Goal: Information Seeking & Learning: Learn about a topic

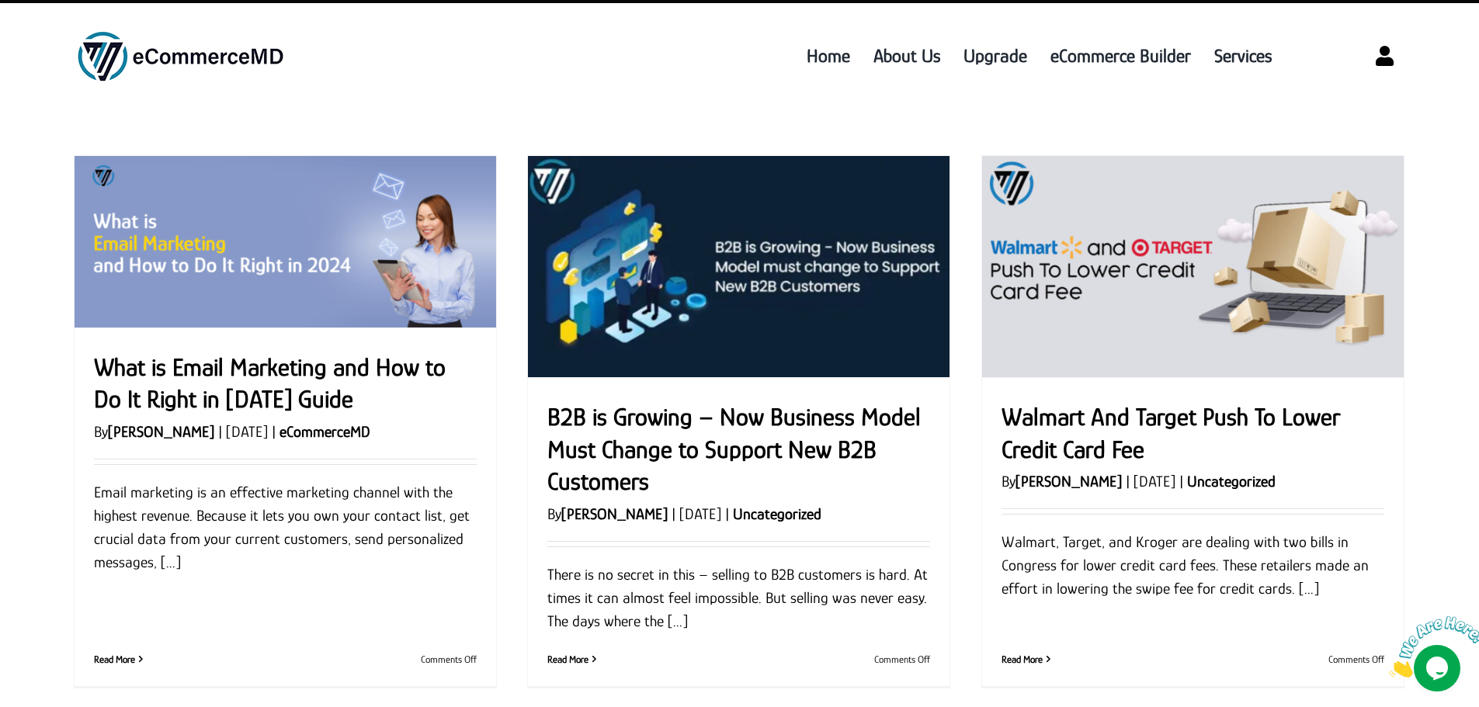
click at [236, 378] on link "What is Email Marketing and How to Do It Right in 2024 Guide" at bounding box center [270, 383] width 352 height 61
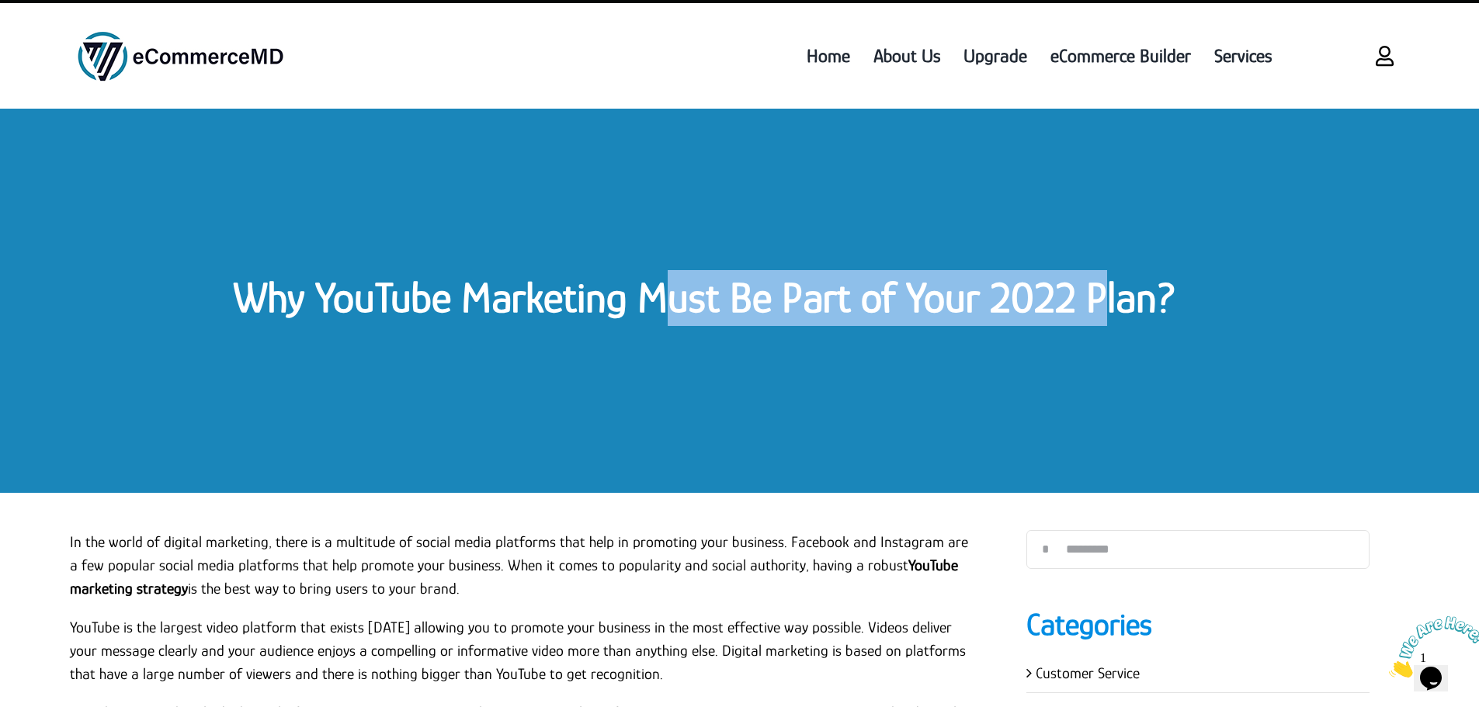
drag, startPoint x: 656, startPoint y: 307, endPoint x: 1103, endPoint y: 313, distance: 446.5
click at [1103, 313] on link "Why YouTube Marketing Must Be Part of Your 2022 Plan?" at bounding box center [704, 297] width 943 height 48
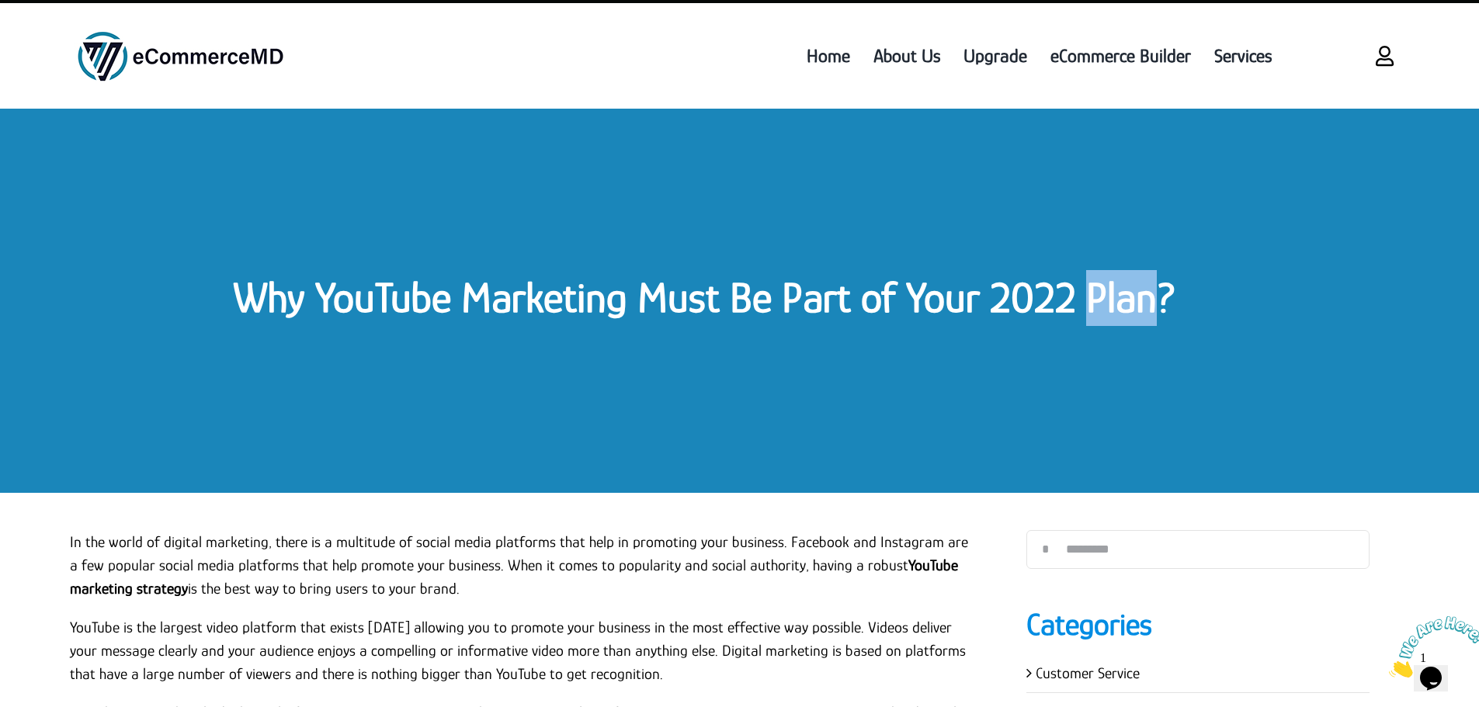
click at [1103, 313] on link "Why YouTube Marketing Must Be Part of Your 2022 Plan?" at bounding box center [704, 297] width 943 height 48
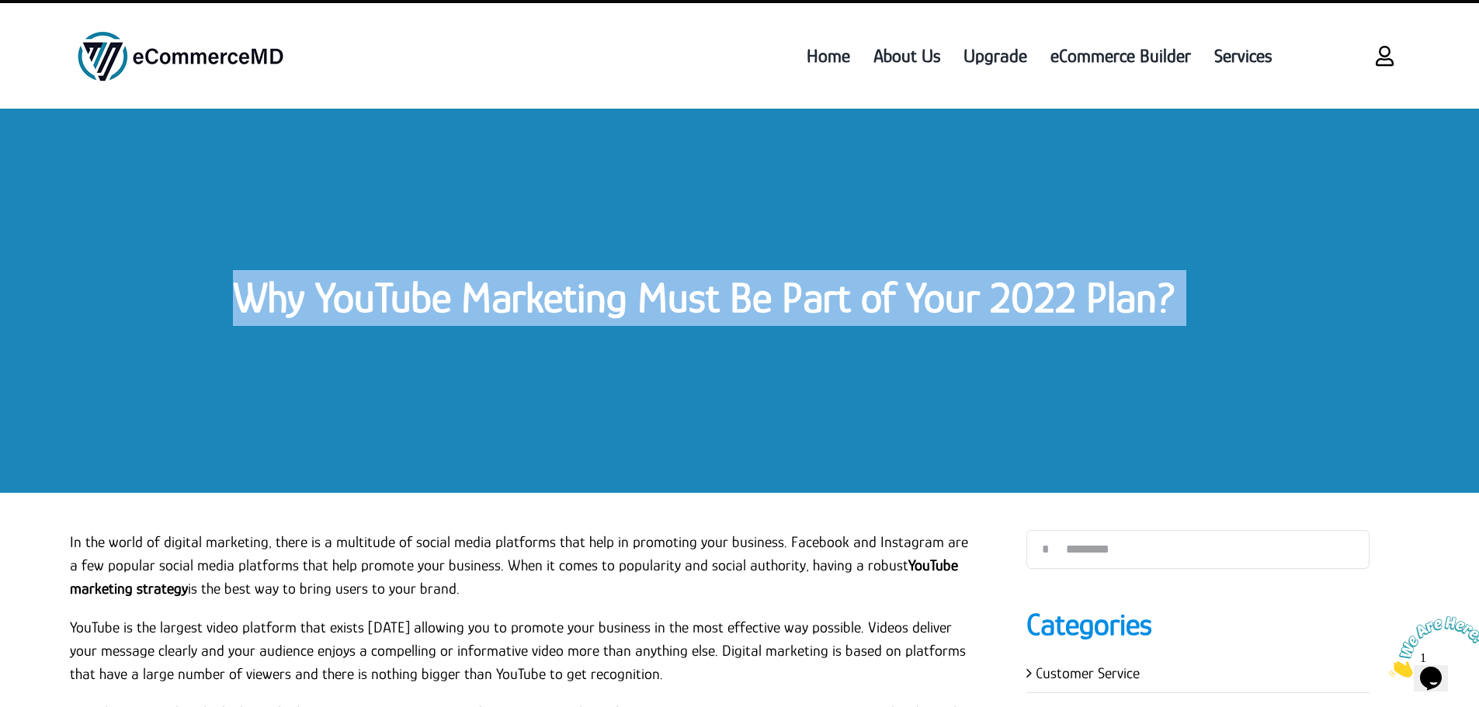
click at [1103, 313] on link "Why YouTube Marketing Must Be Part of Your 2022 Plan?" at bounding box center [704, 297] width 943 height 48
click at [422, 259] on div "Why YouTube Marketing Must Be Part of Your 2022 Plan?" at bounding box center [739, 301] width 1479 height 384
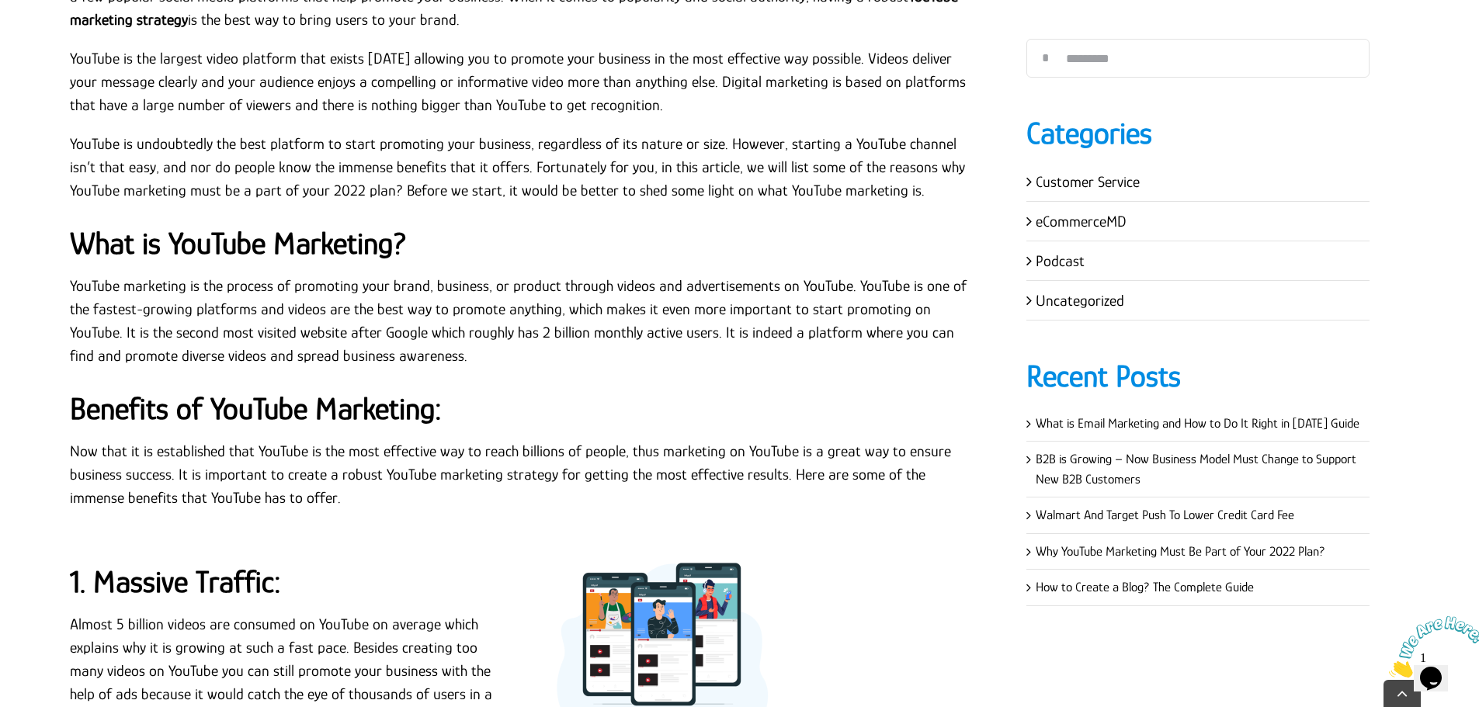
scroll to position [621, 0]
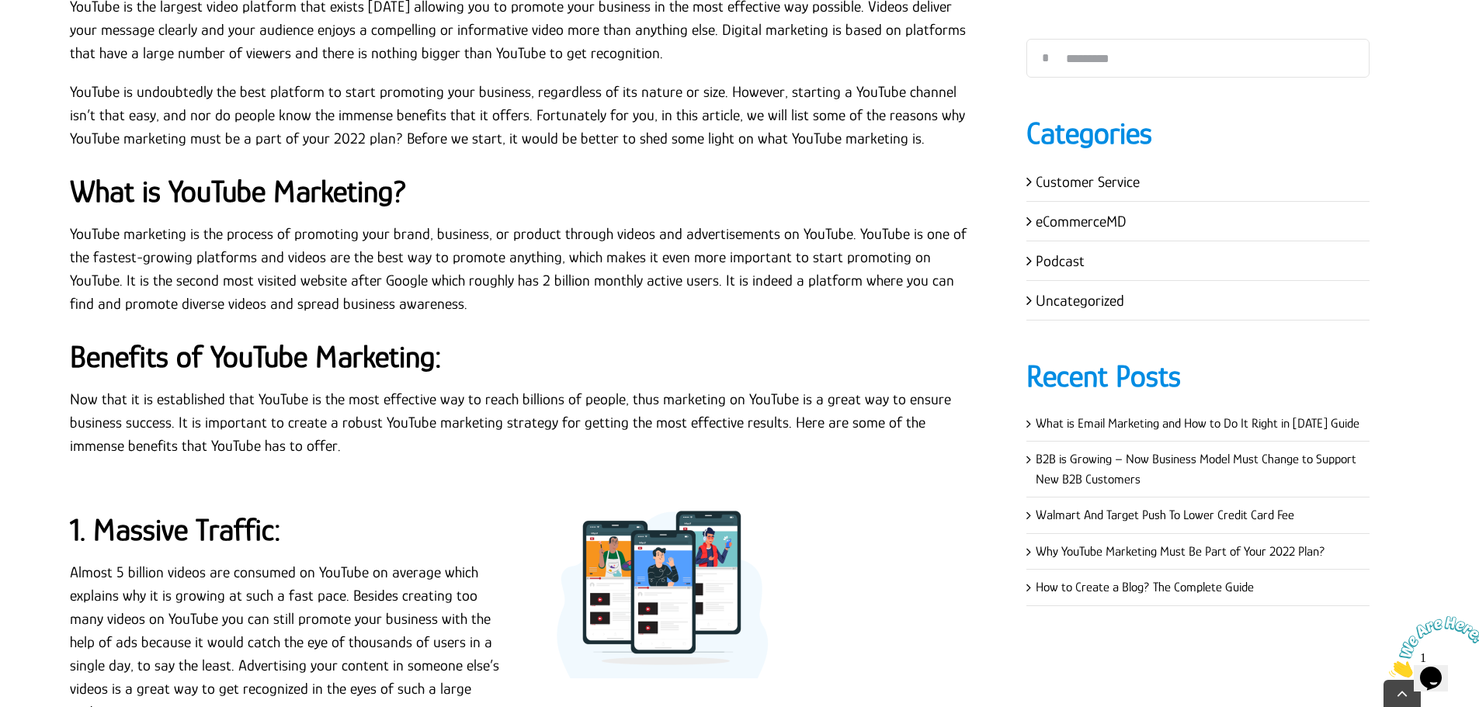
drag, startPoint x: 308, startPoint y: 366, endPoint x: 0, endPoint y: 150, distance: 376.3
click at [301, 365] on strong "Benefits of YouTube Marketing:" at bounding box center [256, 356] width 372 height 35
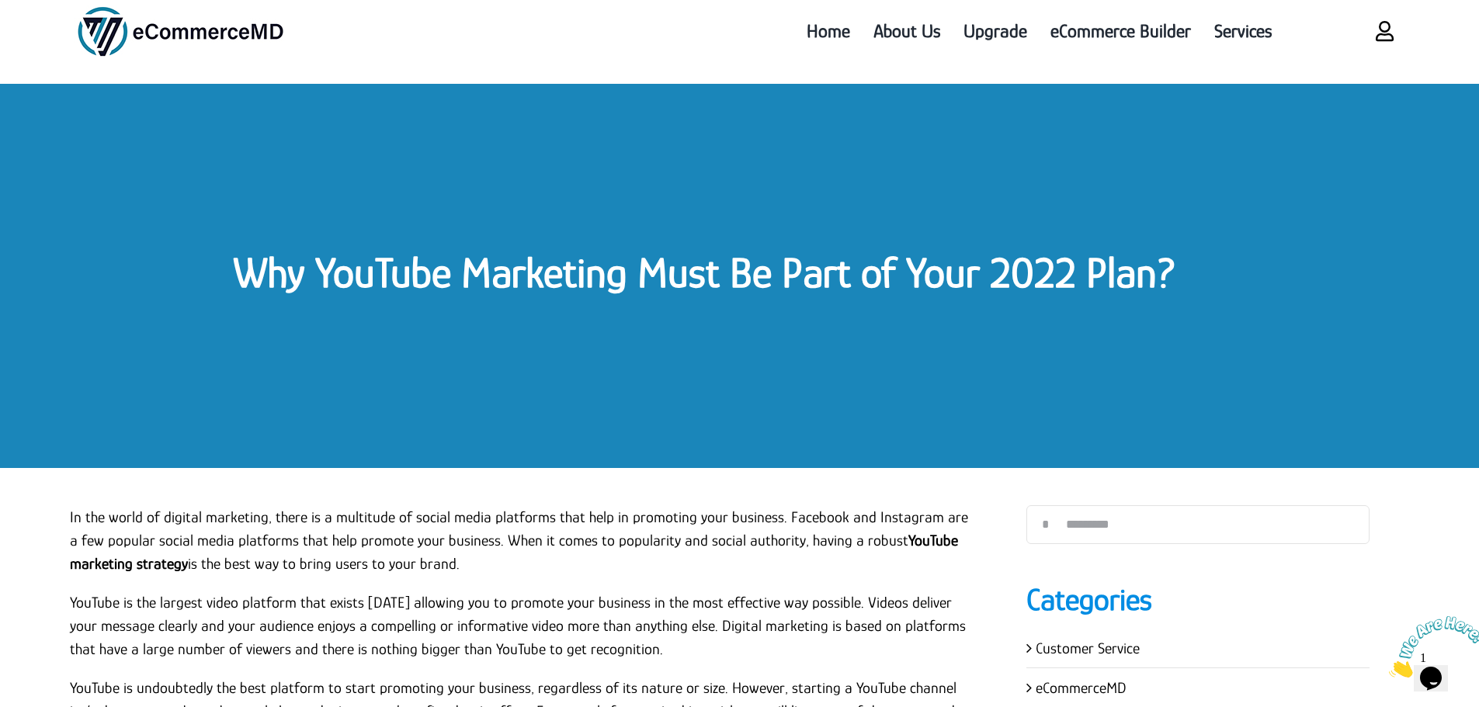
scroll to position [0, 0]
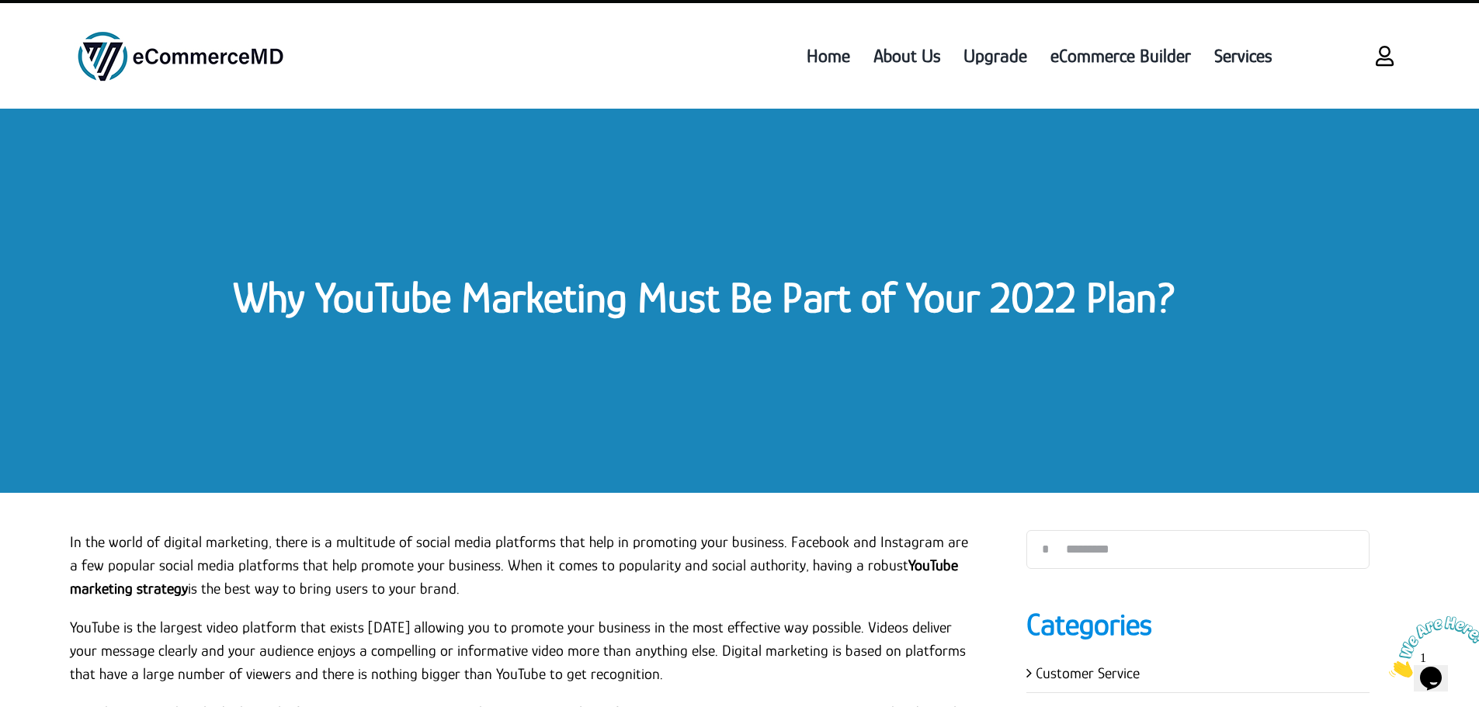
click at [581, 231] on div "Why YouTube Marketing Must Be Part of Your 2022 Plan?" at bounding box center [739, 301] width 1479 height 384
click at [519, 318] on link "Why YouTube Marketing Must Be Part of Your 2022 Plan?" at bounding box center [704, 297] width 943 height 48
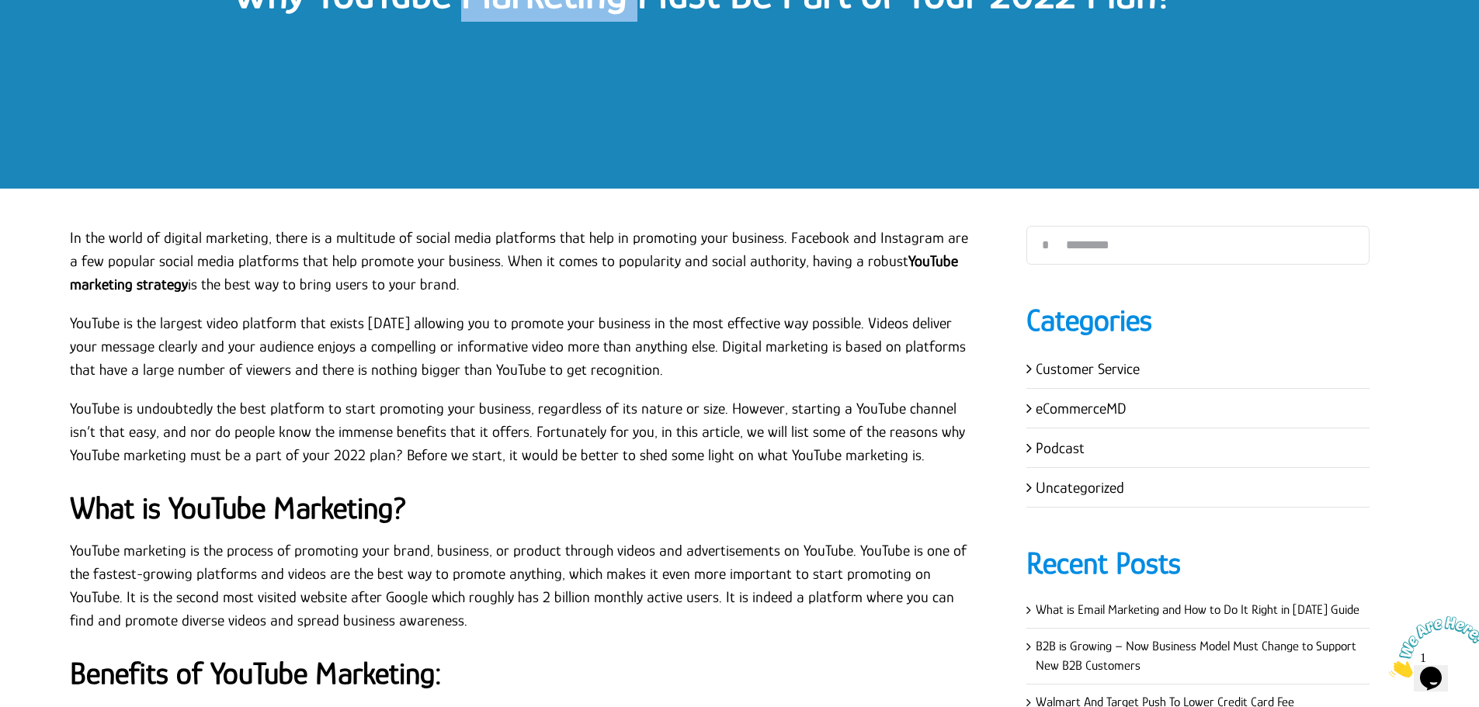
scroll to position [155, 0]
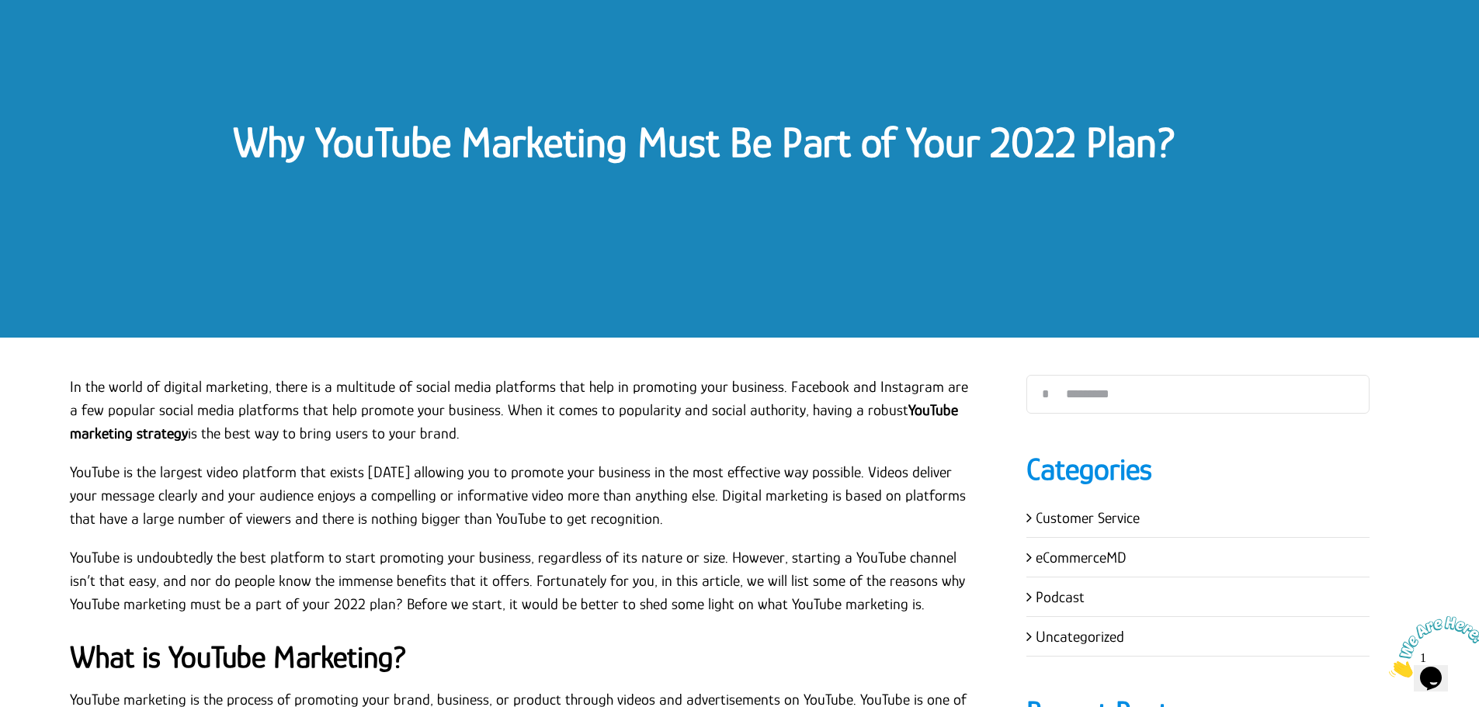
click at [372, 326] on div "Why YouTube Marketing Must Be Part of Your 2022 Plan?" at bounding box center [739, 145] width 1479 height 384
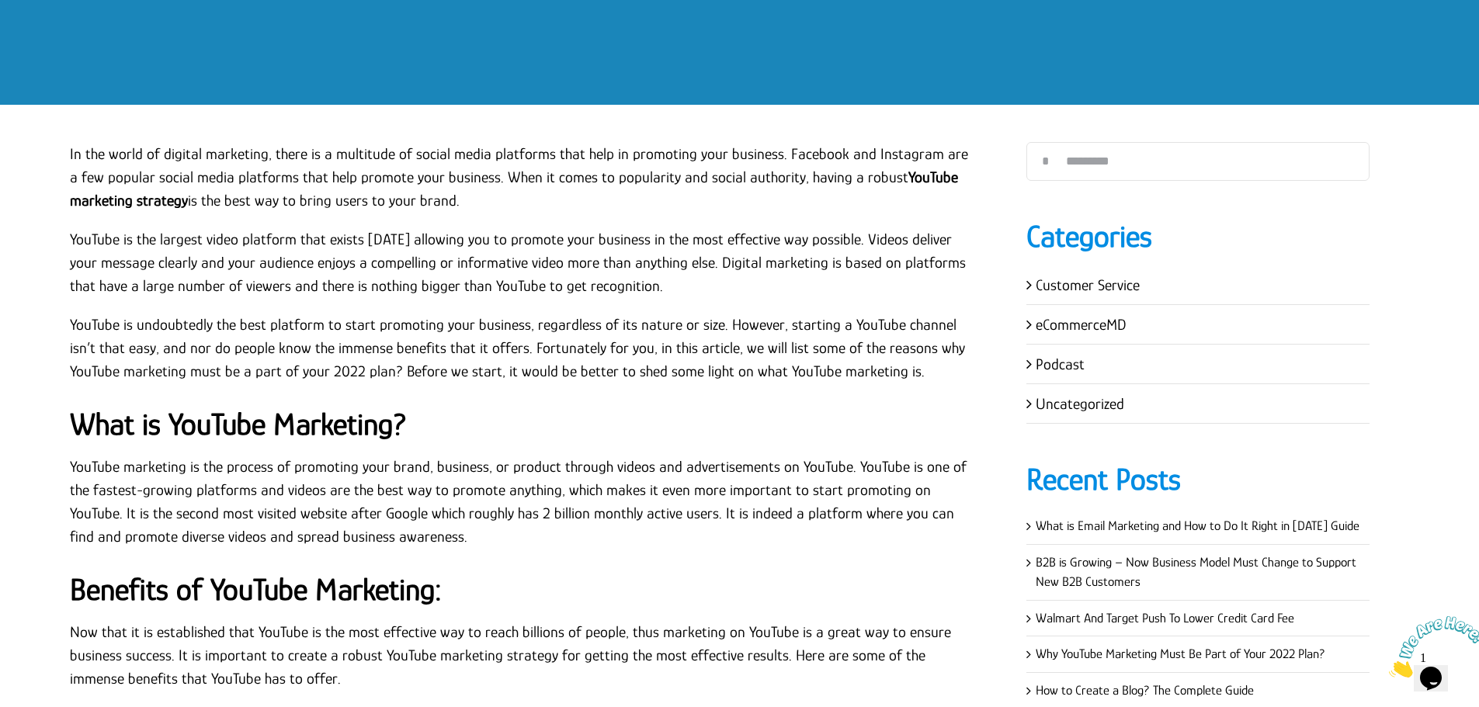
scroll to position [311, 0]
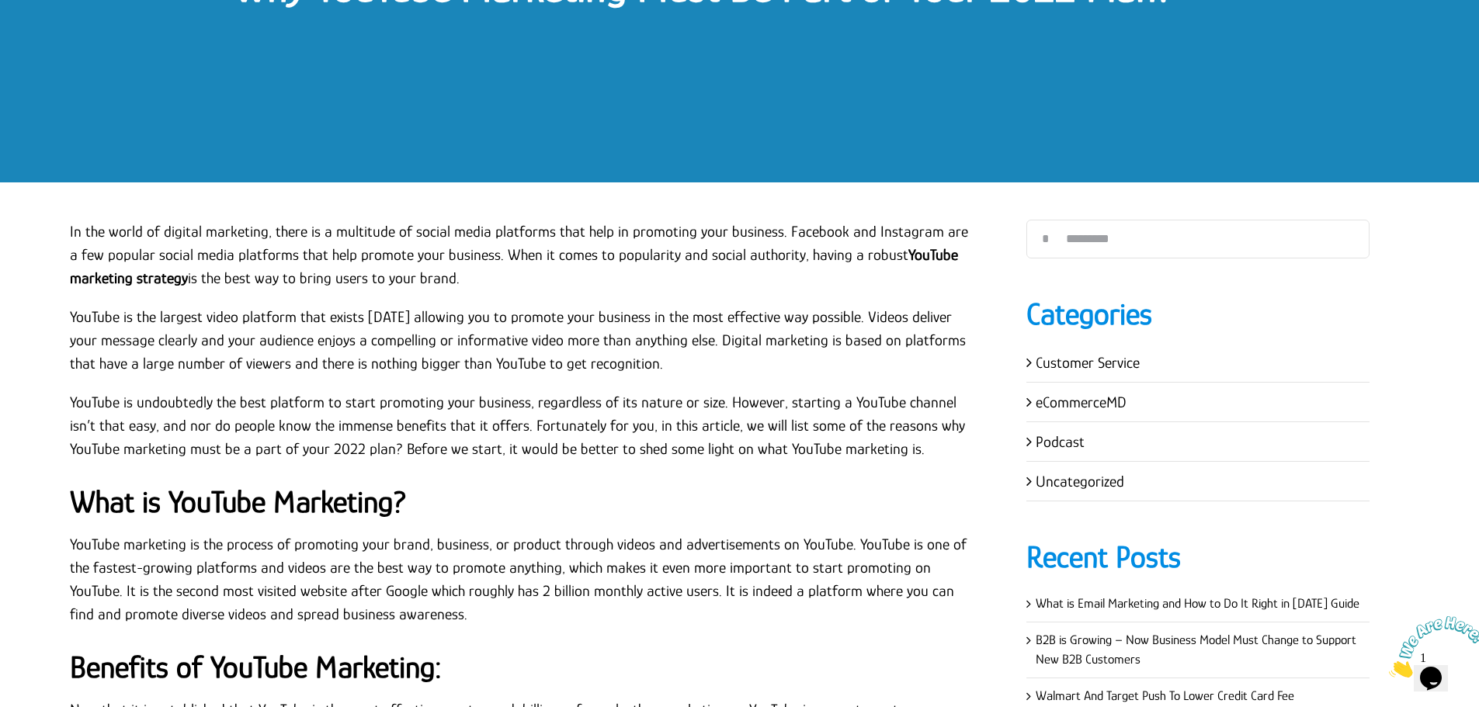
click at [70, 231] on p "In the world of digital marketing, there is a multitude of social media platfor…" at bounding box center [525, 255] width 910 height 70
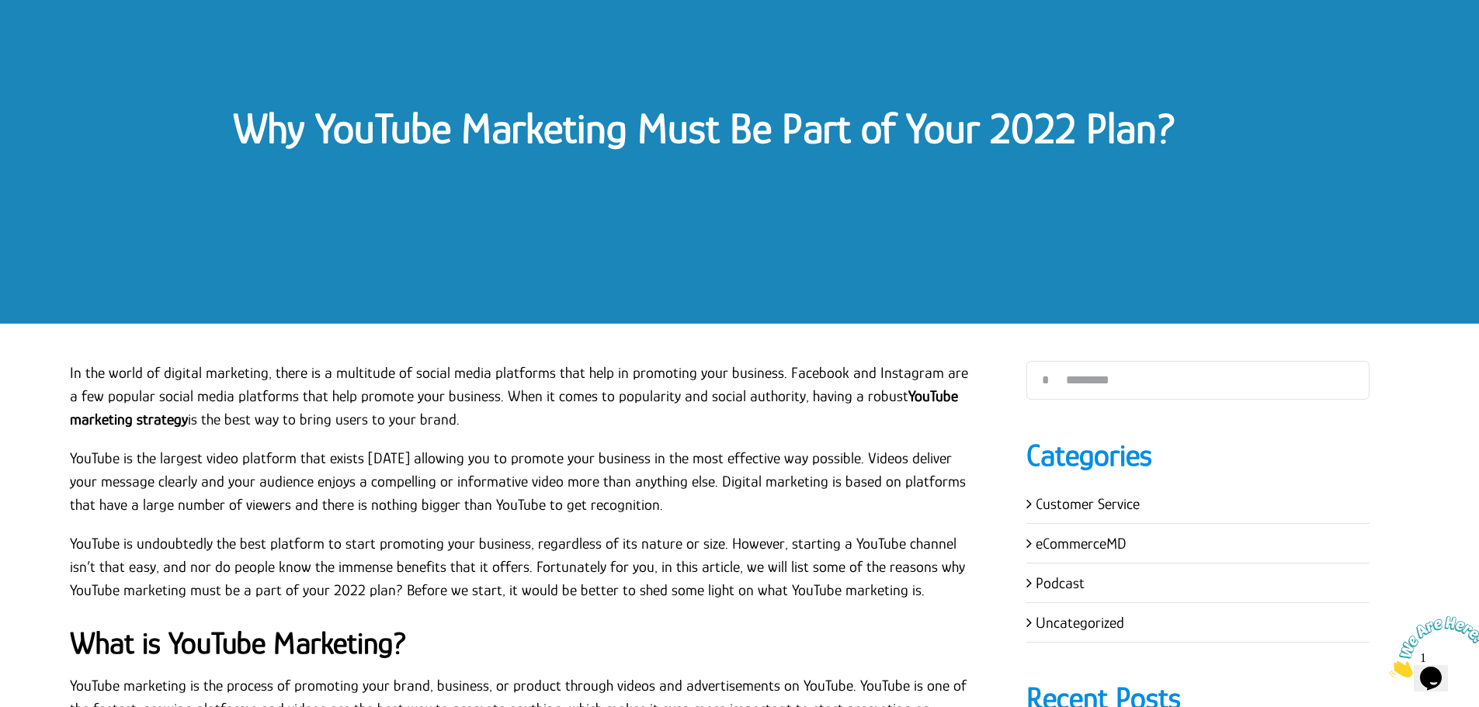
scroll to position [0, 0]
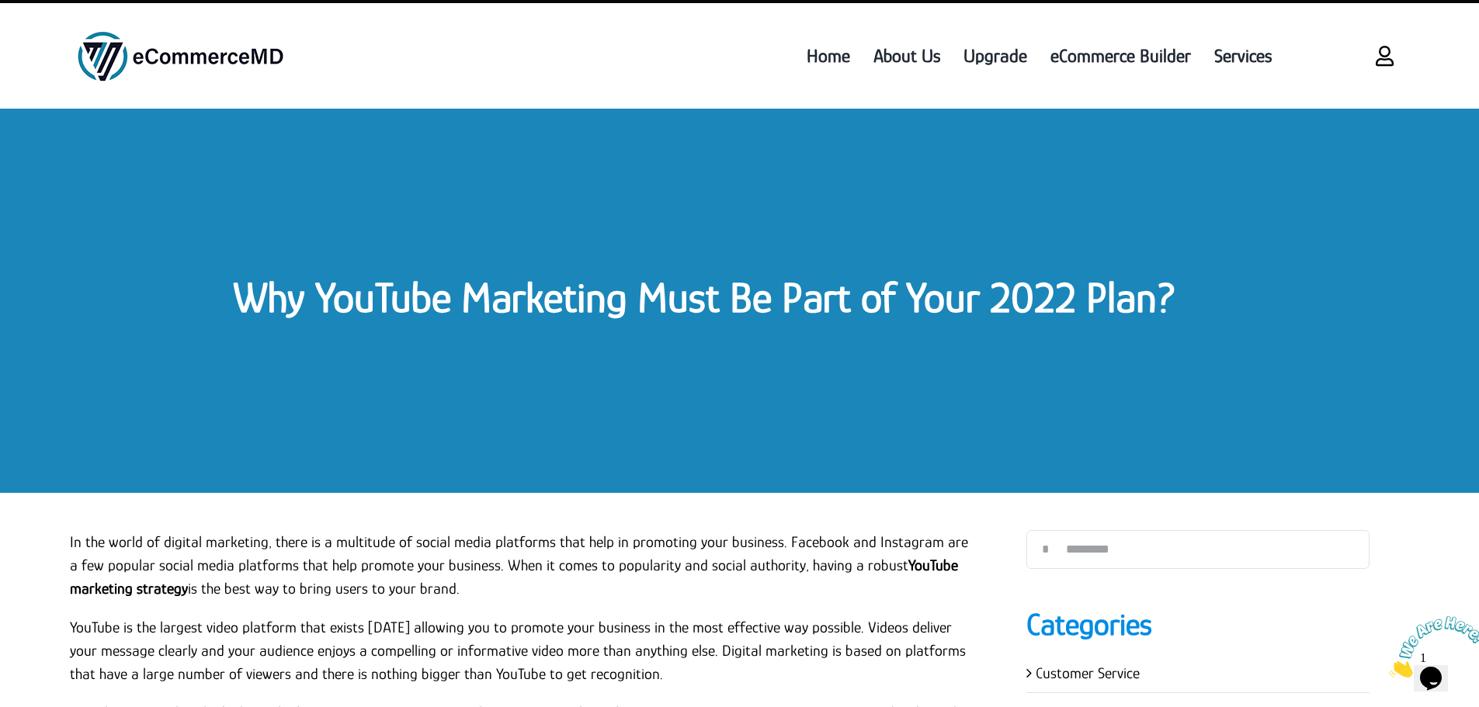
click at [323, 302] on link "Why YouTube Marketing Must Be Part of Your 2022 Plan?" at bounding box center [704, 297] width 943 height 48
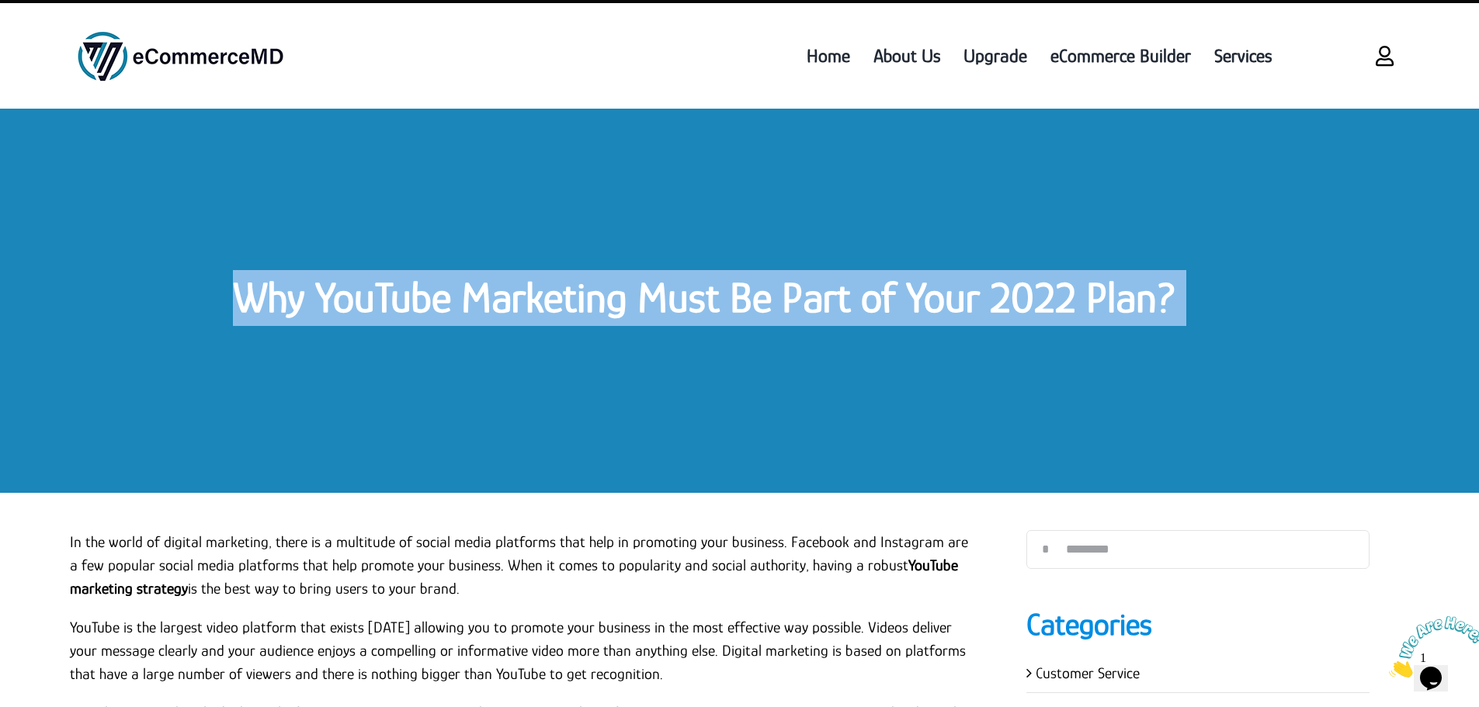
click at [323, 302] on link "Why YouTube Marketing Must Be Part of Your 2022 Plan?" at bounding box center [704, 297] width 943 height 48
copy div "Why YouTube Marketing Must Be Part of Your 2022 Plan? Why YouTube Marketing Mus…"
click at [880, 214] on div "Why YouTube Marketing Must Be Part of Your 2022 Plan?" at bounding box center [739, 301] width 1479 height 384
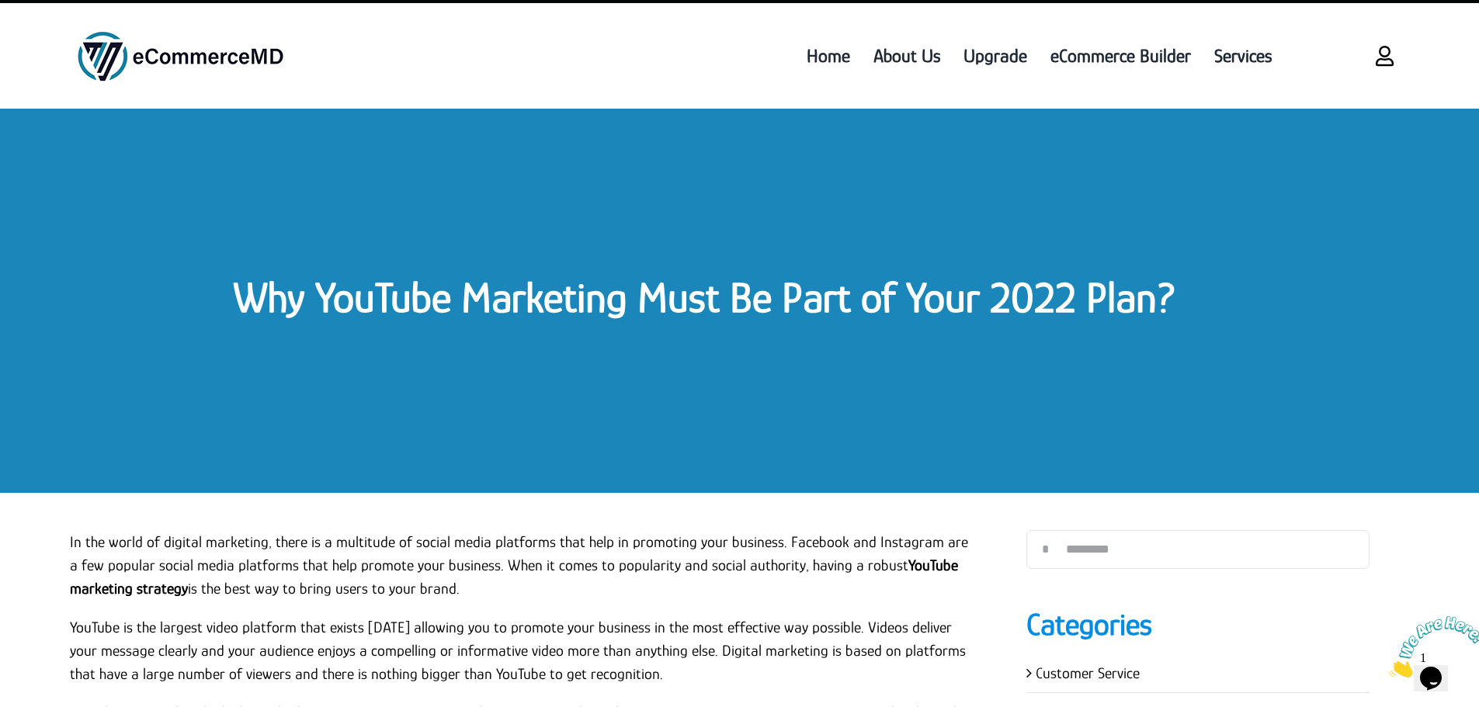
click at [717, 189] on div "Why YouTube Marketing Must Be Part of Your 2022 Plan?" at bounding box center [739, 301] width 1479 height 384
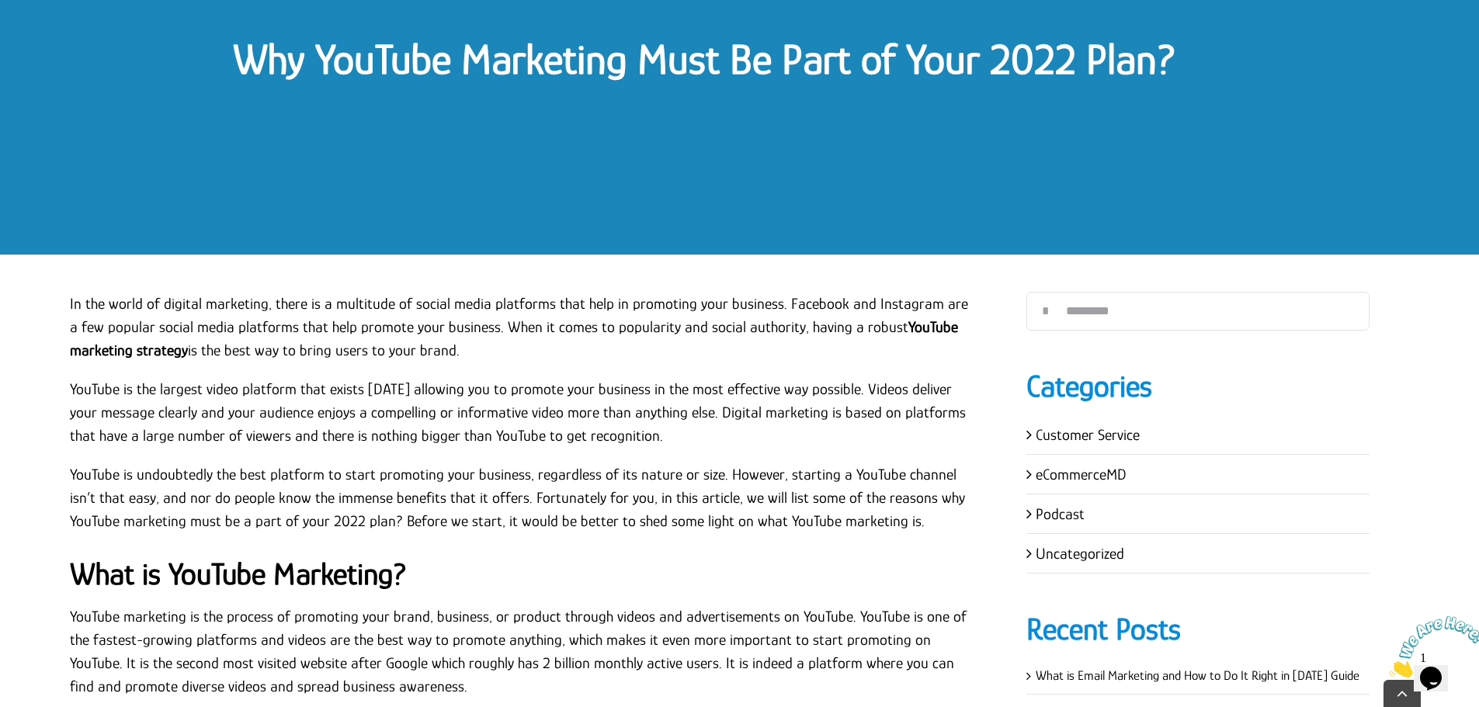
scroll to position [241, 0]
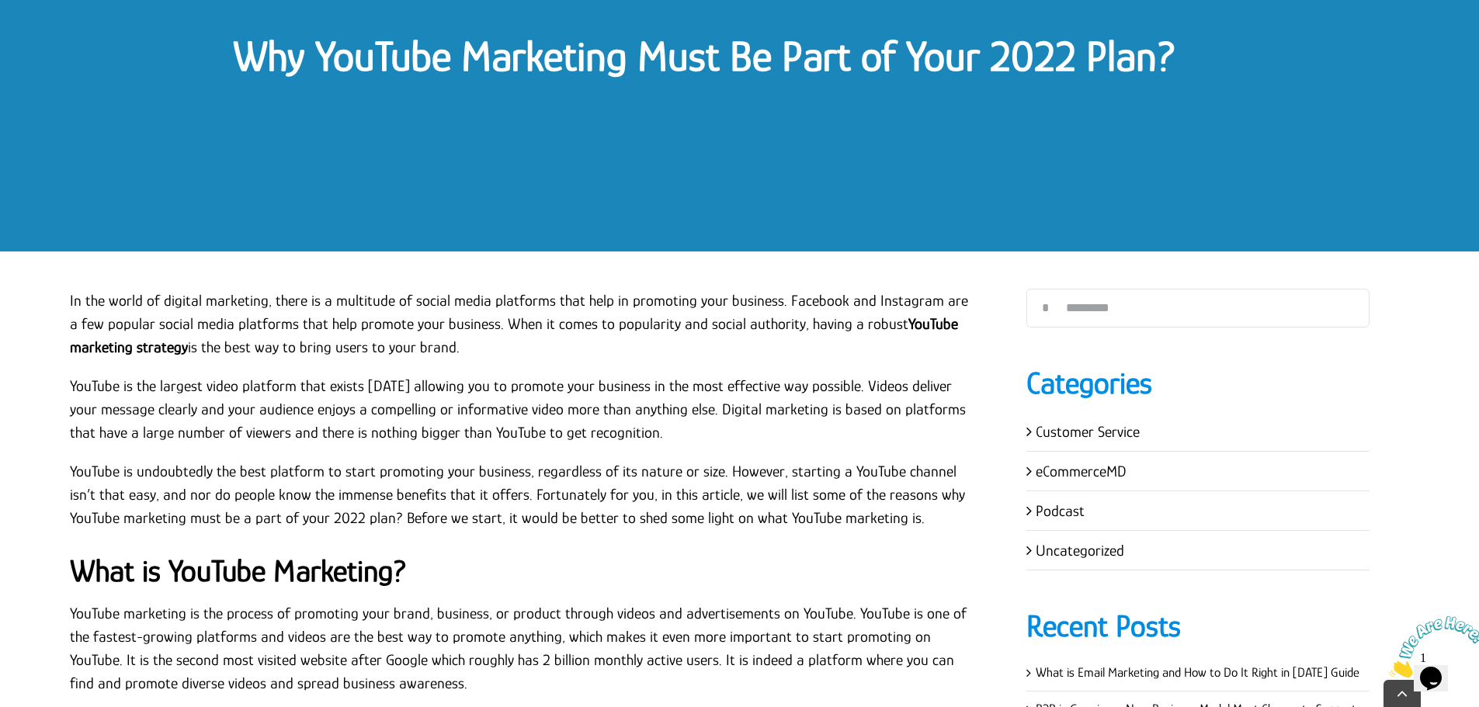
click at [71, 294] on p "In the world of digital marketing, there is a multitude of social media platfor…" at bounding box center [525, 324] width 910 height 70
click at [70, 297] on p "In the world of digital marketing, there is a multitude of social media platfor…" at bounding box center [525, 324] width 910 height 70
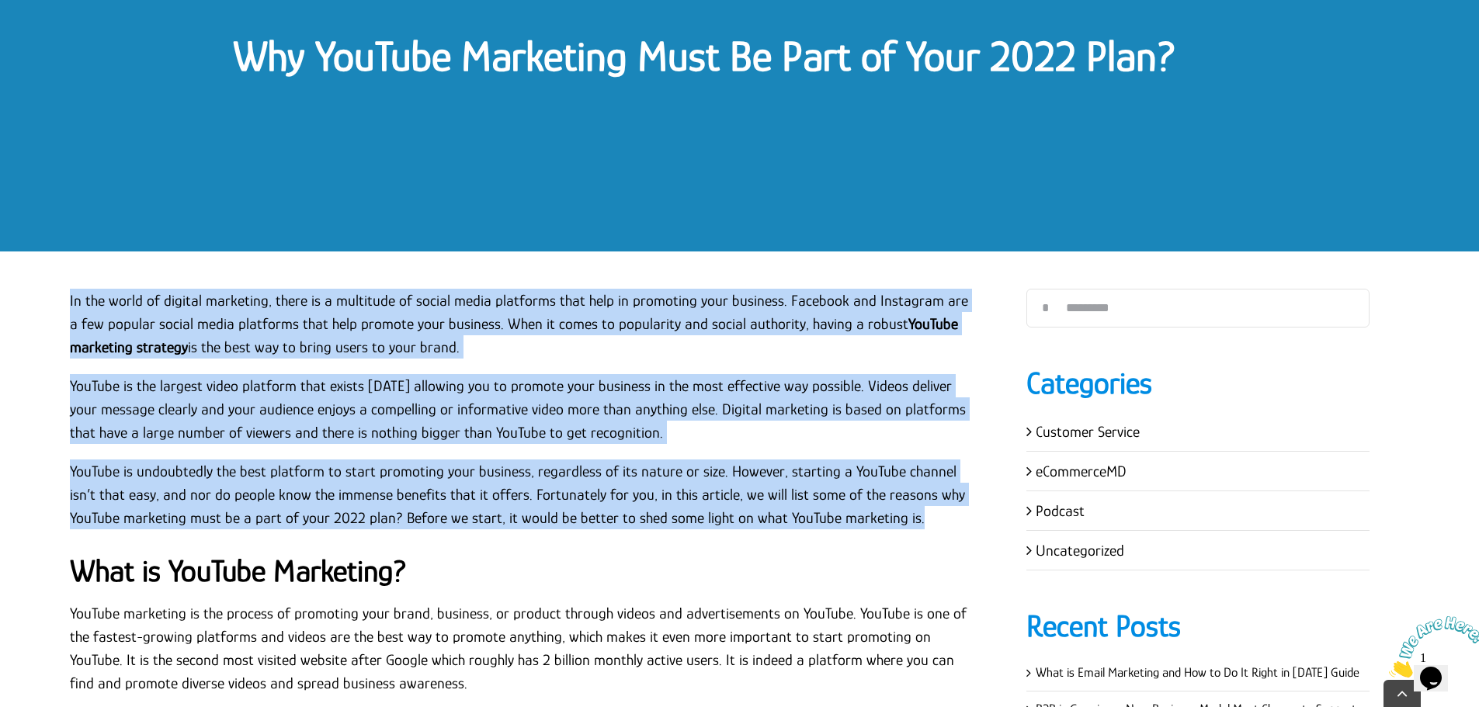
click at [860, 519] on p "YouTube is undoubtedly the best platform to start promoting your business, rega…" at bounding box center [525, 495] width 910 height 70
copy div "In the world of digital marketing, there is a multitude of social media platfor…"
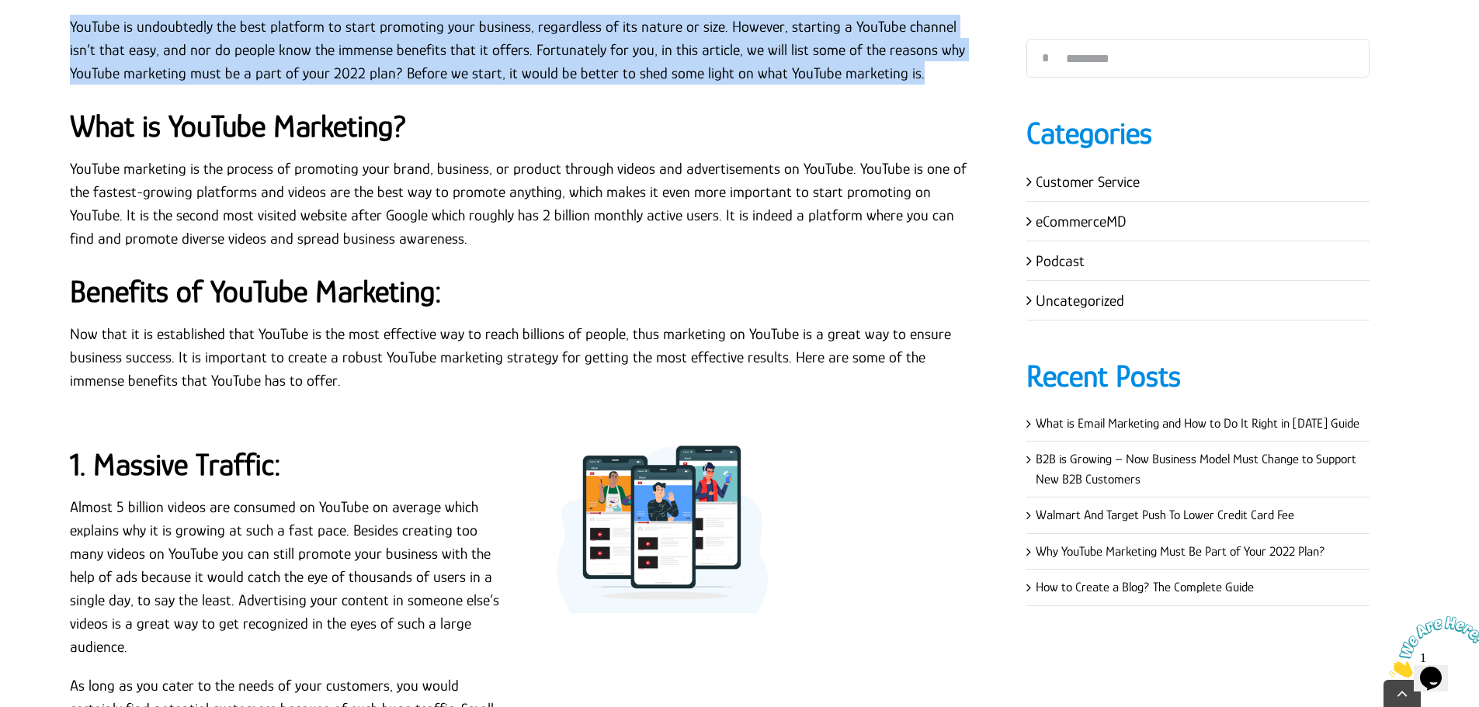
scroll to position [707, 0]
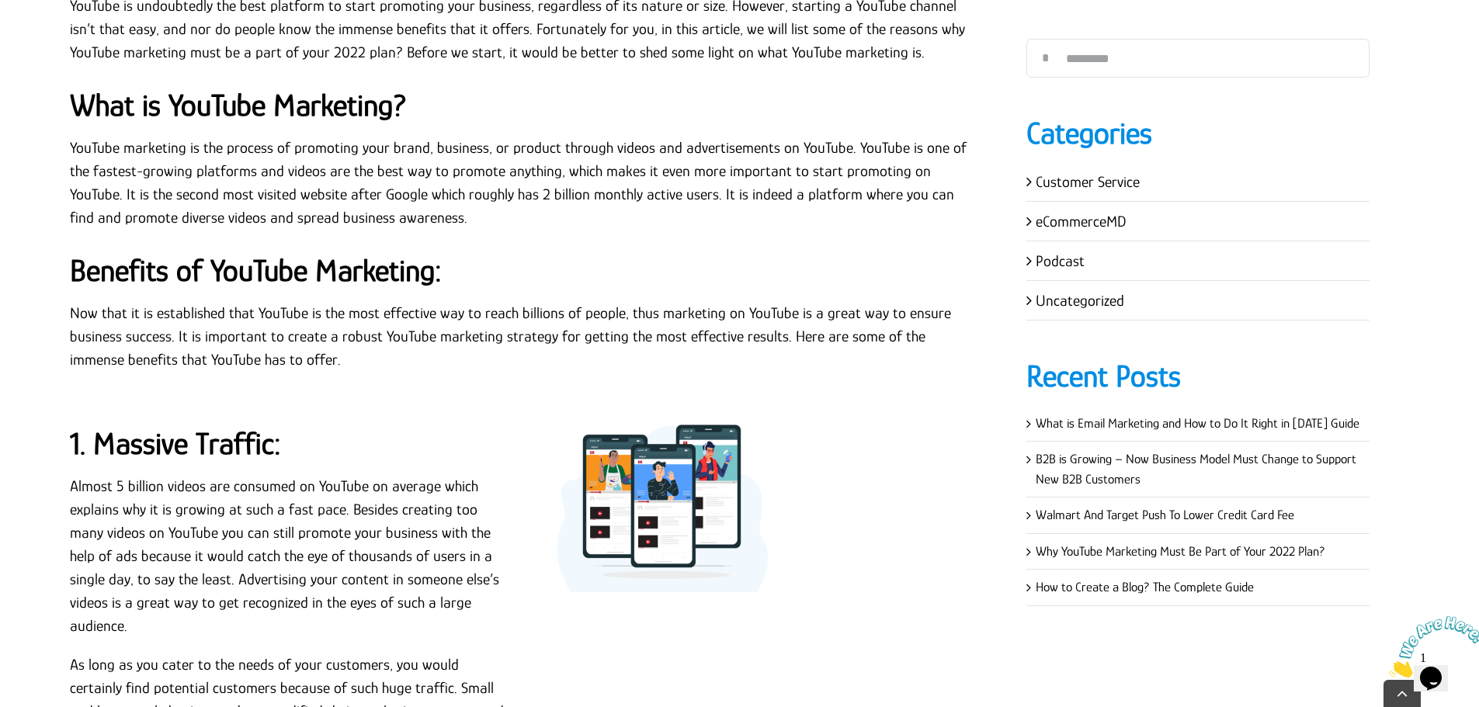
click at [152, 101] on strong "What is YouTube Marketing?" at bounding box center [238, 105] width 337 height 35
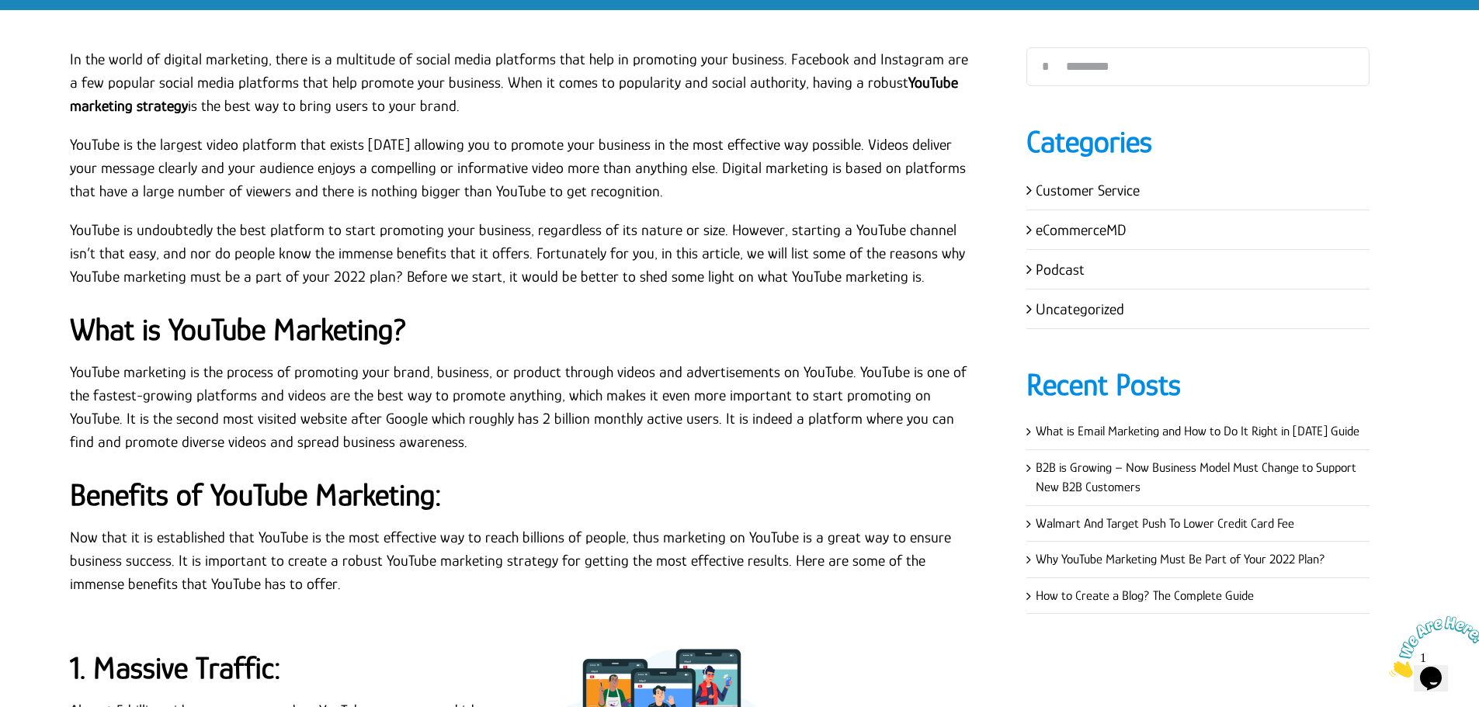
scroll to position [474, 0]
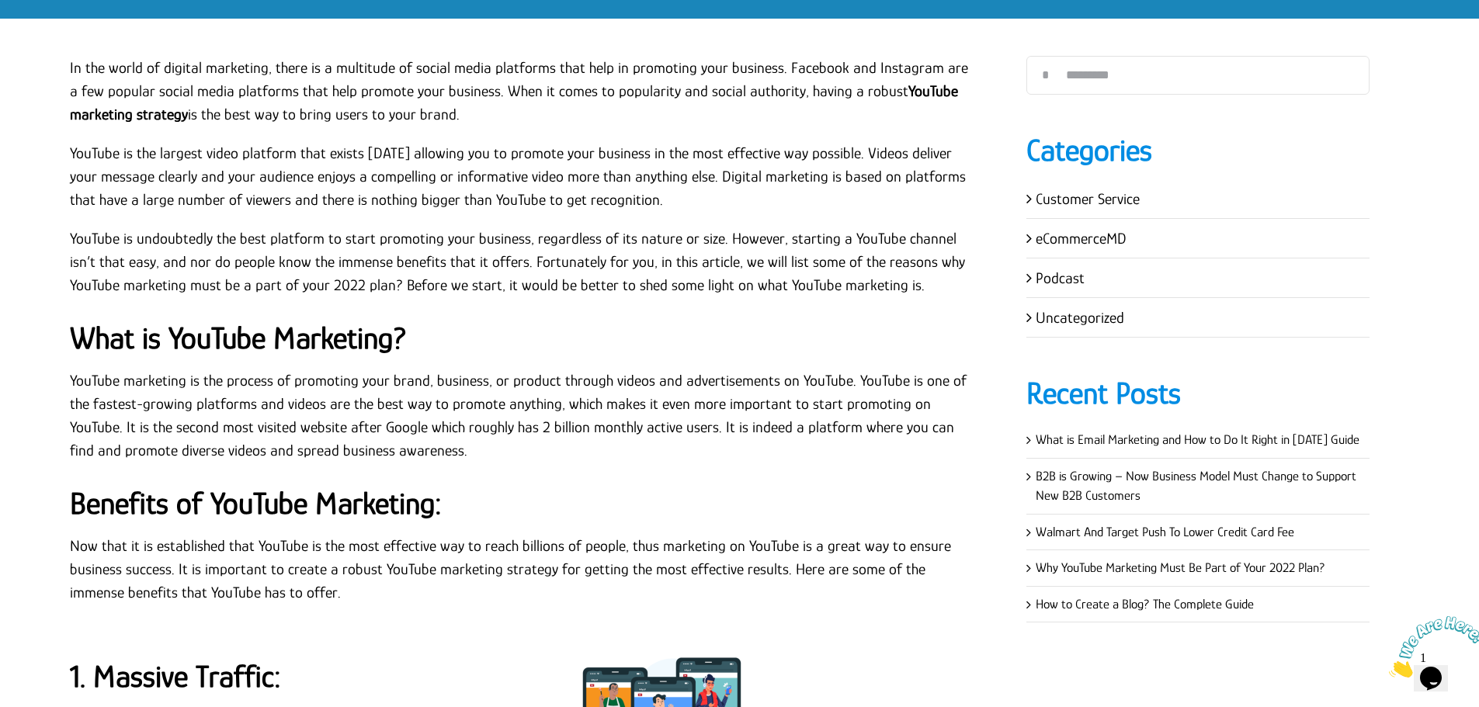
click at [295, 327] on strong "What is YouTube Marketing?" at bounding box center [238, 338] width 337 height 35
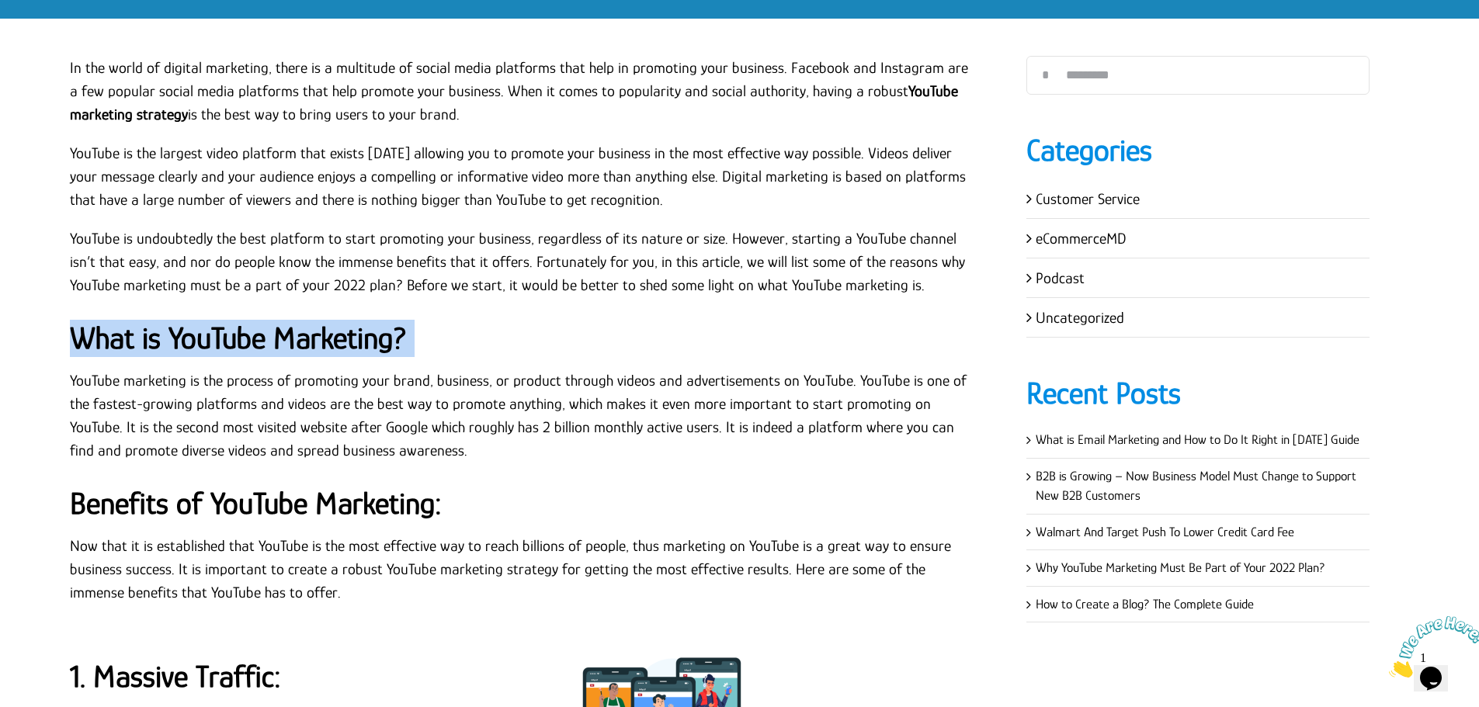
click at [295, 327] on strong "What is YouTube Marketing?" at bounding box center [238, 338] width 337 height 35
copy strong "What is YouTube Marketing?"
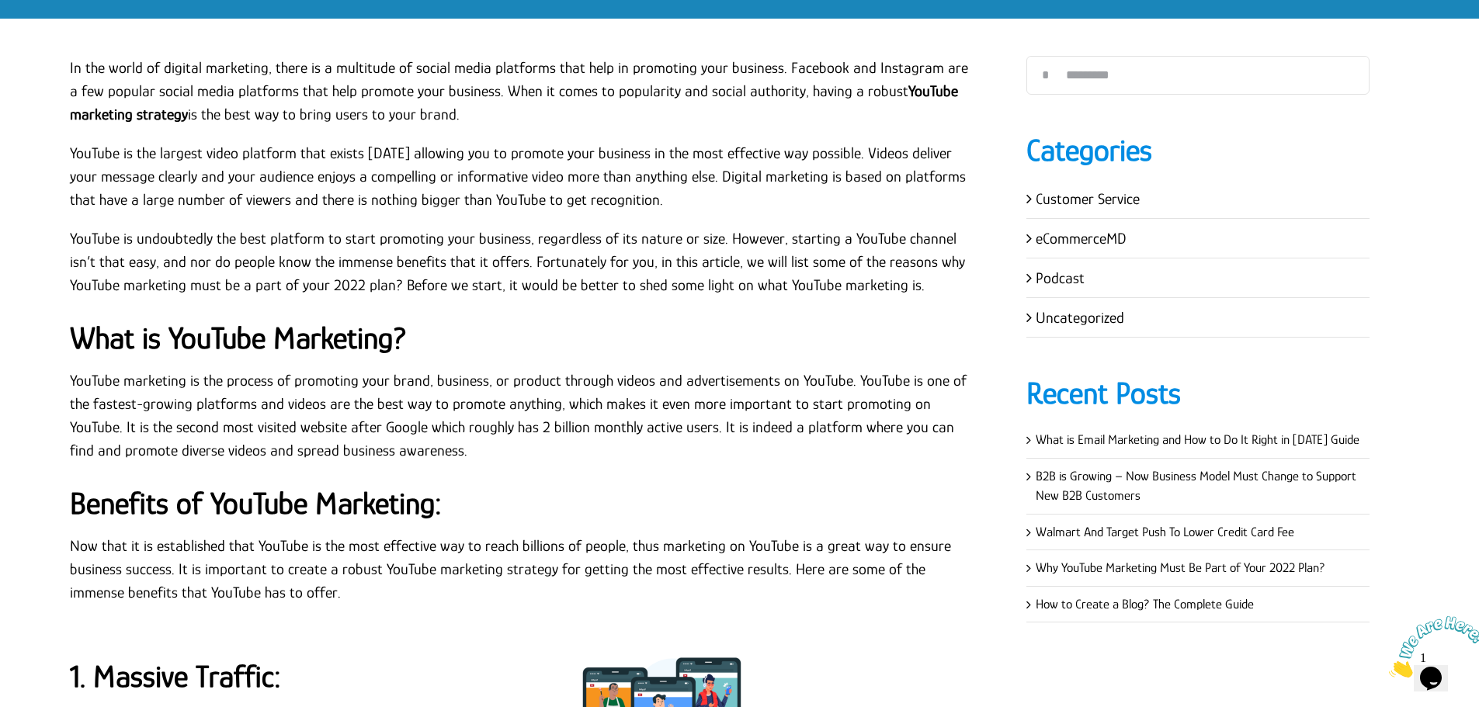
click at [426, 399] on p "YouTube marketing is the process of promoting your brand, business, or product …" at bounding box center [525, 415] width 910 height 93
click at [587, 397] on p "YouTube marketing is the process of promoting your brand, business, or product …" at bounding box center [525, 415] width 910 height 93
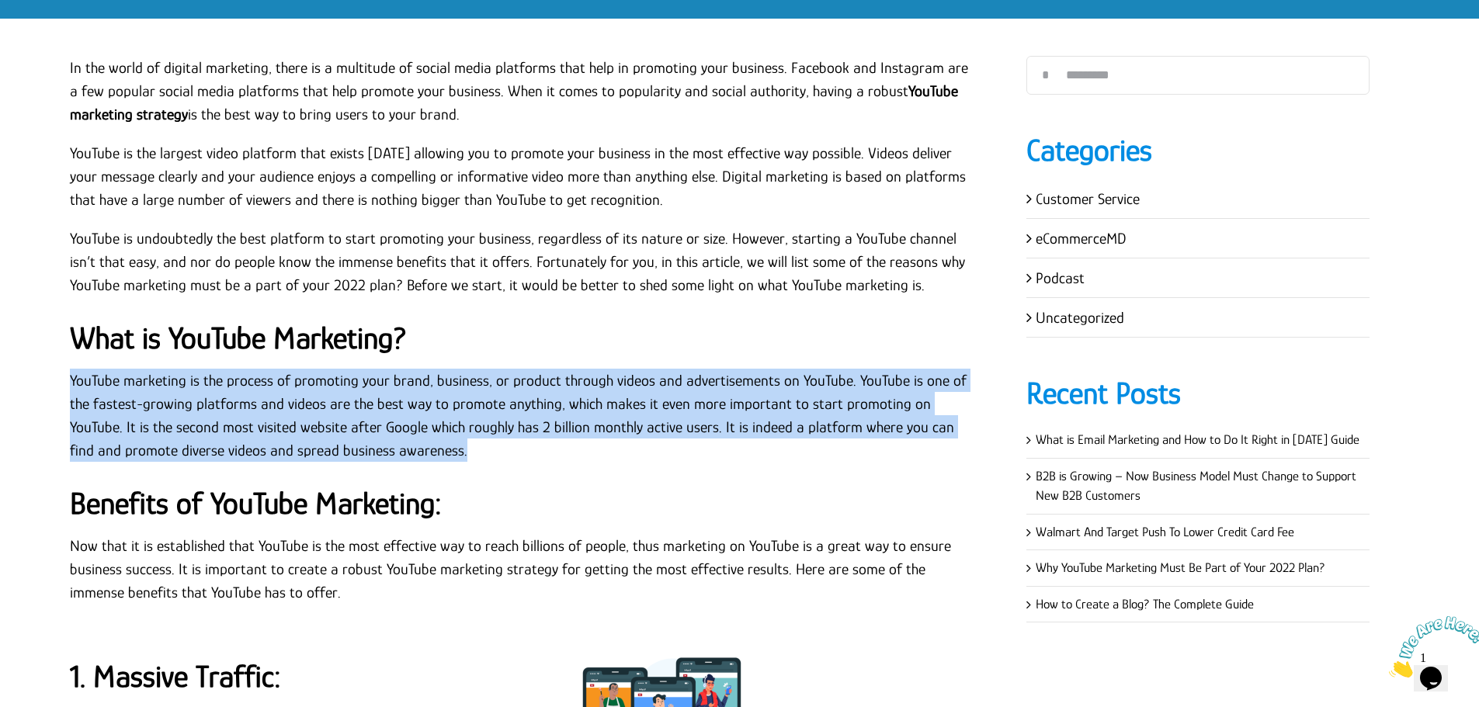
click at [587, 397] on p "YouTube marketing is the process of promoting your brand, business, or product …" at bounding box center [525, 415] width 910 height 93
click at [524, 400] on p "YouTube marketing is the process of promoting your brand, business, or product …" at bounding box center [525, 415] width 910 height 93
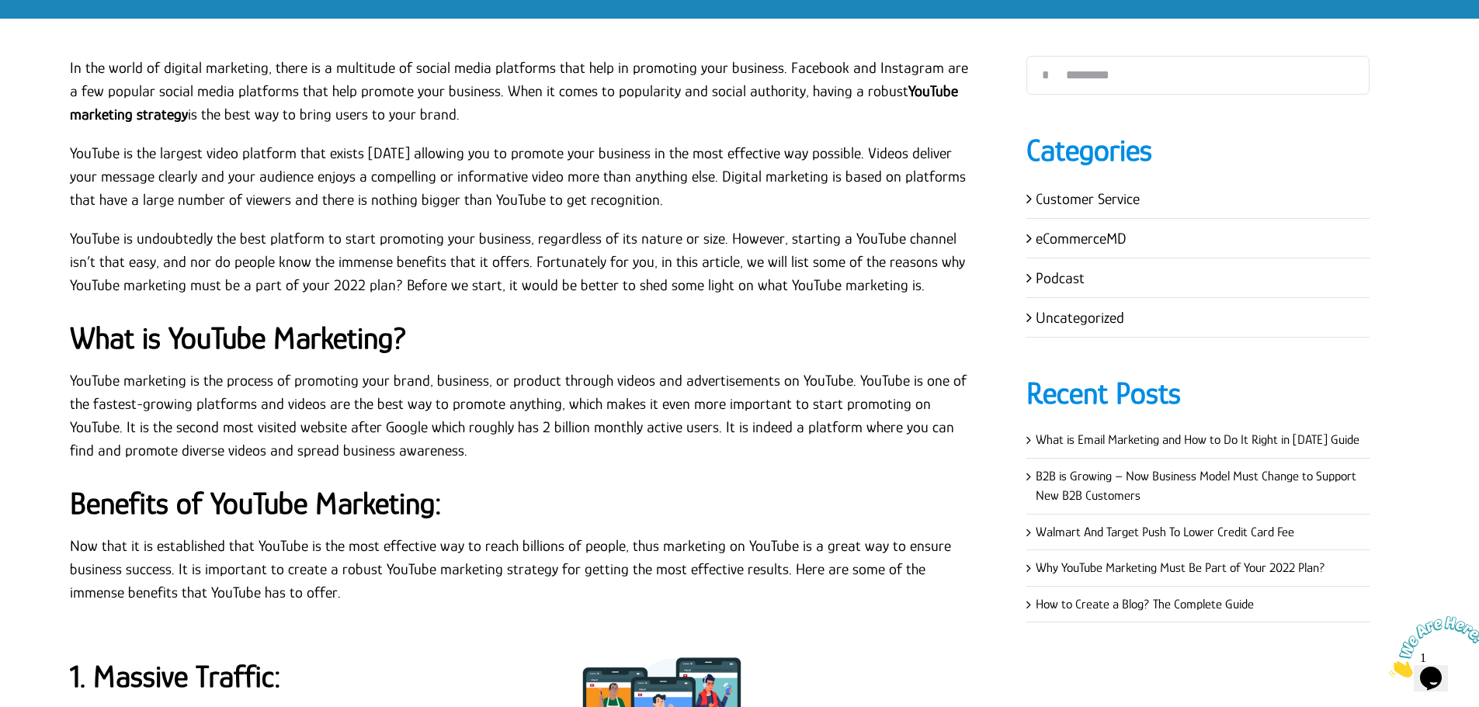
click at [75, 378] on p "YouTube marketing is the process of promoting your brand, business, or product …" at bounding box center [525, 415] width 910 height 93
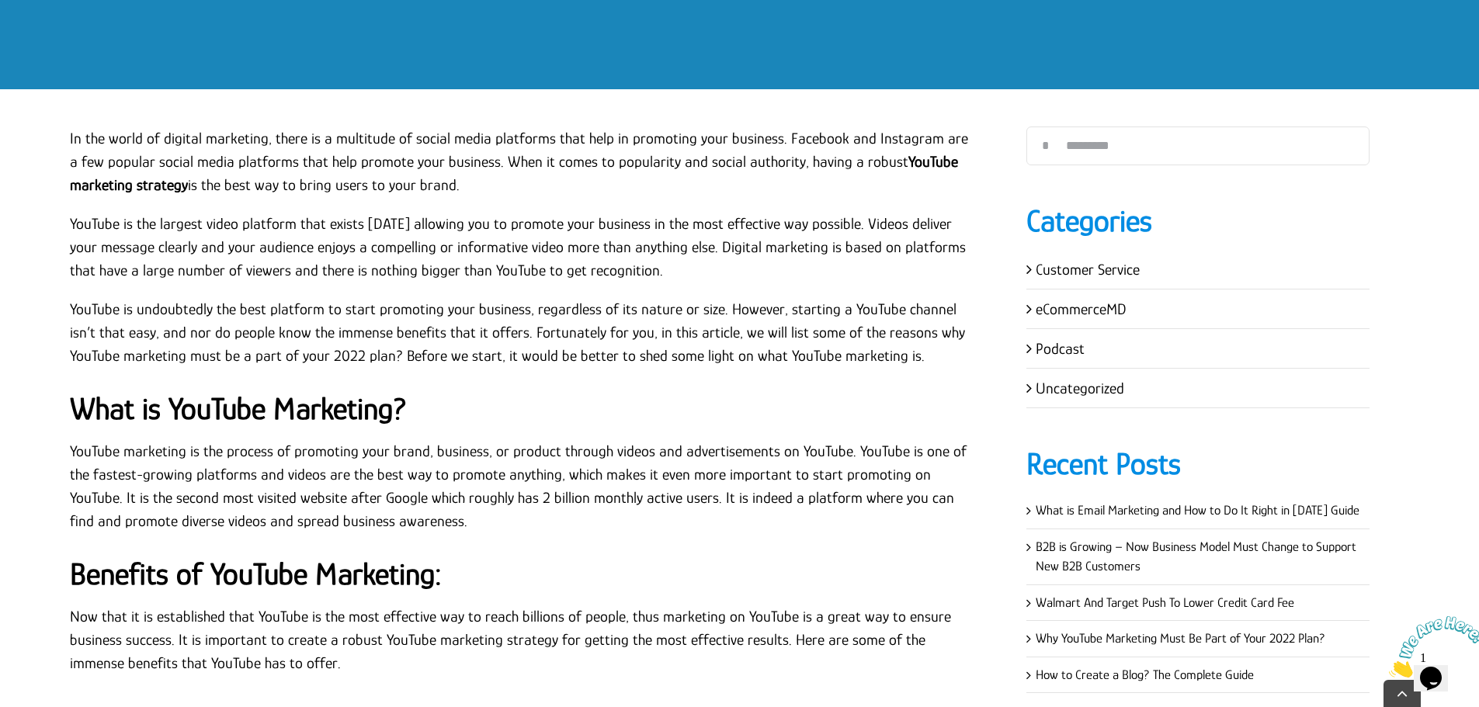
scroll to position [552, 0]
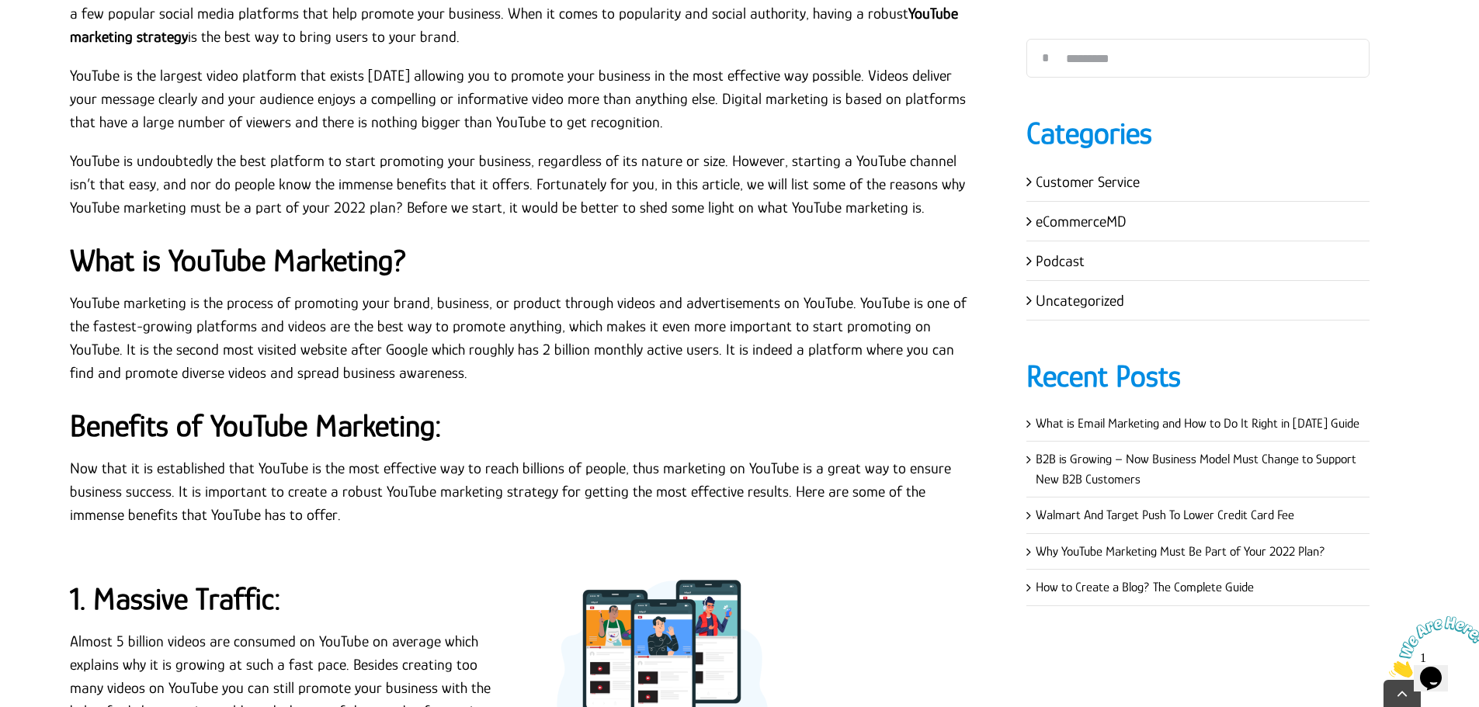
click at [334, 329] on p "YouTube marketing is the process of promoting your brand, business, or product …" at bounding box center [525, 337] width 910 height 93
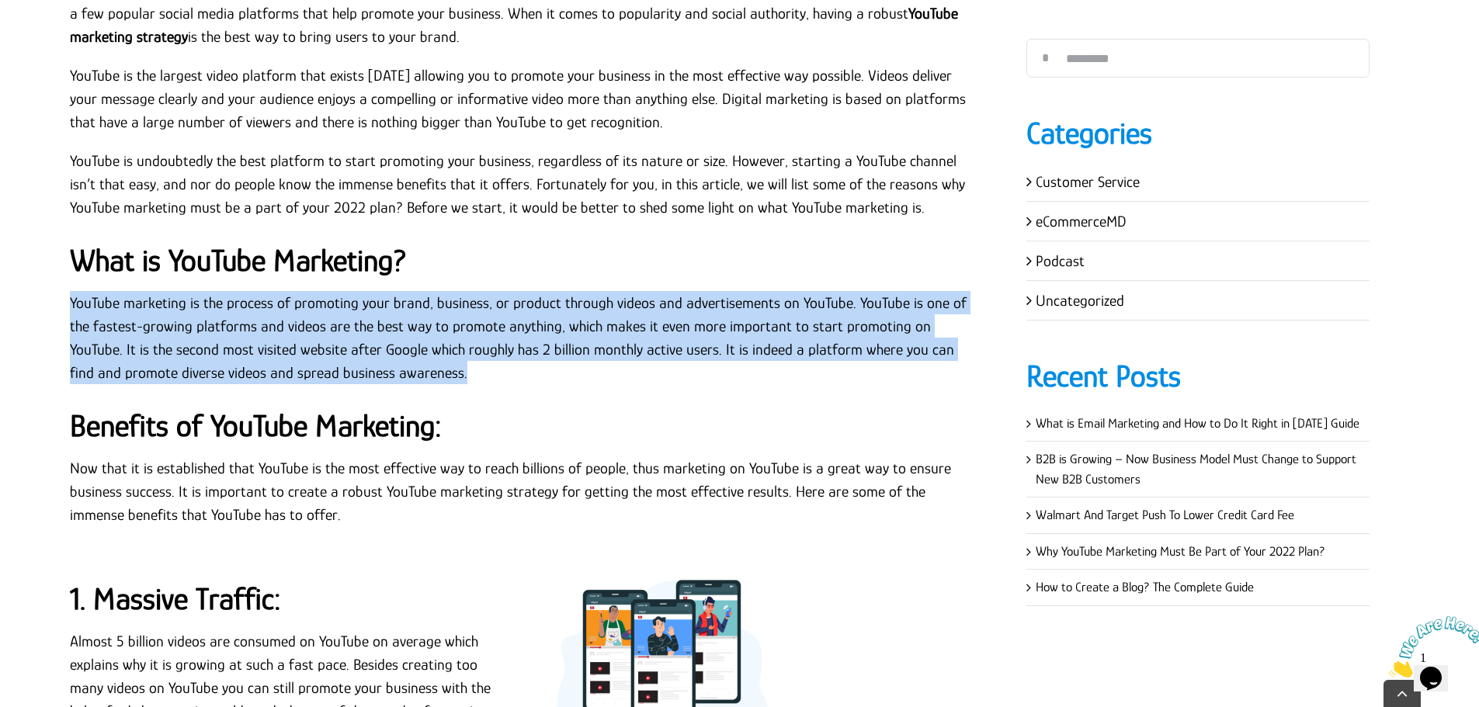
click at [334, 329] on p "YouTube marketing is the process of promoting your brand, business, or product …" at bounding box center [525, 337] width 910 height 93
copy div "YouTube marketing is the process of promoting your brand, business, or product …"
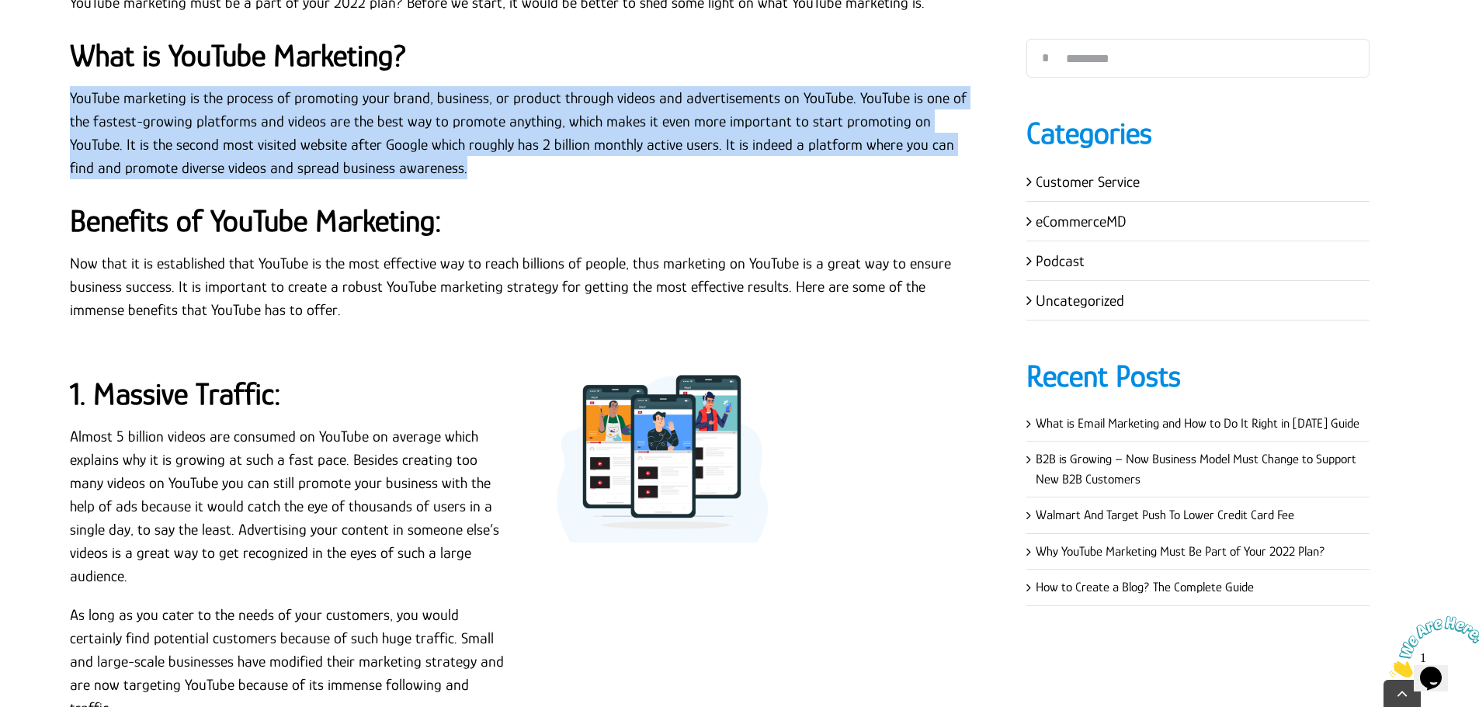
scroll to position [785, 0]
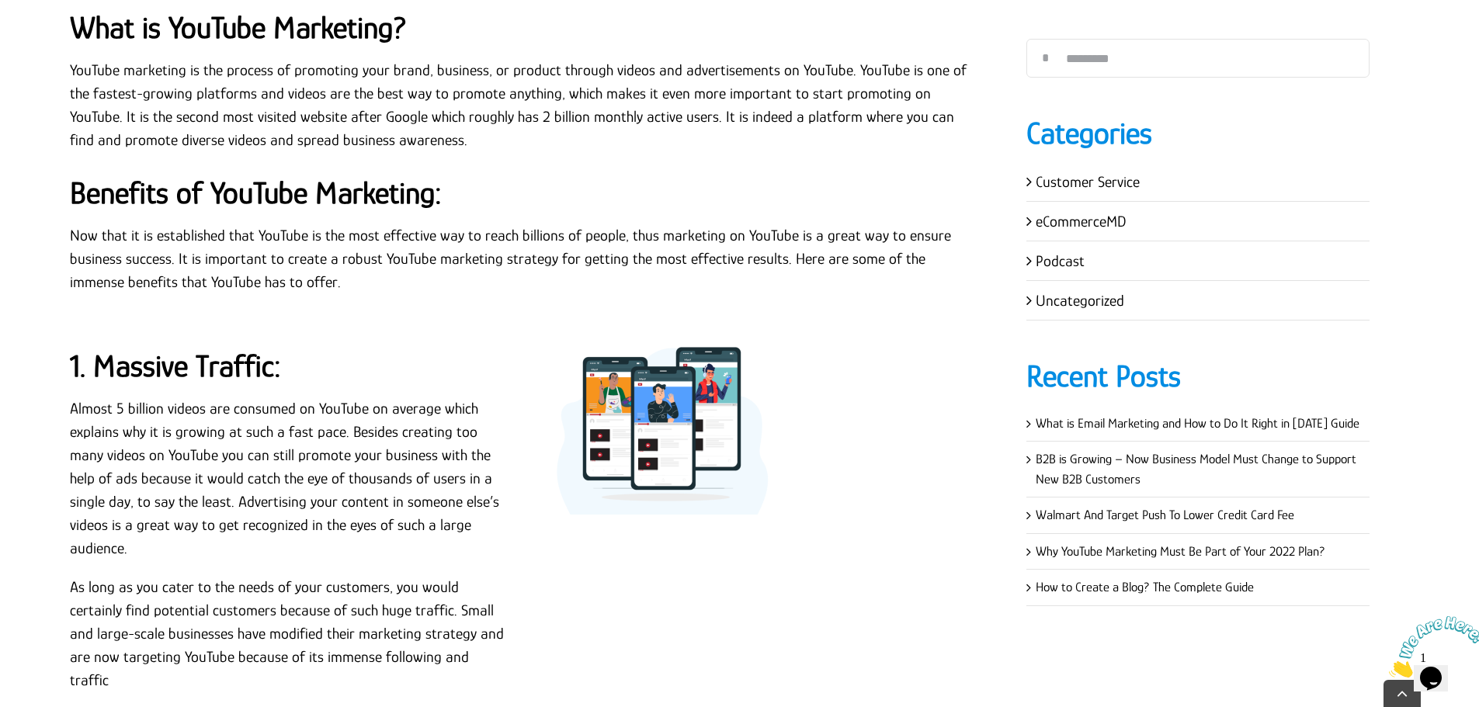
click at [377, 171] on div "In the world of digital marketing, there is a multitude of social media platfor…" at bounding box center [525, 27] width 910 height 564
click at [384, 198] on strong "Benefits of YouTube Marketing:" at bounding box center [256, 192] width 372 height 35
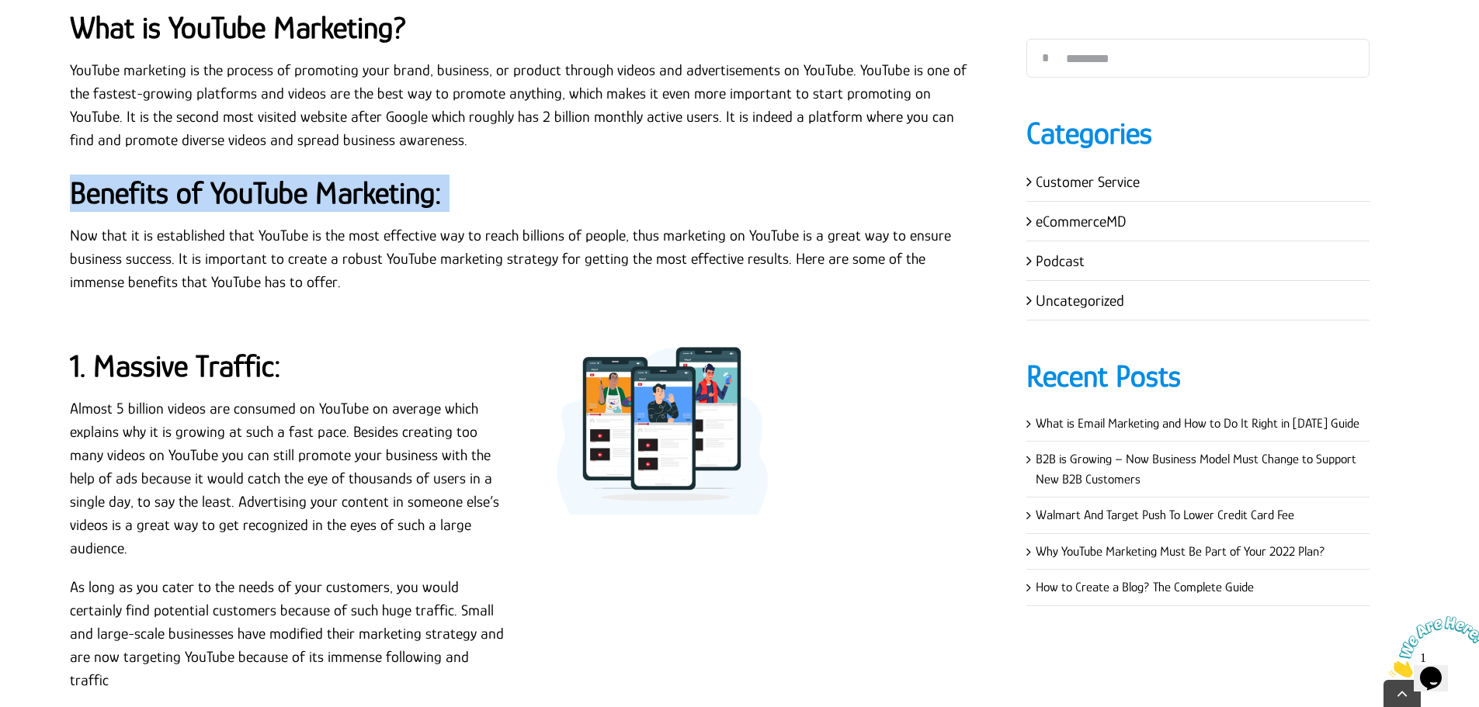
click at [384, 198] on strong "Benefits of YouTube Marketing:" at bounding box center [256, 192] width 372 height 35
copy strong "Benefits of YouTube Marketing:"
click at [335, 260] on p "Now that it is established that YouTube is the most effective way to reach bill…" at bounding box center [525, 259] width 910 height 70
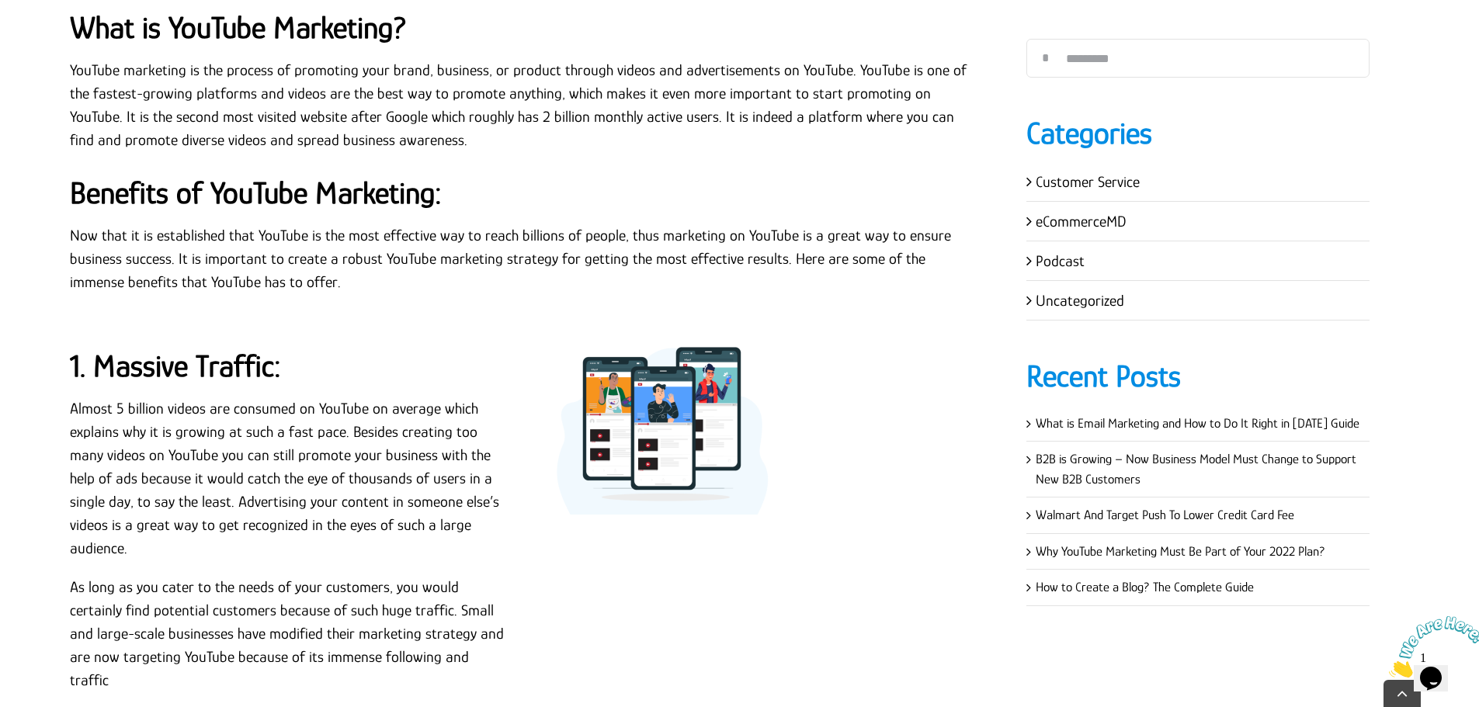
click at [335, 260] on p "Now that it is established that YouTube is the most effective way to reach bill…" at bounding box center [525, 259] width 910 height 70
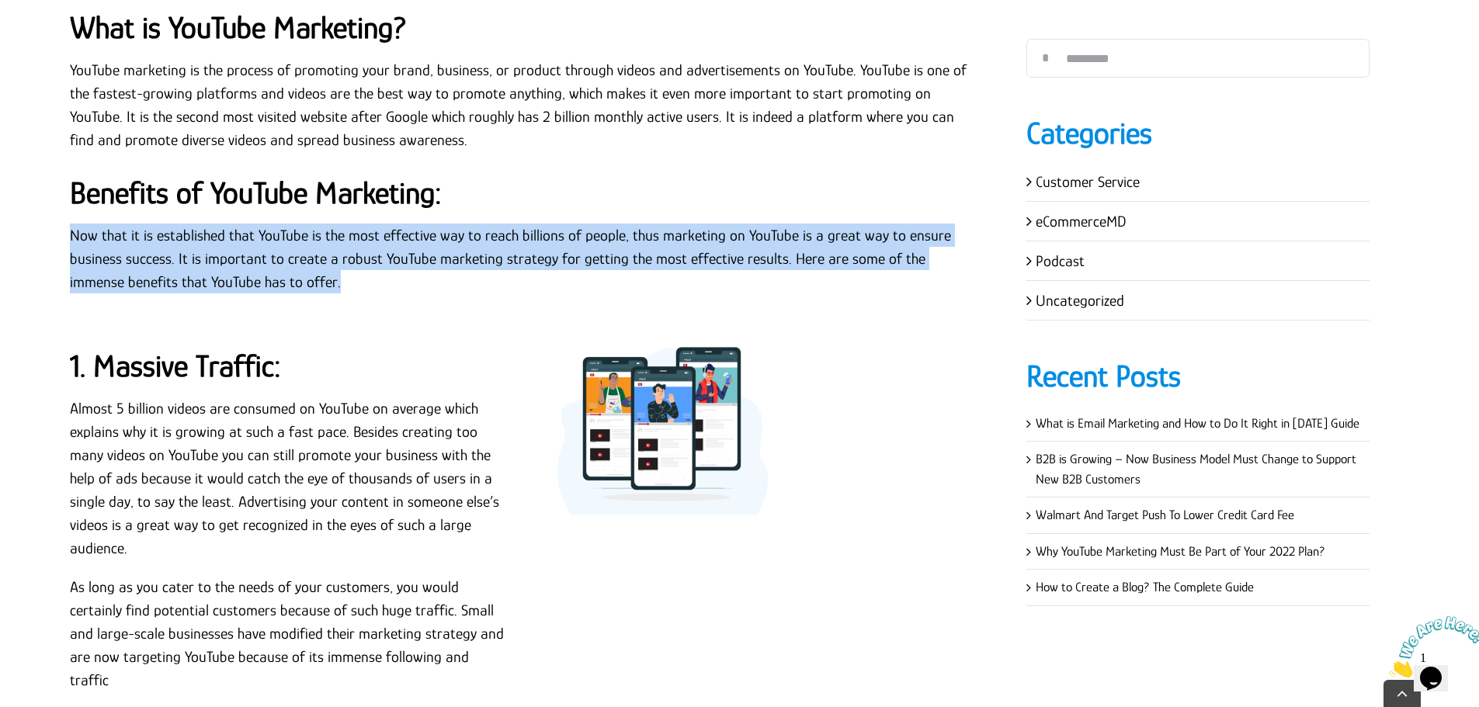
click at [335, 260] on p "Now that it is established that YouTube is the most effective way to reach bill…" at bounding box center [525, 259] width 910 height 70
copy div "Now that it is established that YouTube is the most effective way to reach bill…"
click at [454, 224] on p "Now that it is established that YouTube is the most effective way to reach bill…" at bounding box center [525, 259] width 910 height 70
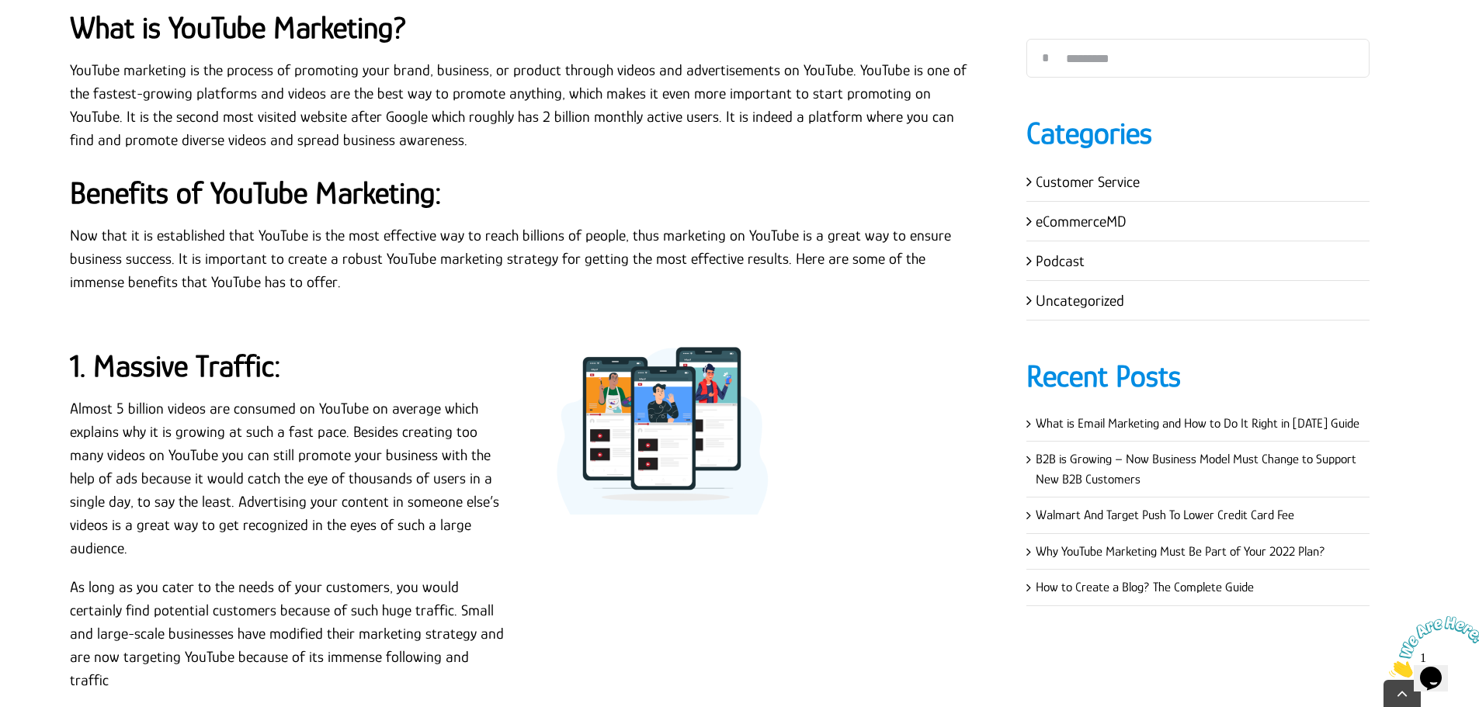
click at [797, 251] on p "Now that it is established that YouTube is the most effective way to reach bill…" at bounding box center [525, 259] width 910 height 70
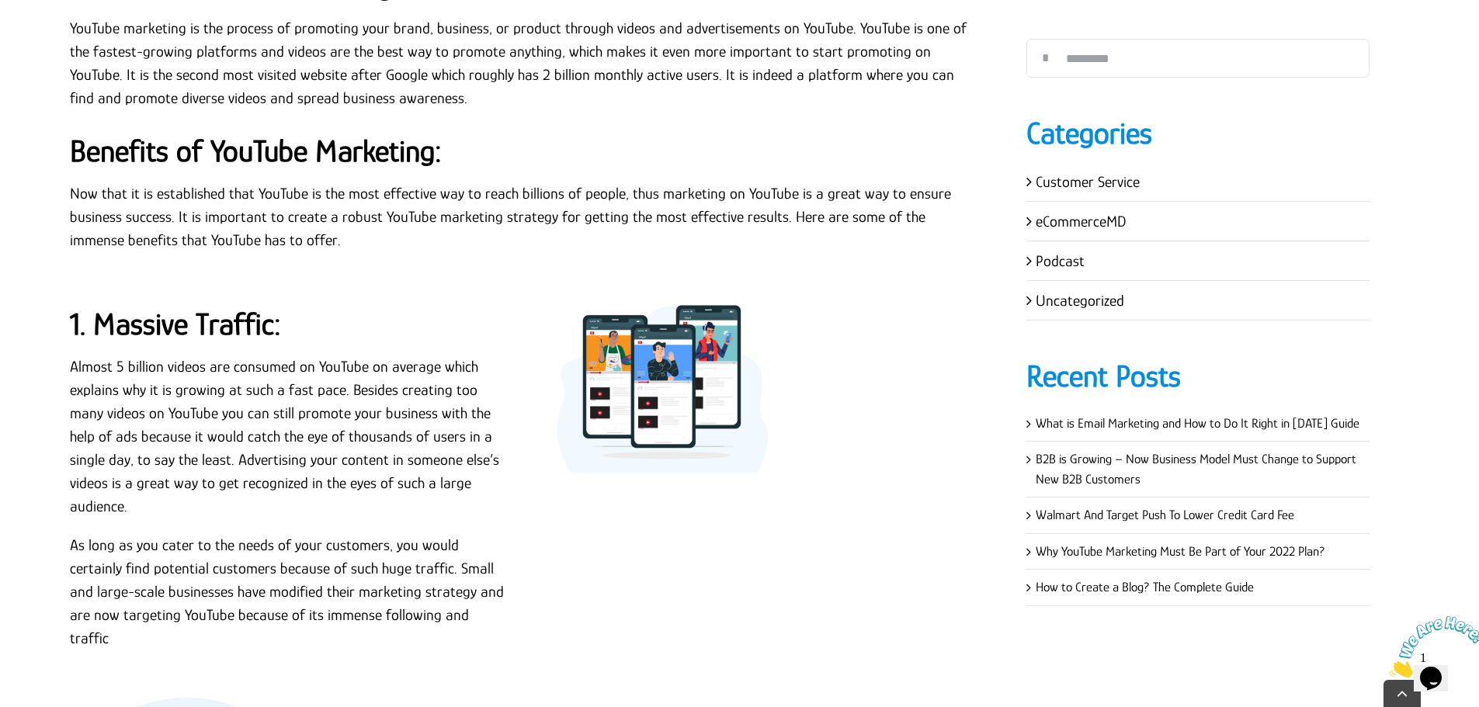
scroll to position [863, 0]
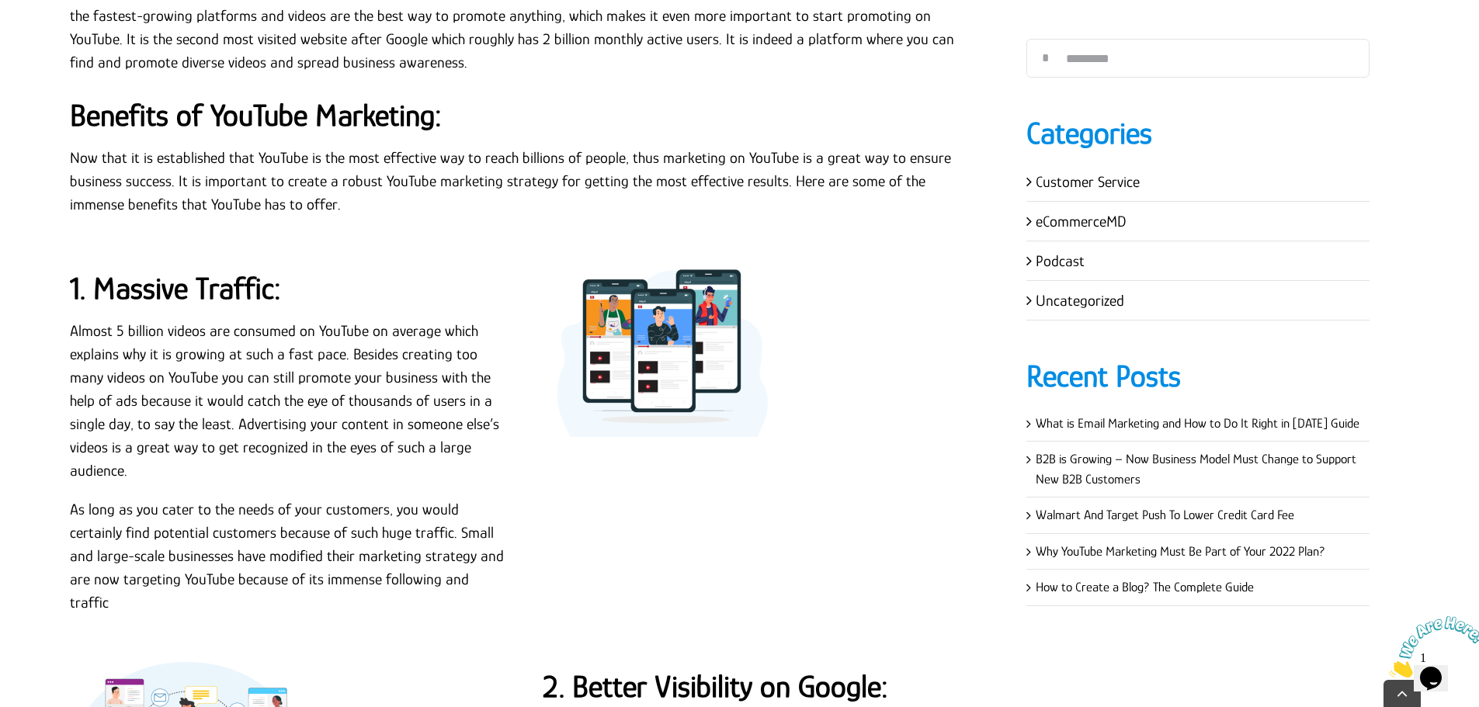
click at [236, 279] on strong "1. Massive Traffic:" at bounding box center [175, 288] width 211 height 35
click at [423, 116] on strong "Benefits of YouTube Marketing:" at bounding box center [256, 115] width 372 height 35
click at [218, 287] on strong "1. Massive Traffic:" at bounding box center [175, 288] width 211 height 35
click at [182, 283] on strong "1. Massive Traffic:" at bounding box center [175, 288] width 211 height 35
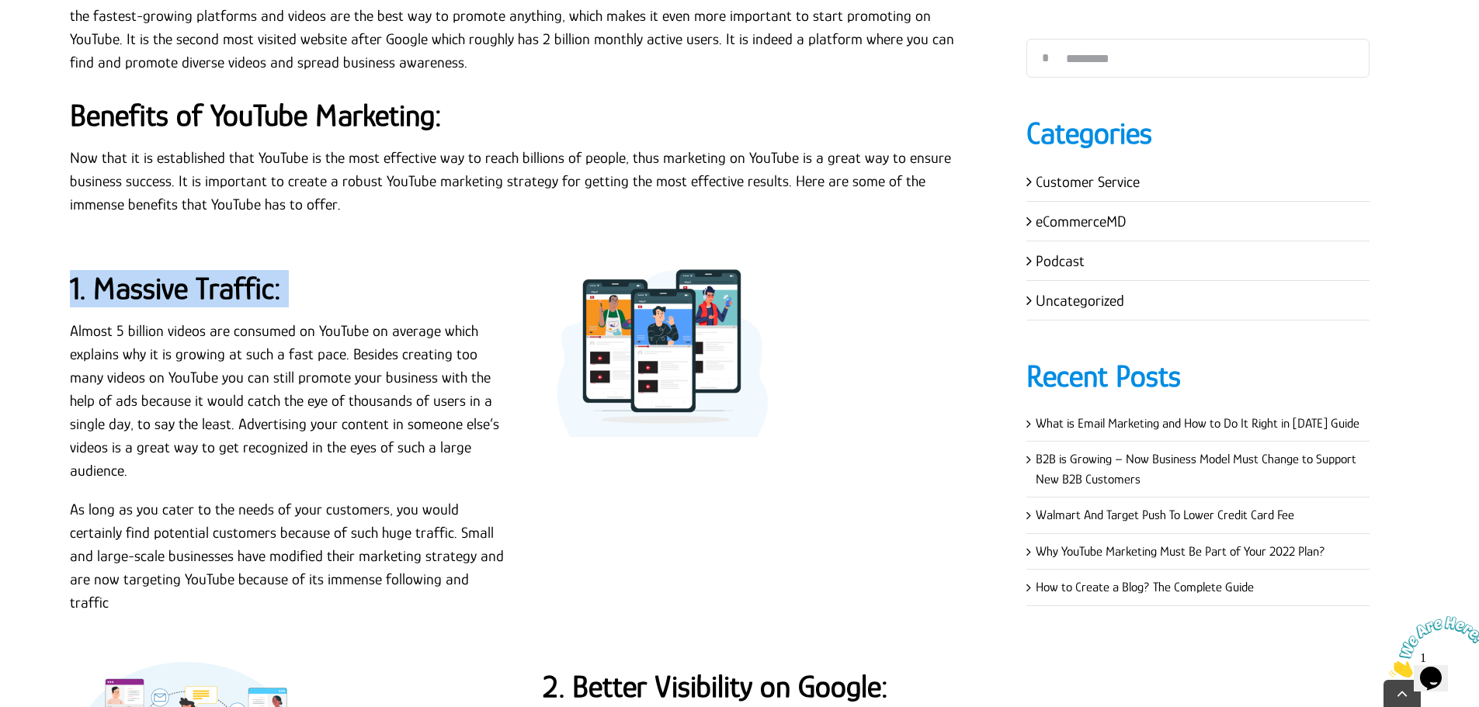
click at [182, 283] on strong "1. Massive Traffic:" at bounding box center [175, 288] width 211 height 35
copy strong "1. Massive Traffic:"
drag, startPoint x: 797, startPoint y: 342, endPoint x: 693, endPoint y: 342, distance: 103.3
click at [321, 372] on p "Almost 5 billion videos are consumed on YouTube on average which explains why i…" at bounding box center [288, 400] width 436 height 163
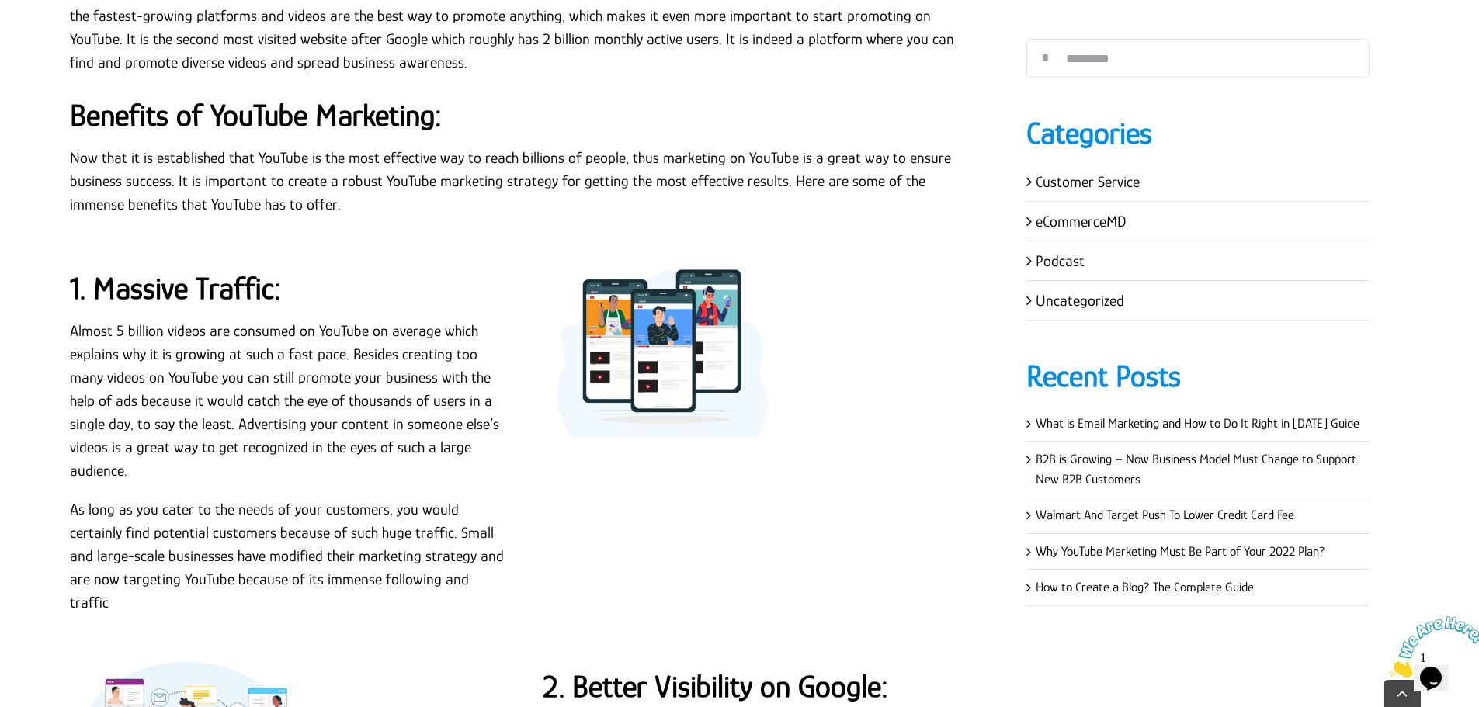
click at [106, 356] on p "Almost 5 billion videos are consumed on YouTube on average which explains why i…" at bounding box center [288, 400] width 436 height 163
click at [495, 516] on p "As long as you cater to the needs of your customers, you would certainly find p…" at bounding box center [288, 556] width 436 height 116
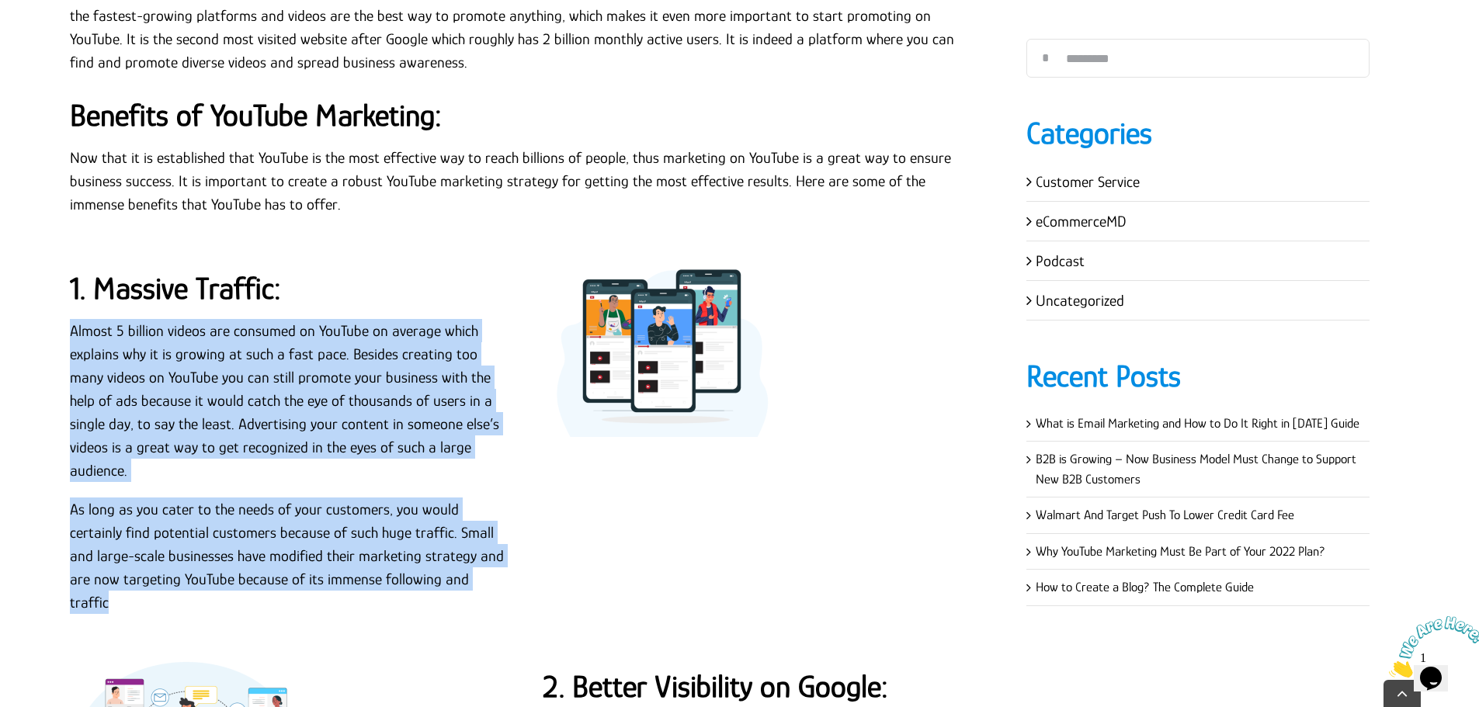
drag, startPoint x: 464, startPoint y: 559, endPoint x: 69, endPoint y: 323, distance: 460.4
click at [70, 323] on div "1. Massive Traffic: Almost 5 billion videos are consumed on YouTube on average …" at bounding box center [288, 445] width 436 height 367
copy div "Almost 5 billion videos are consumed on YouTube on average which explains why i…"
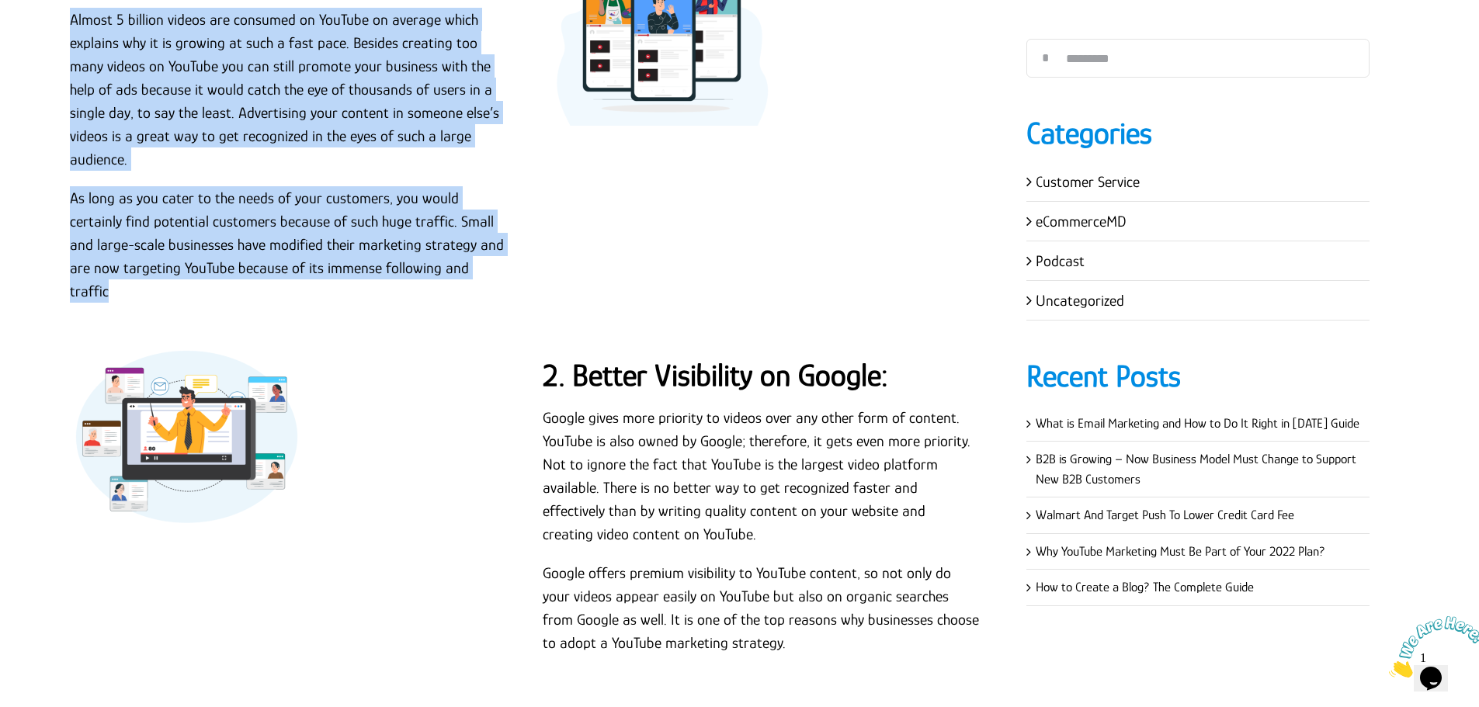
scroll to position [1173, 0]
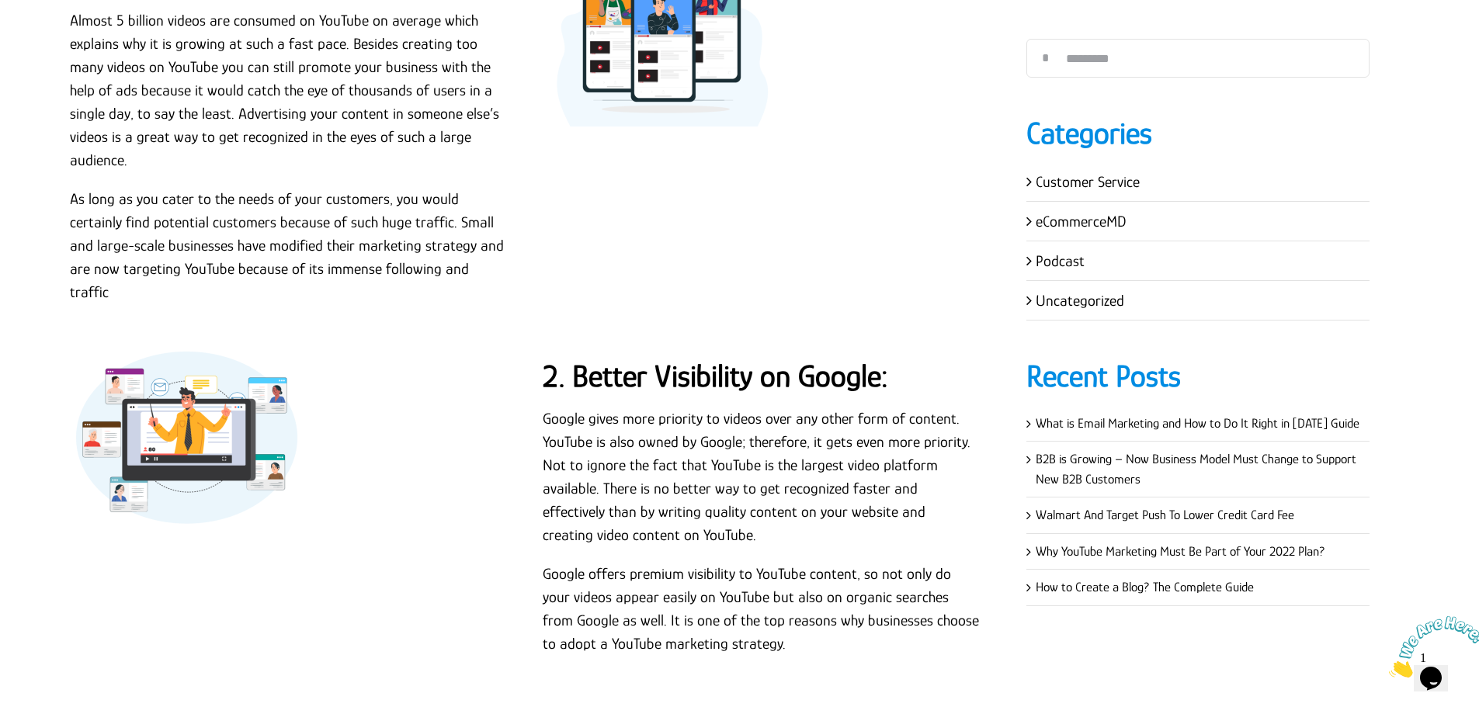
click at [487, 350] on div at bounding box center [288, 437] width 436 height 175
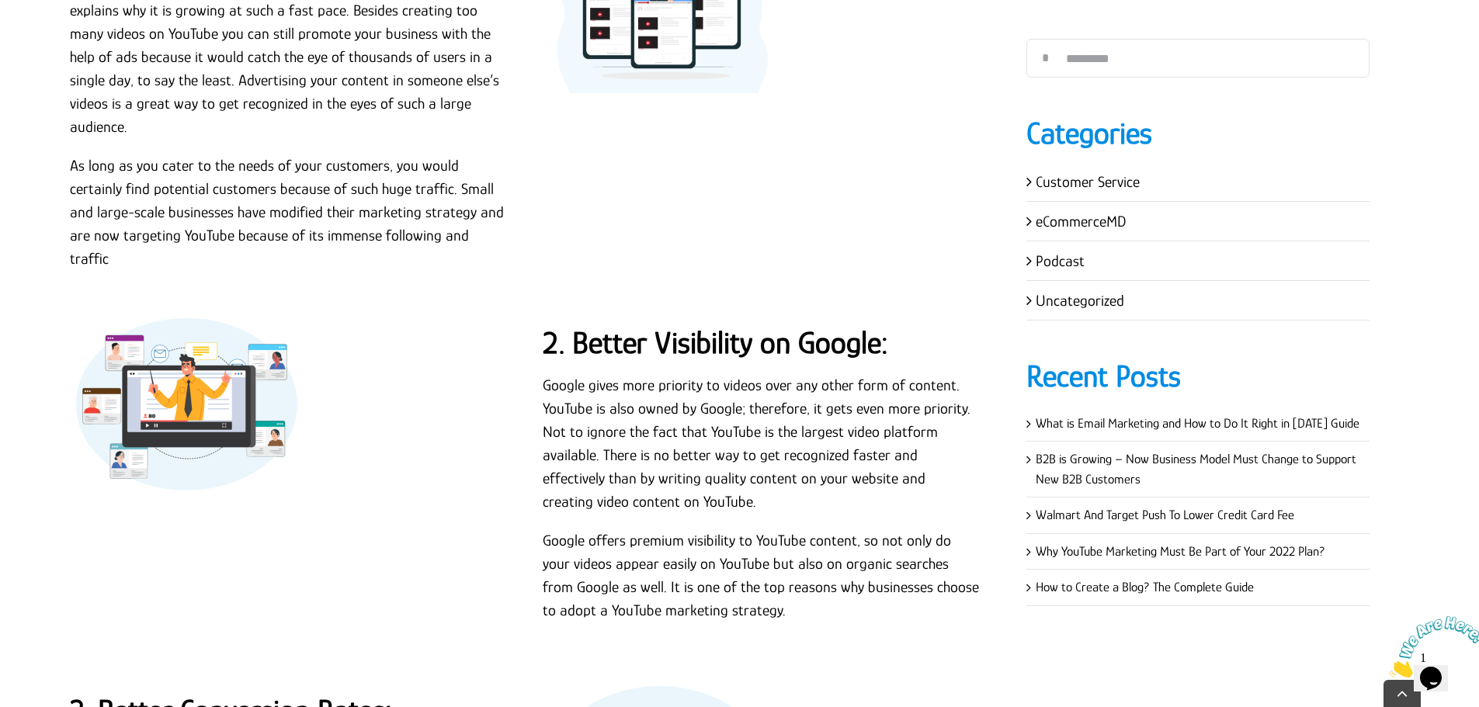
scroll to position [1251, 0]
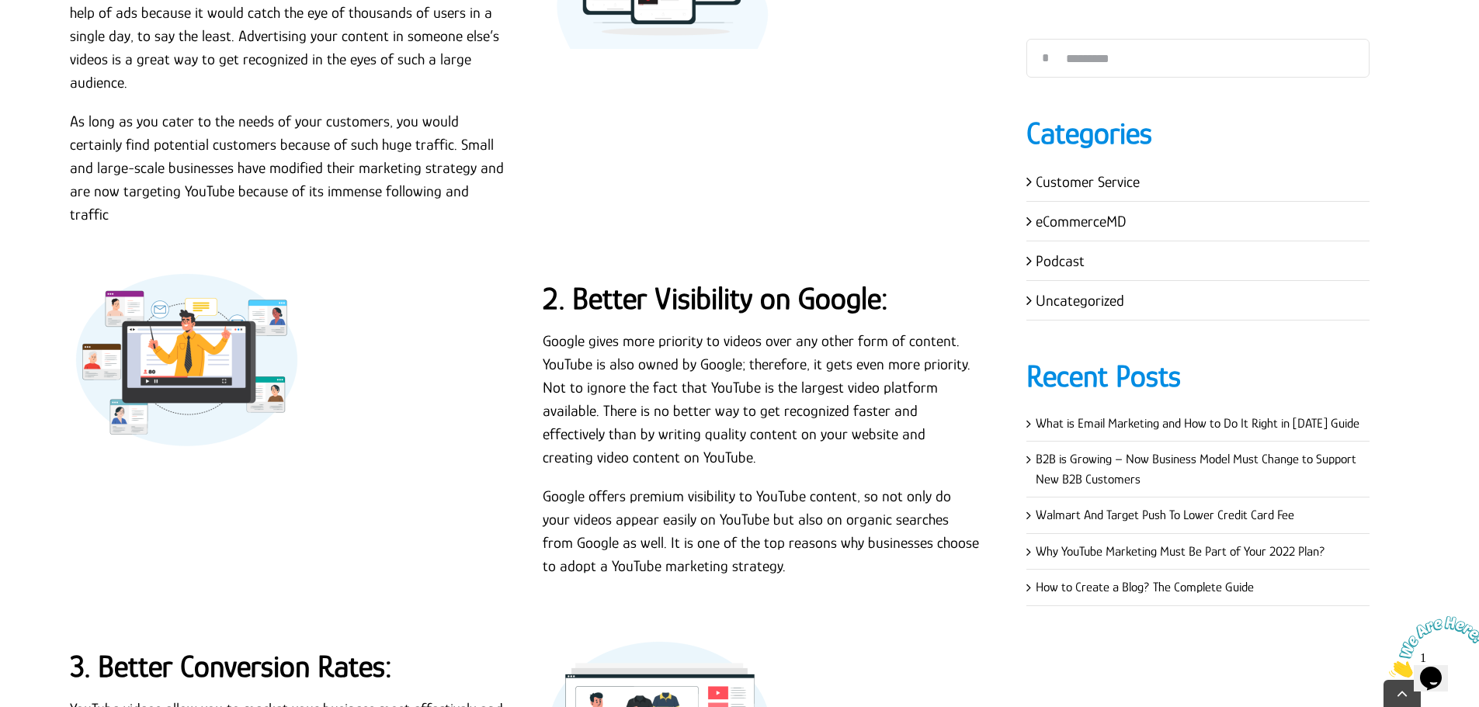
click at [671, 281] on strong "2. Better Visibility on Google:" at bounding box center [716, 298] width 346 height 35
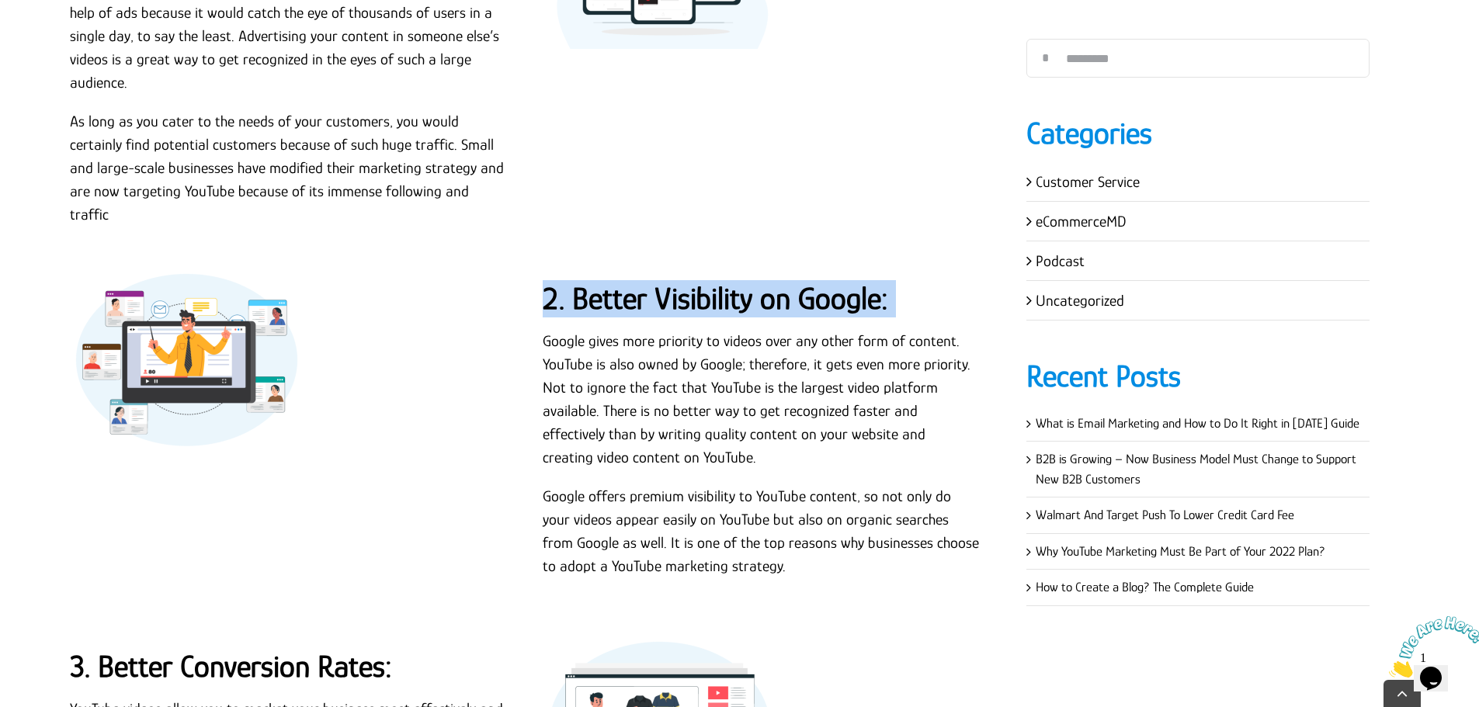
click at [671, 281] on strong "2. Better Visibility on Google:" at bounding box center [716, 298] width 346 height 35
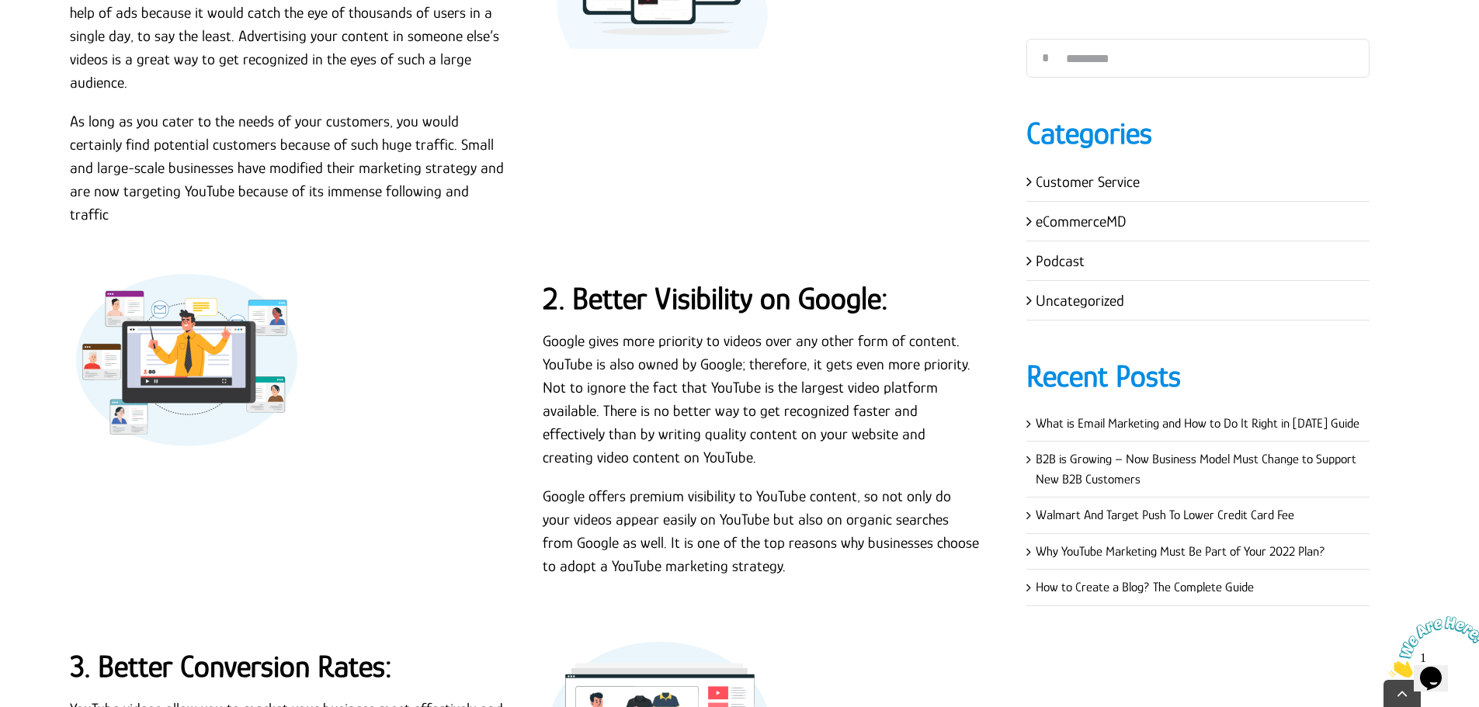
click at [531, 308] on div "2. Better Visibility on Google: Google gives more priority to videos over any o…" at bounding box center [761, 433] width 473 height 321
click at [547, 329] on p "Google gives more priority to videos over any other form of content. YouTube is…" at bounding box center [761, 399] width 436 height 140
click at [609, 329] on p "Google gives more priority to videos over any other form of content. YouTube is…" at bounding box center [761, 399] width 436 height 140
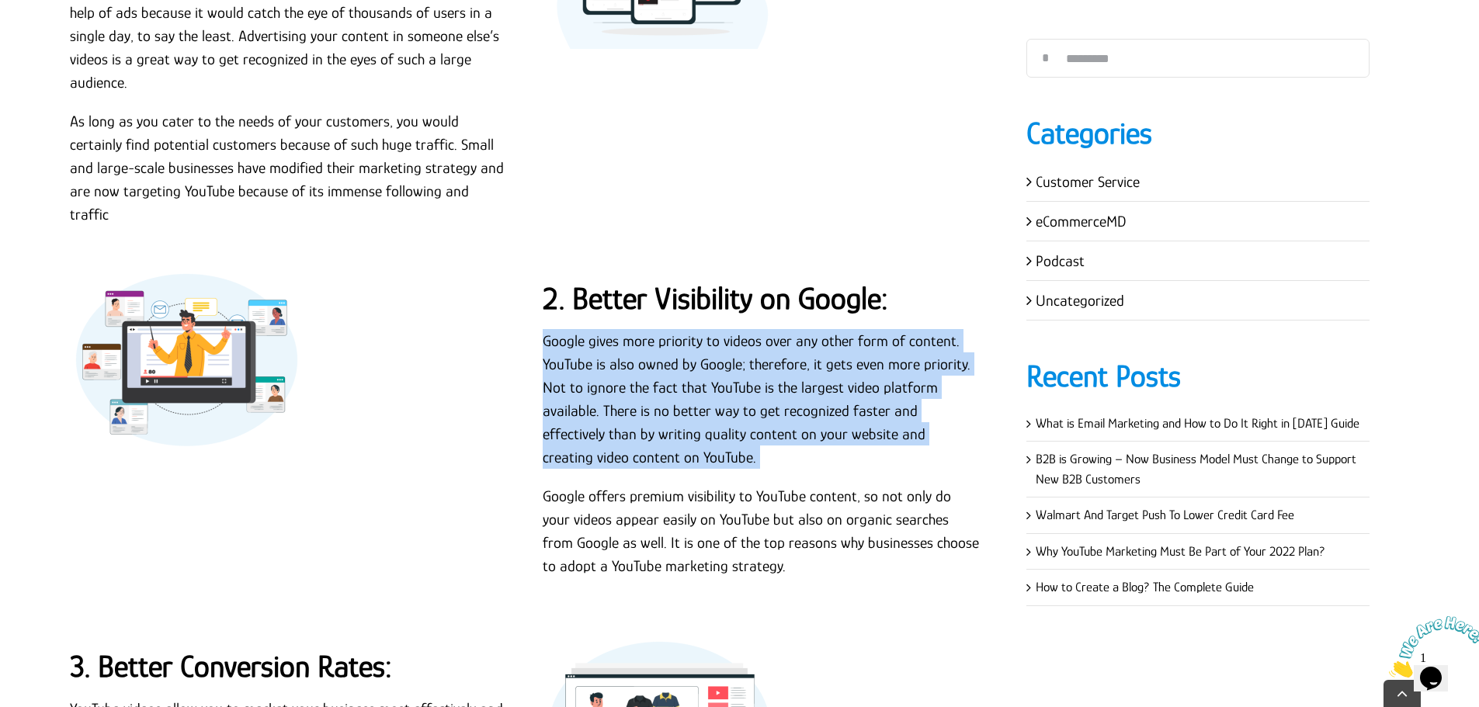
click at [609, 329] on p "Google gives more priority to videos over any other form of content. YouTube is…" at bounding box center [761, 399] width 436 height 140
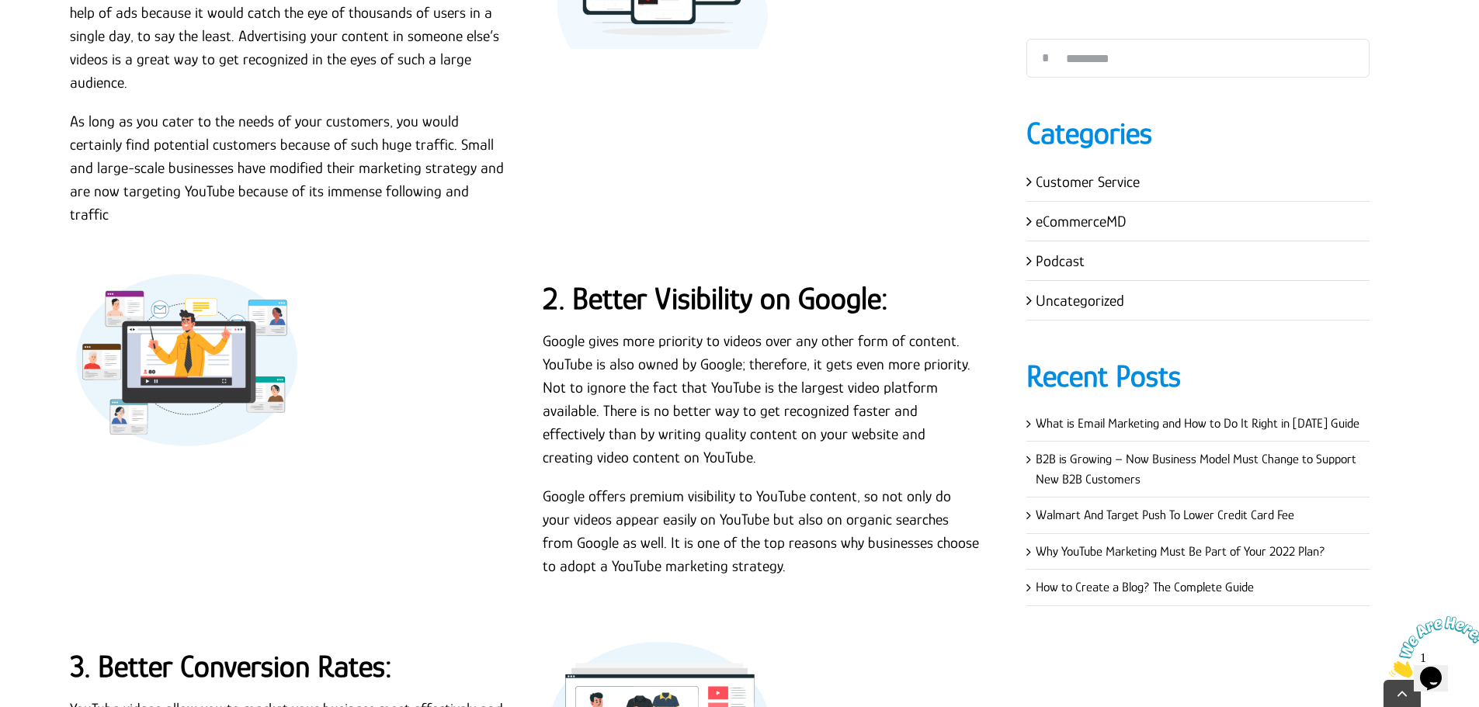
click at [674, 485] on p "Google offers premium visibility to YouTube content, so not only do your videos…" at bounding box center [761, 531] width 436 height 93
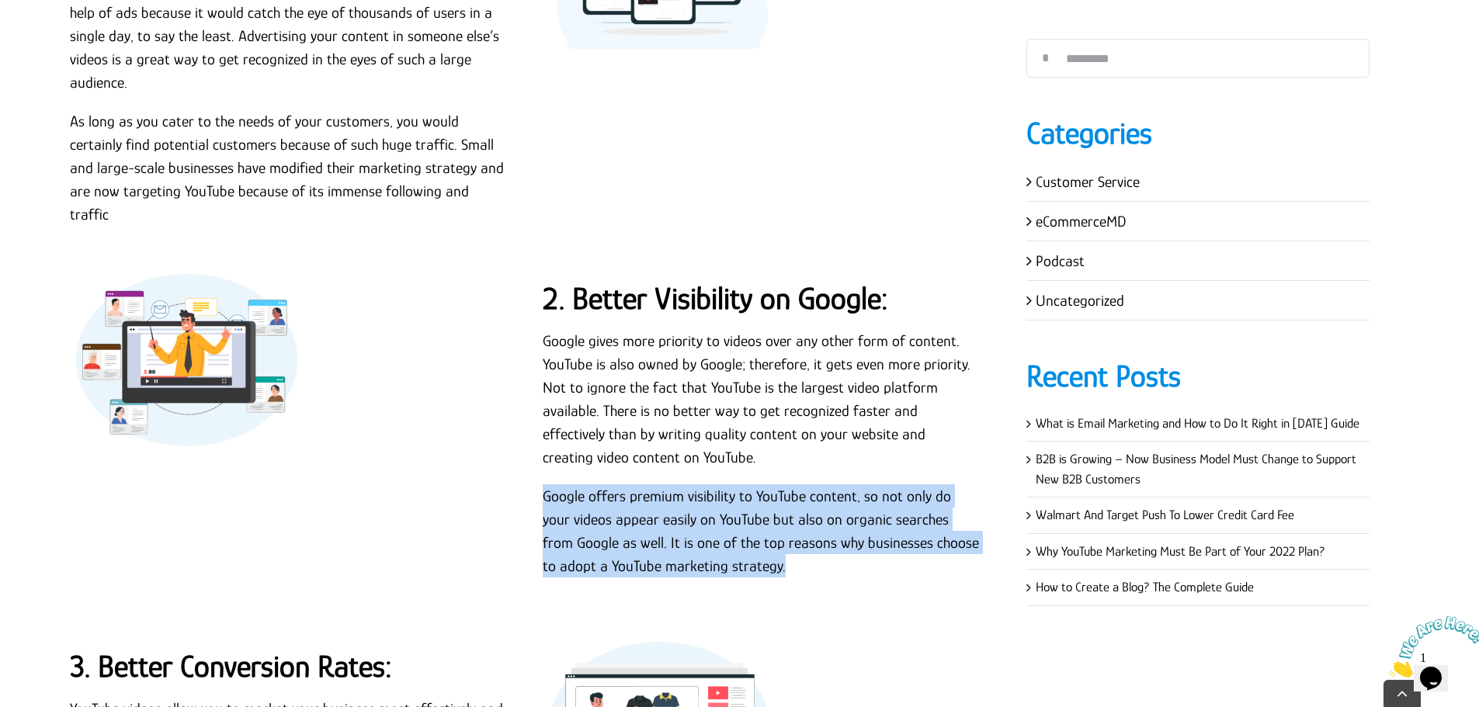
click at [674, 485] on p "Google offers premium visibility to YouTube content, so not only do your videos…" at bounding box center [761, 531] width 436 height 93
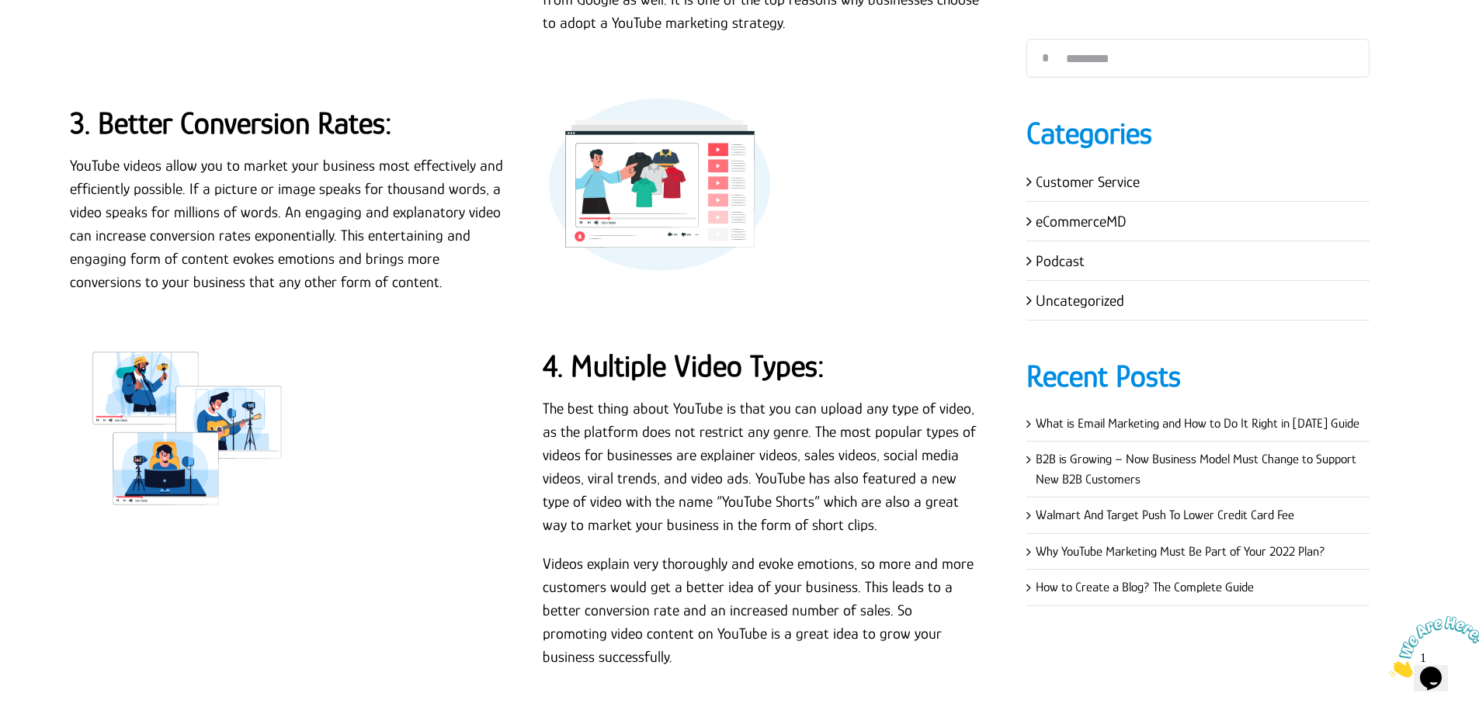
scroll to position [1562, 0]
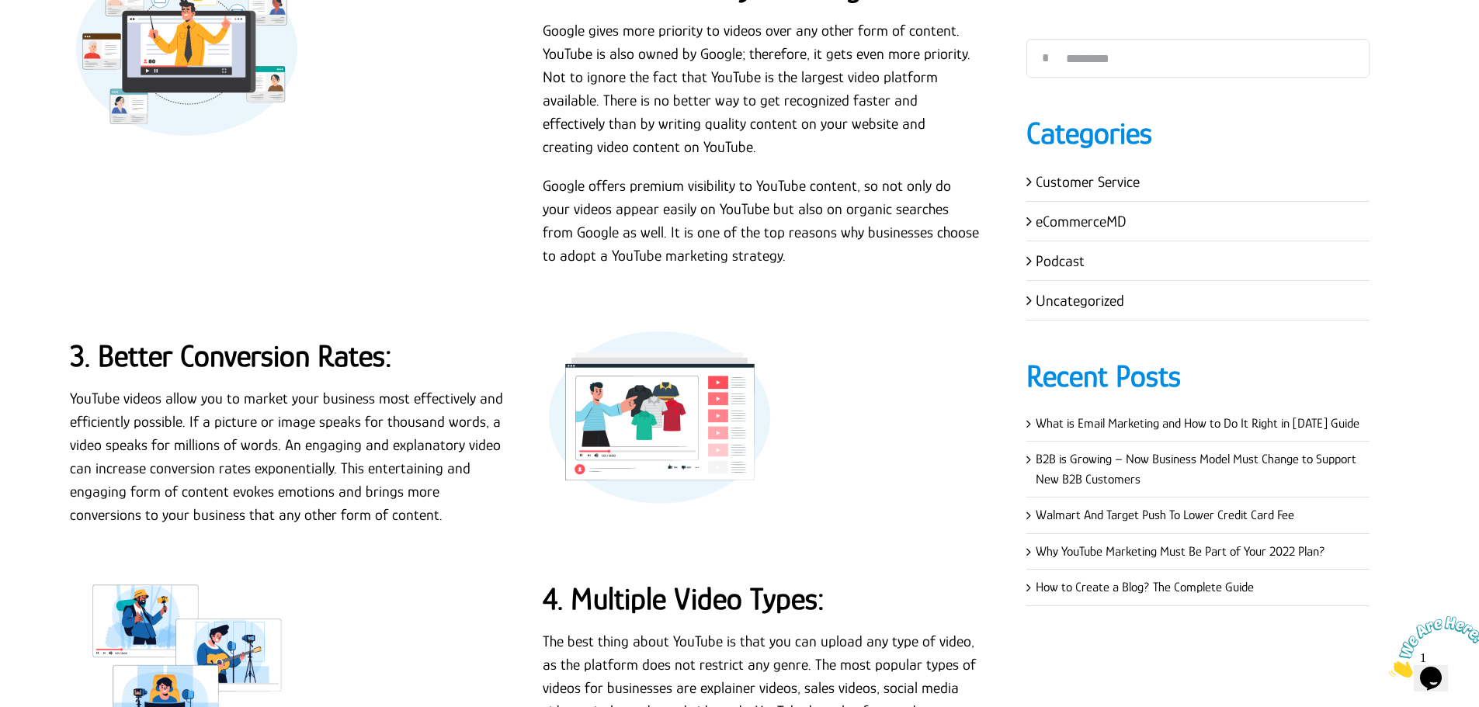
click at [307, 387] on p "YouTube videos allow you to market your business most effectively and efficient…" at bounding box center [288, 457] width 436 height 140
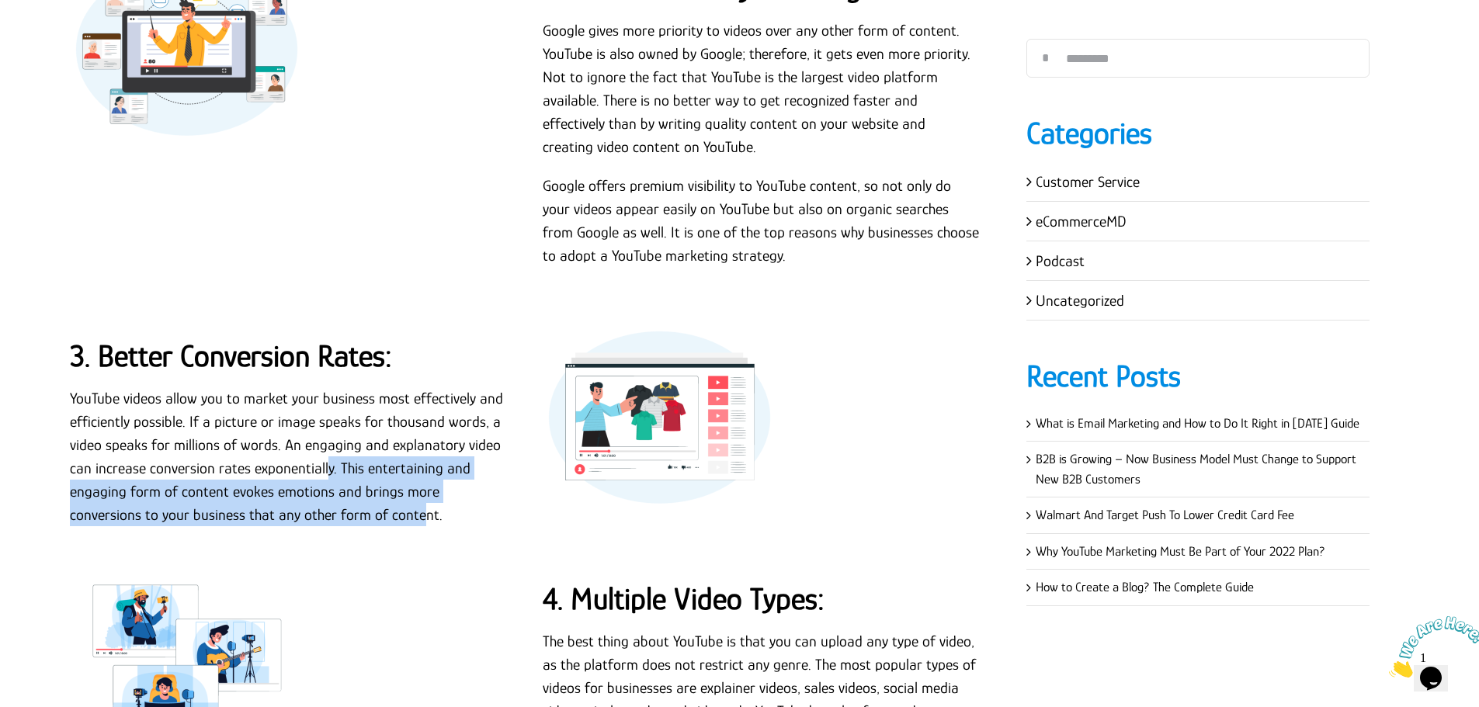
drag, startPoint x: 329, startPoint y: 436, endPoint x: 348, endPoint y: 487, distance: 54.5
click at [348, 487] on div "YouTube videos allow you to market your business most effectively and efficient…" at bounding box center [288, 464] width 436 height 155
click at [328, 463] on p "YouTube videos allow you to market your business most effectively and efficient…" at bounding box center [288, 457] width 436 height 140
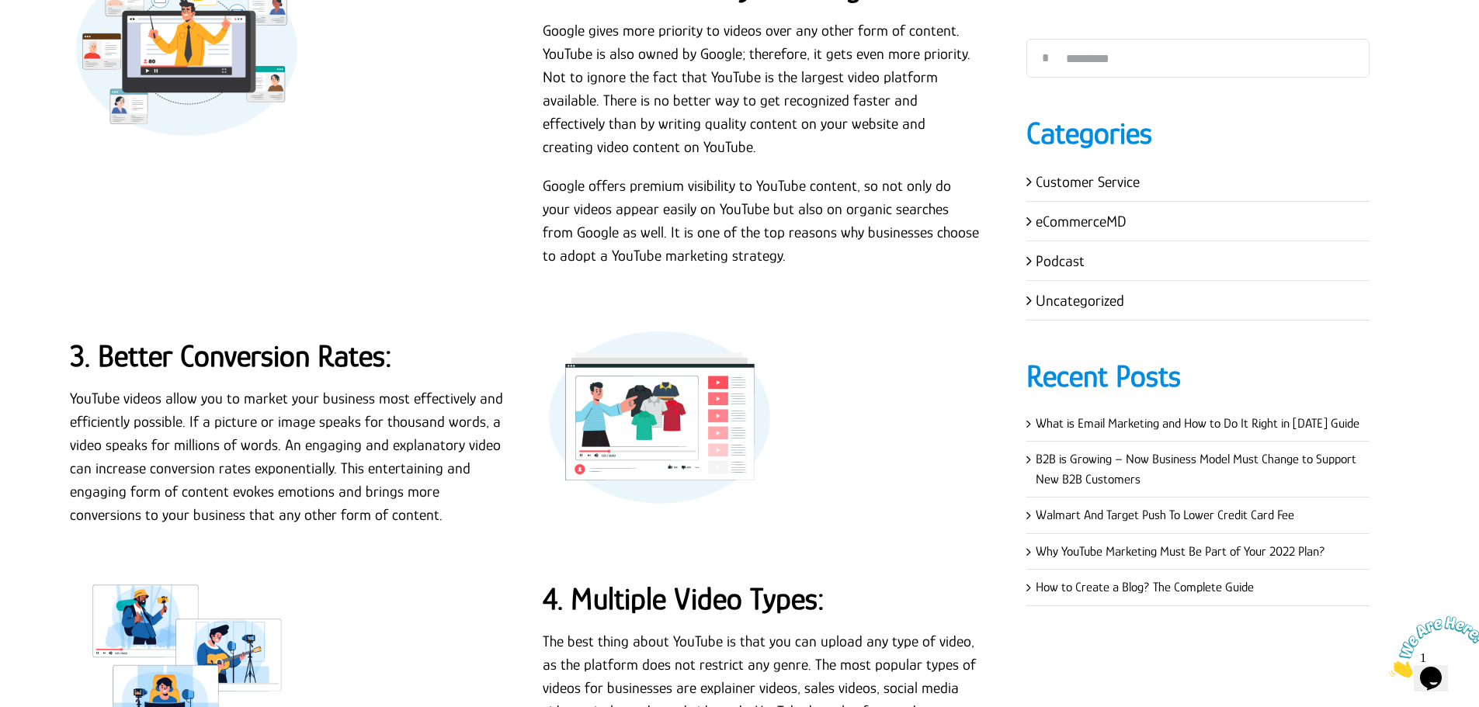
click at [106, 336] on div "3. Better Conversion Rates: YouTube videos allow you to market your business mo…" at bounding box center [288, 436] width 436 height 212
click at [353, 339] on strong "3. Better Conversion Rates:" at bounding box center [231, 356] width 322 height 35
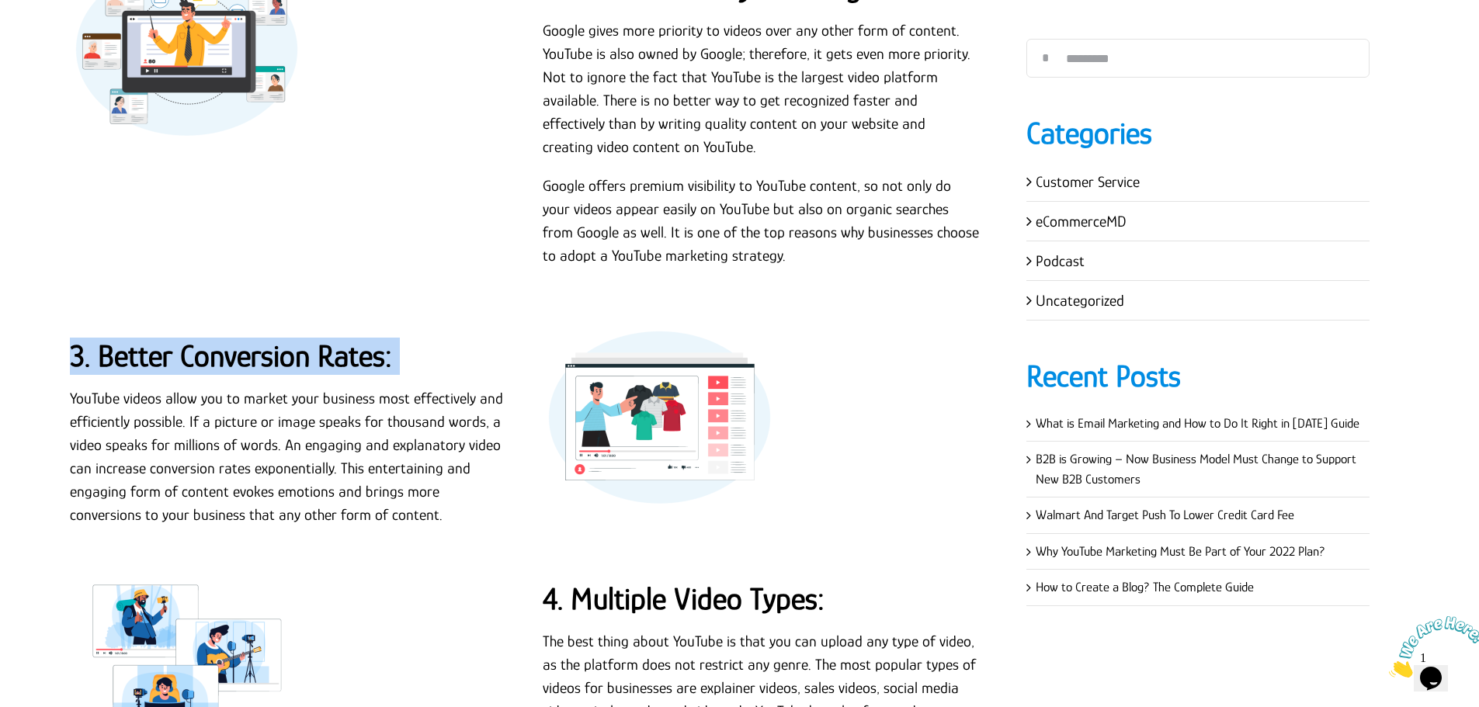
click at [353, 339] on strong "3. Better Conversion Rates:" at bounding box center [231, 356] width 322 height 35
click at [401, 387] on p "YouTube videos allow you to market your business most effectively and efficient…" at bounding box center [288, 457] width 436 height 140
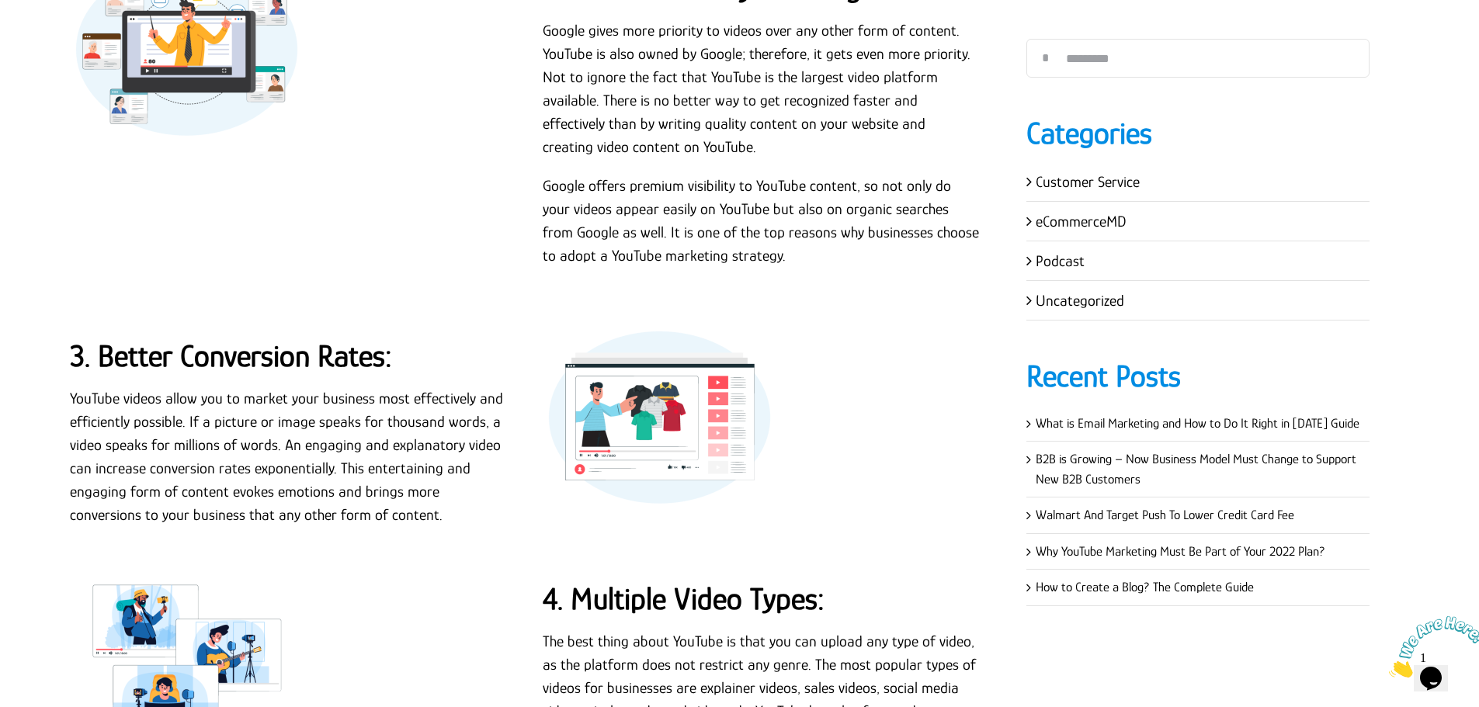
click at [401, 387] on p "YouTube videos allow you to market your business most effectively and efficient…" at bounding box center [288, 457] width 436 height 140
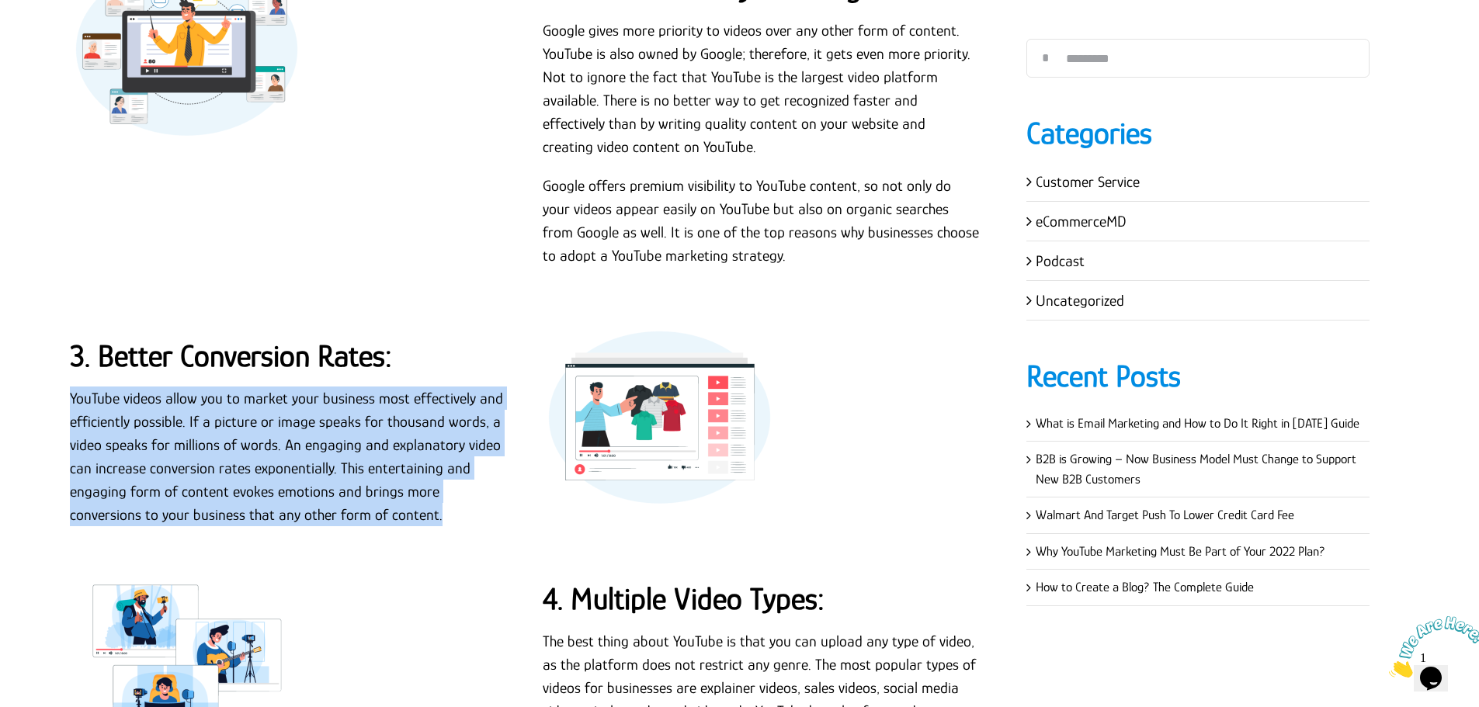
click at [384, 387] on p "YouTube videos allow you to market your business most effectively and efficient…" at bounding box center [288, 457] width 436 height 140
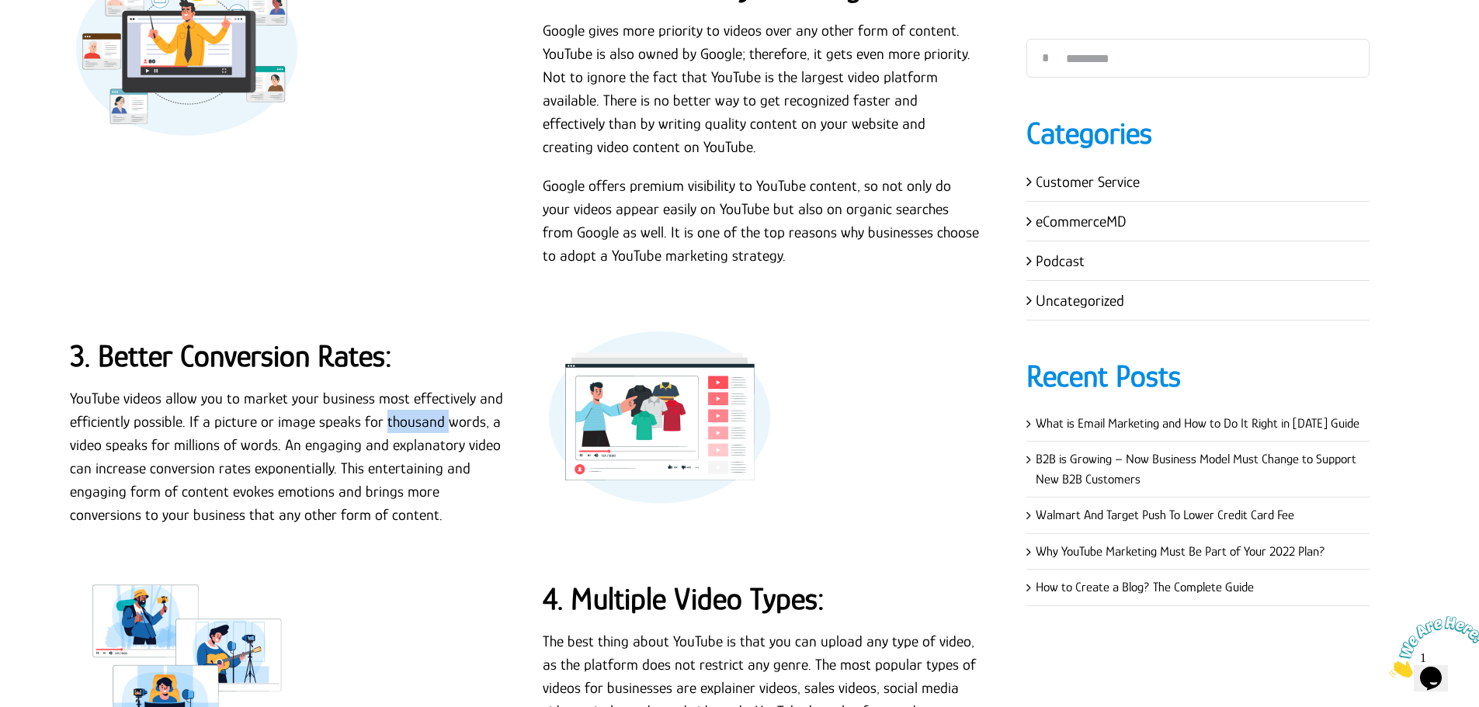
click at [384, 387] on p "YouTube videos allow you to market your business most effectively and efficient…" at bounding box center [288, 457] width 436 height 140
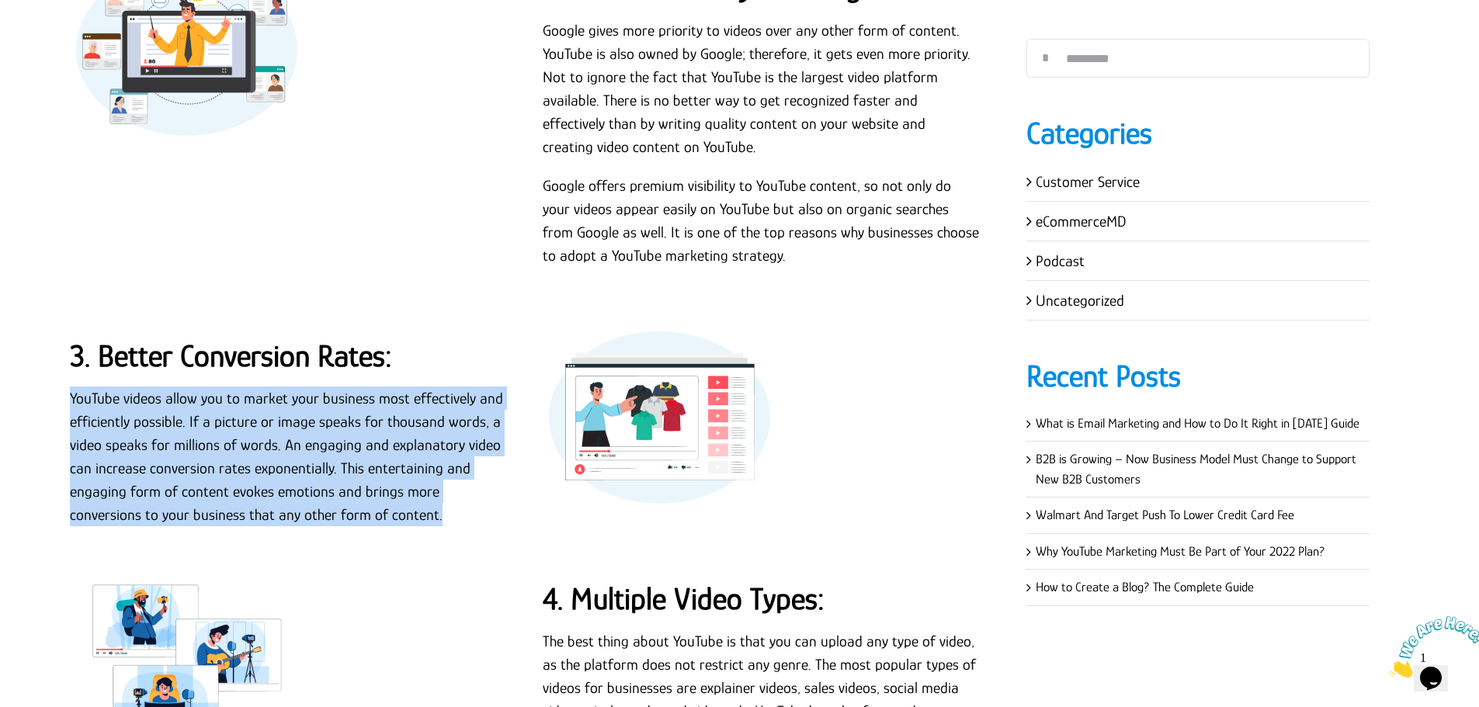
click at [384, 387] on p "YouTube videos allow you to market your business most effectively and efficient…" at bounding box center [288, 457] width 436 height 140
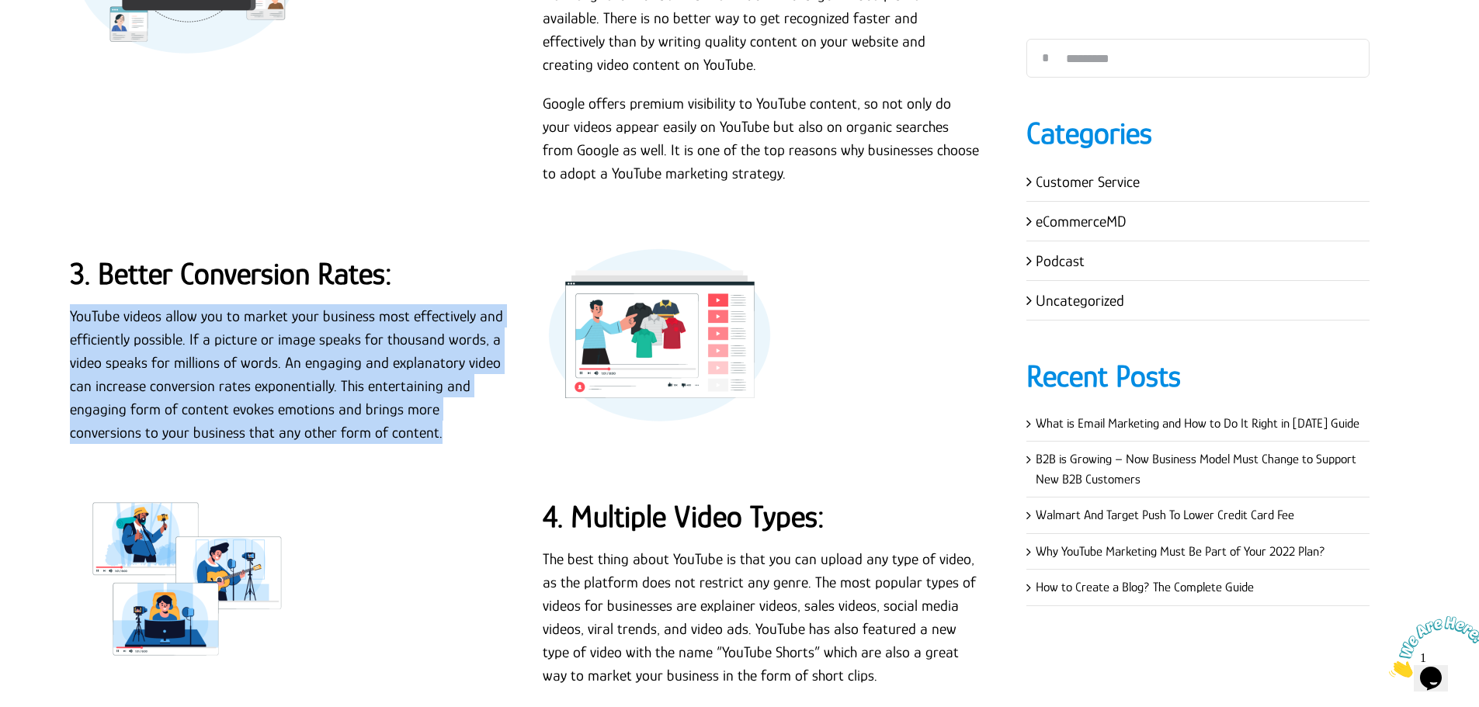
scroll to position [1872, 0]
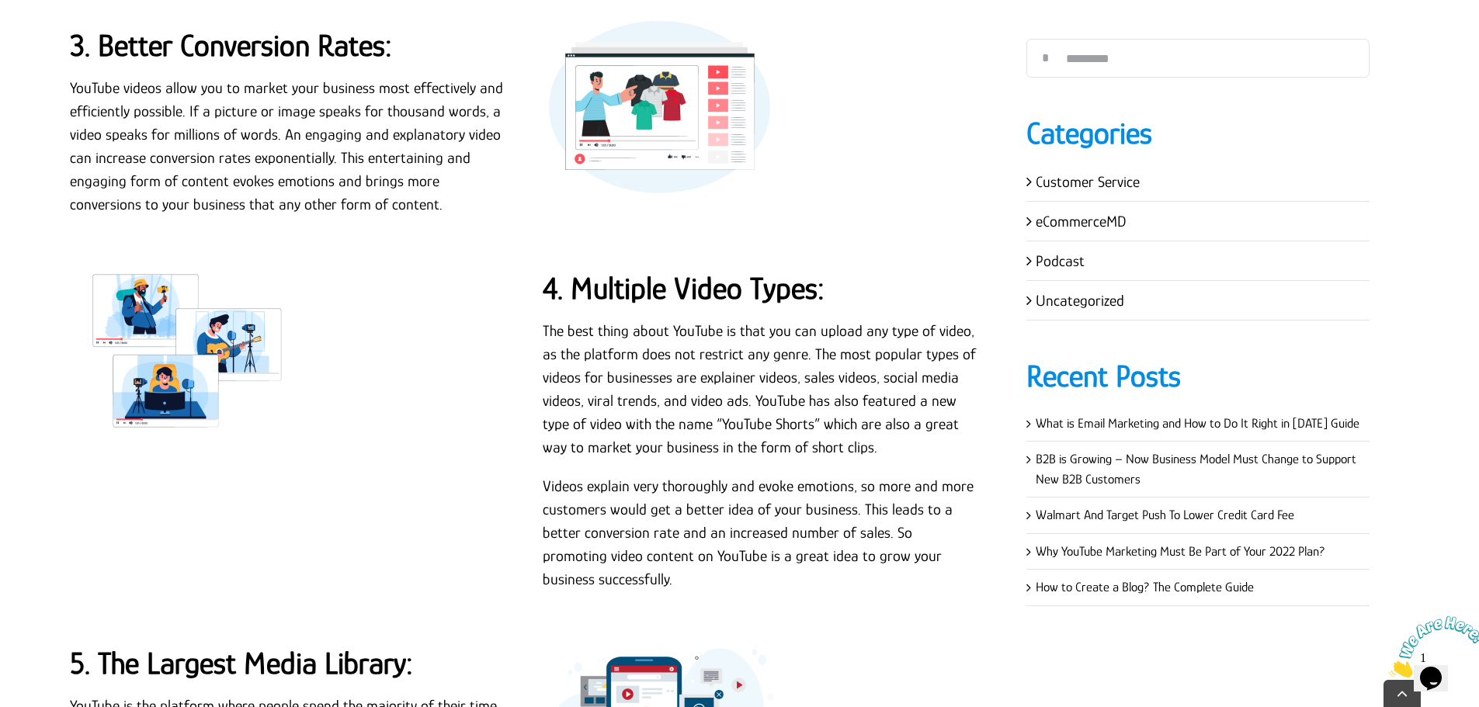
click at [620, 271] on strong "4. Multiple Video Types:" at bounding box center [684, 288] width 282 height 35
click at [587, 319] on p "The best thing about YouTube is that you can upload any type of video, as the p…" at bounding box center [761, 389] width 436 height 140
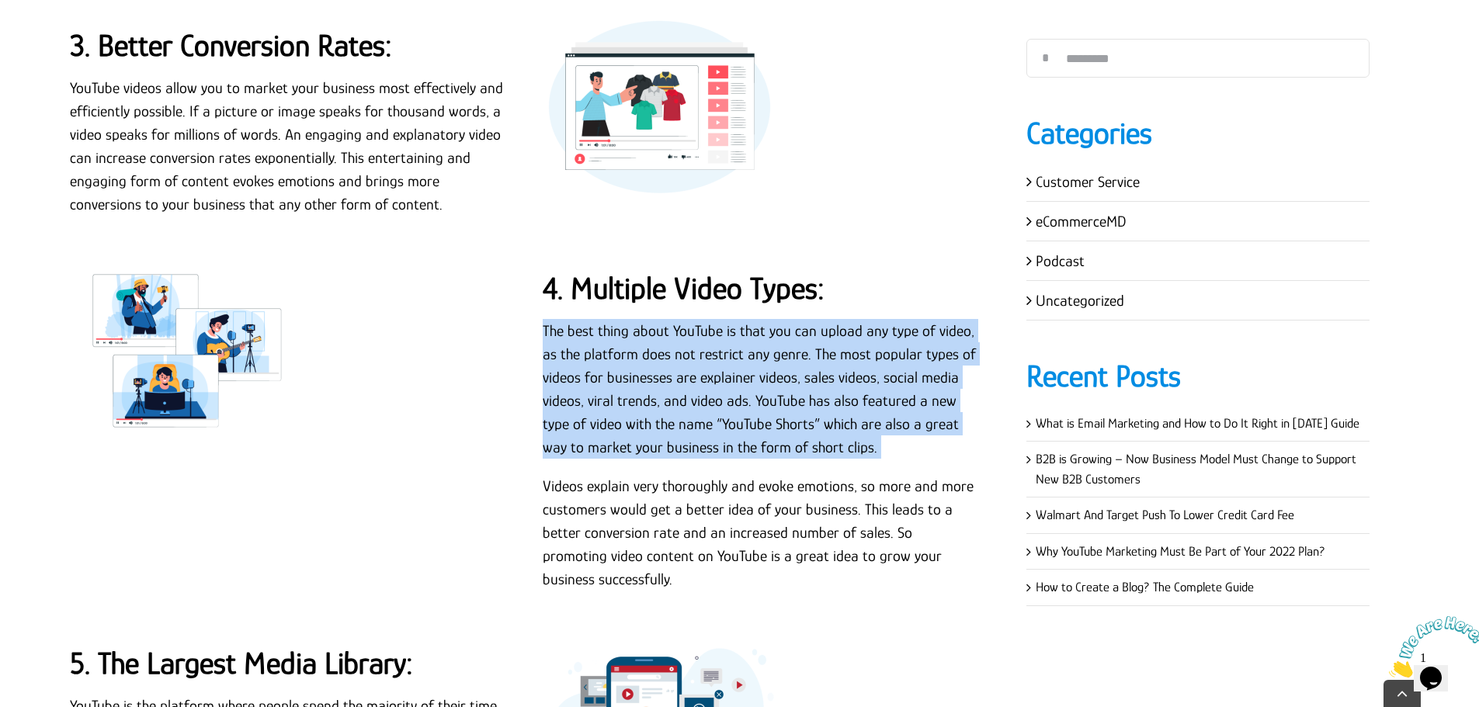
click at [587, 319] on p "The best thing about YouTube is that you can upload any type of video, as the p…" at bounding box center [761, 389] width 436 height 140
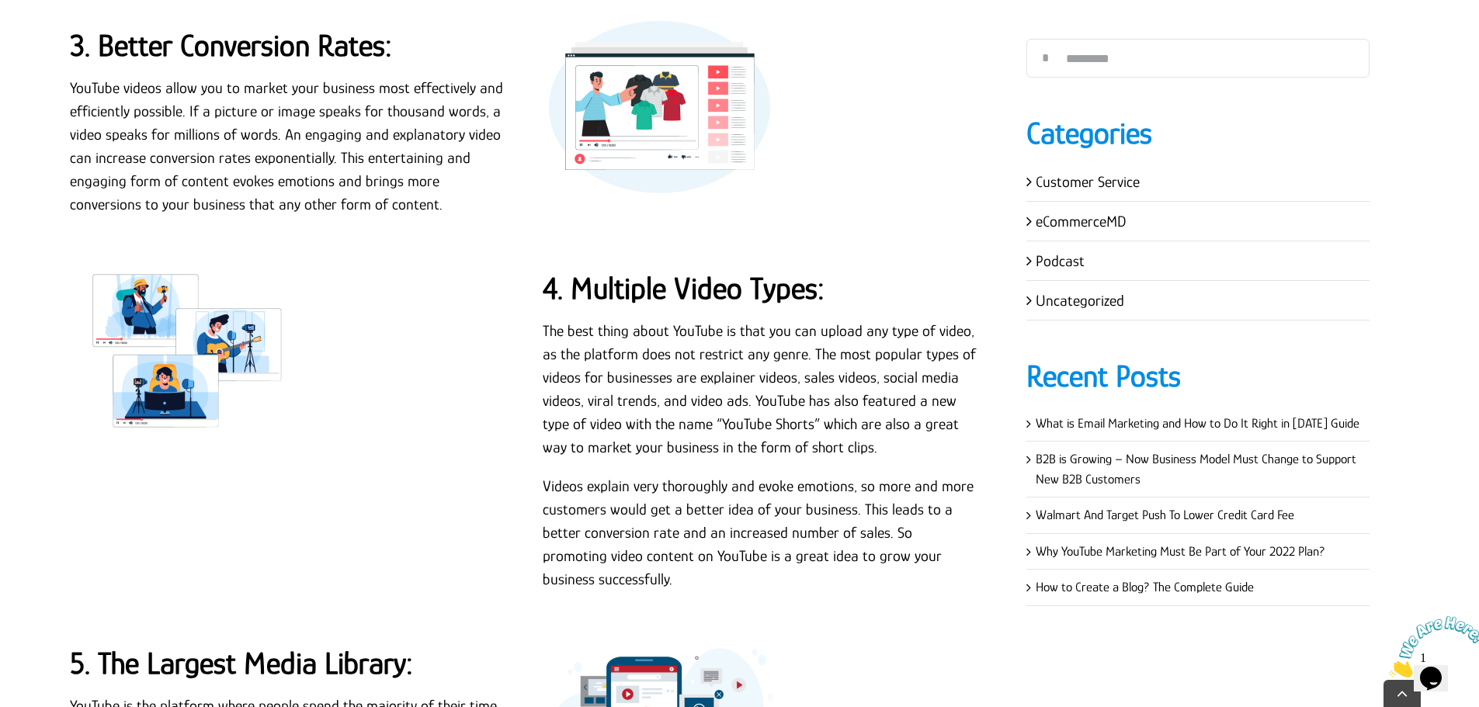
click at [663, 474] on p "Videos explain very thoroughly and evoke emotions, so more and more customers w…" at bounding box center [761, 532] width 436 height 116
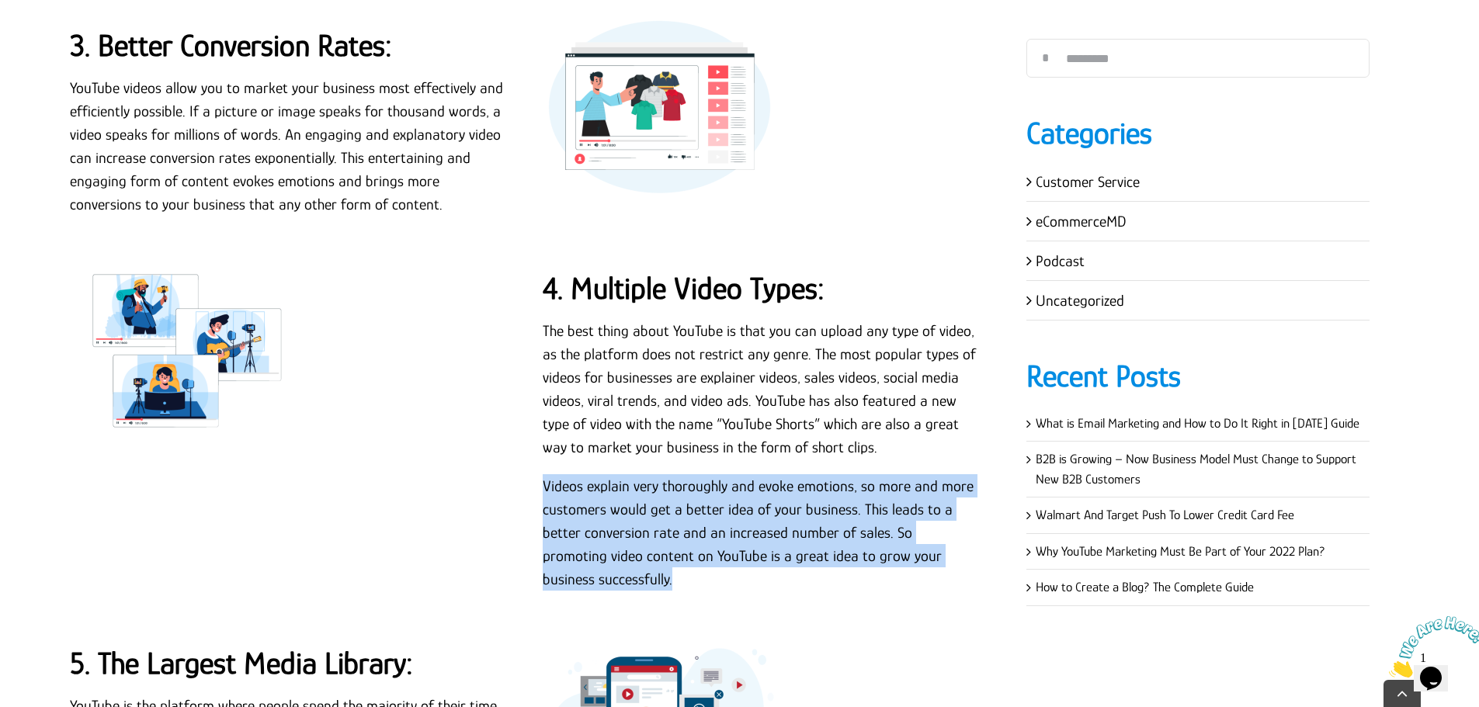
click at [663, 474] on p "Videos explain very thoroughly and evoke emotions, so more and more customers w…" at bounding box center [761, 532] width 436 height 116
click at [680, 474] on p "Videos explain very thoroughly and evoke emotions, so more and more customers w…" at bounding box center [761, 532] width 436 height 116
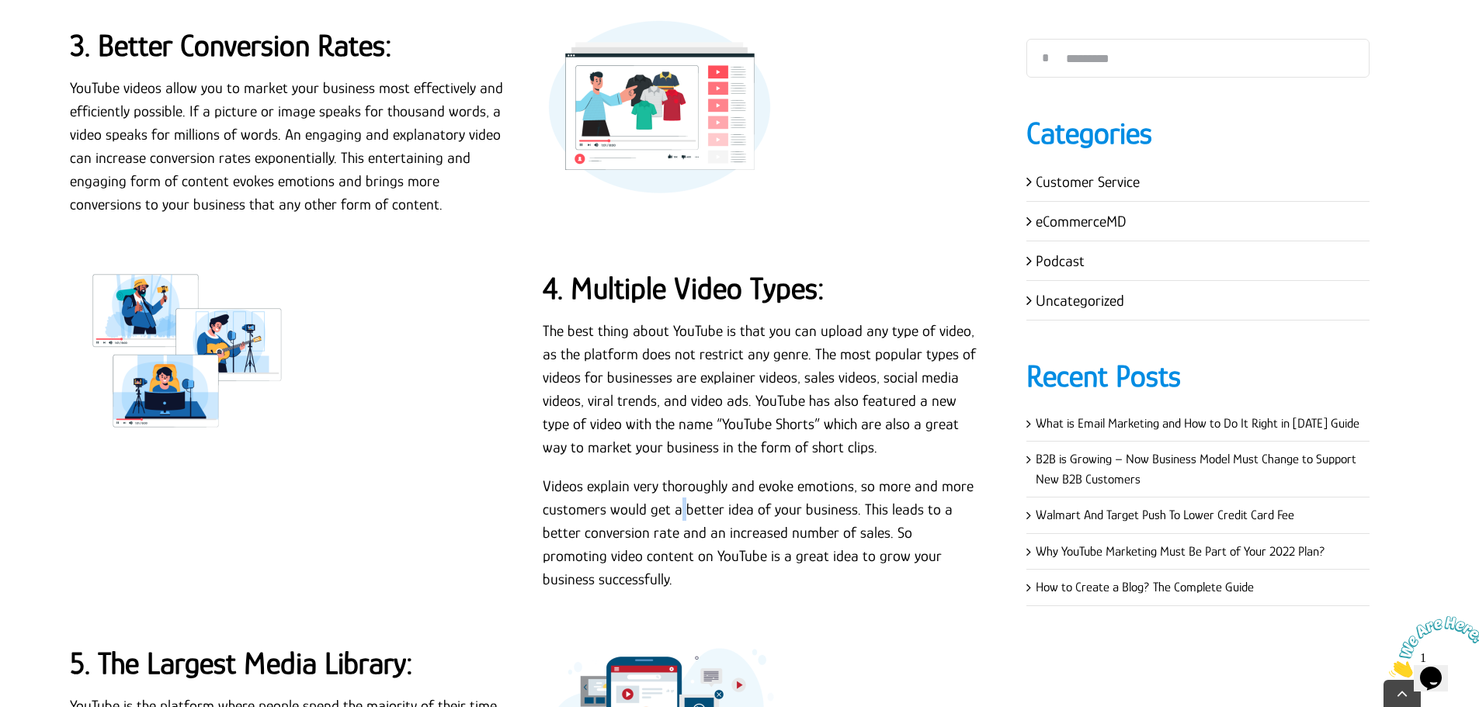
click at [680, 474] on p "Videos explain very thoroughly and evoke emotions, so more and more customers w…" at bounding box center [761, 532] width 436 height 116
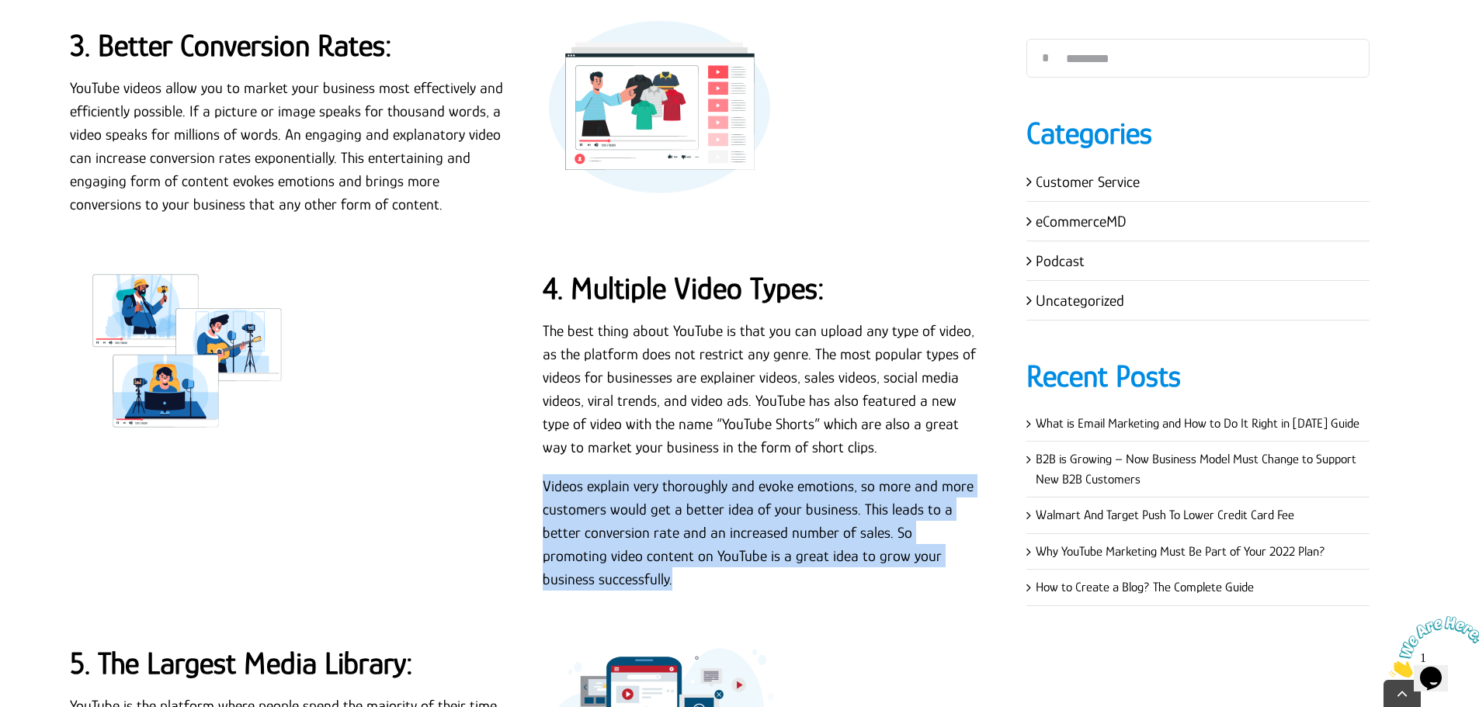
click at [680, 474] on p "Videos explain very thoroughly and evoke emotions, so more and more customers w…" at bounding box center [761, 532] width 436 height 116
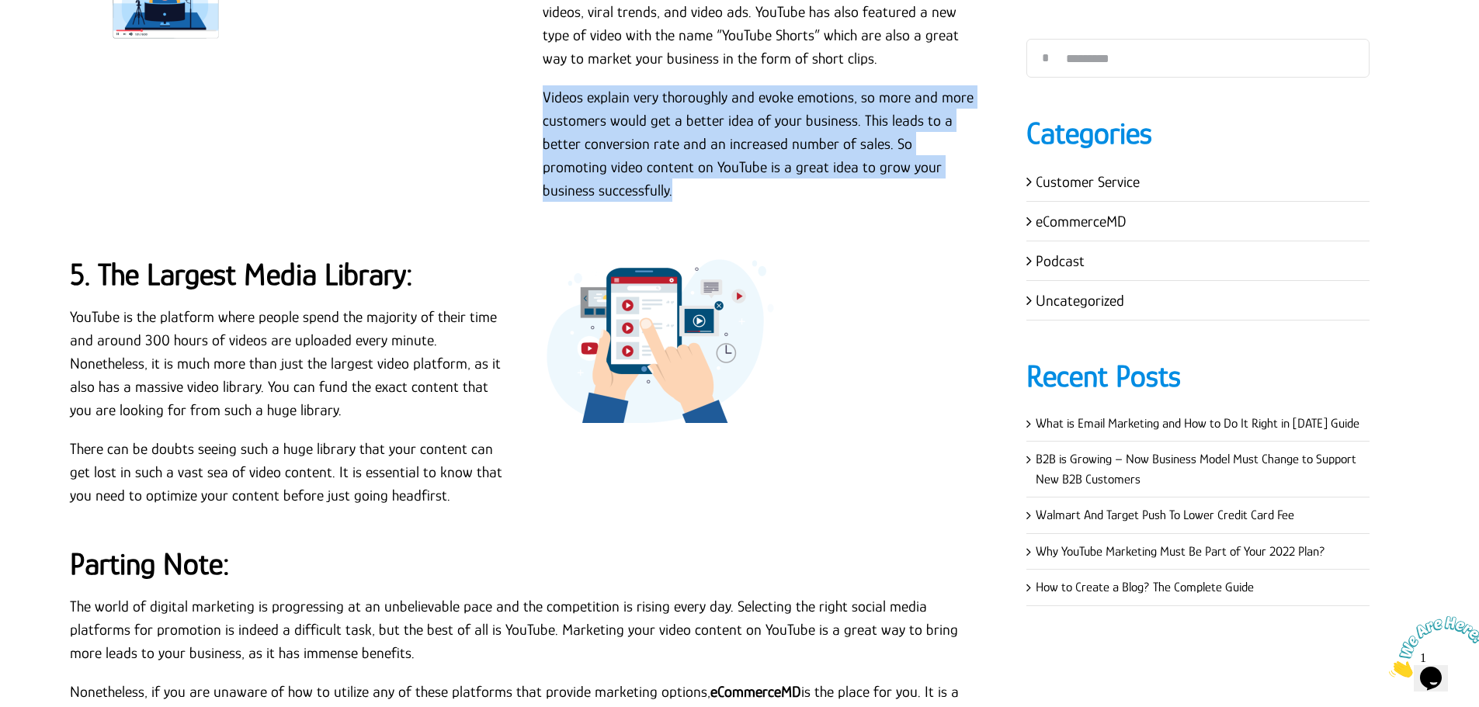
scroll to position [2260, 0]
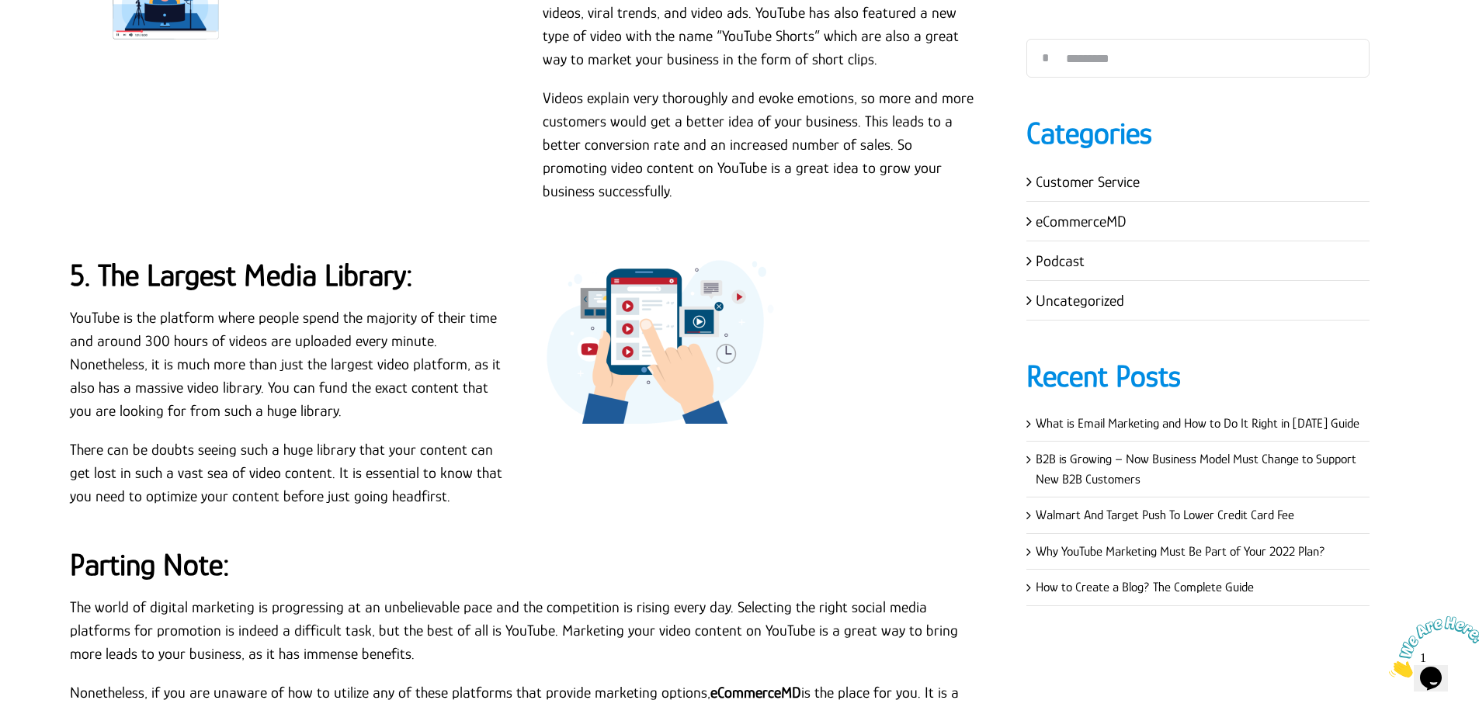
click at [268, 258] on strong "5. The Largest Media Library:" at bounding box center [241, 275] width 343 height 35
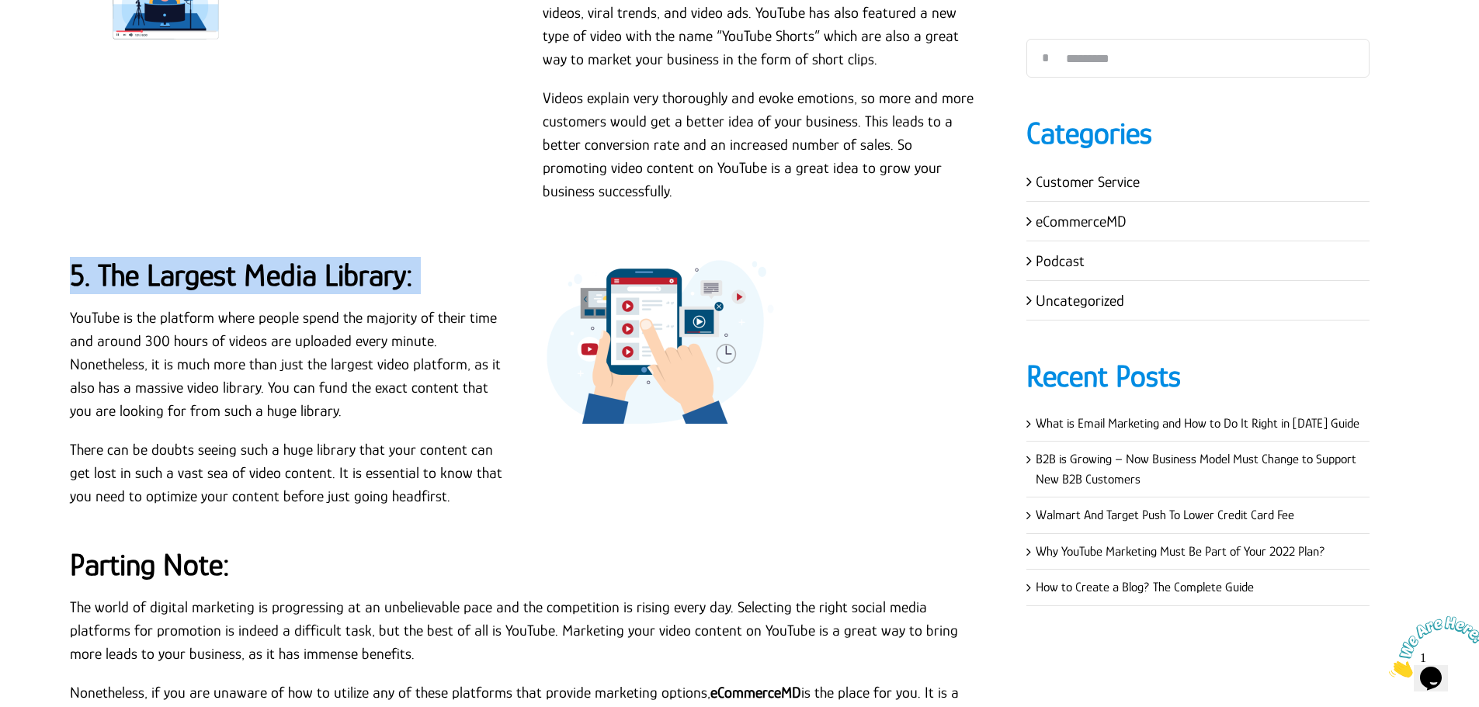
click at [268, 258] on strong "5. The Largest Media Library:" at bounding box center [241, 275] width 343 height 35
click at [415, 312] on p "YouTube is the platform where people spend the majority of their time and aroun…" at bounding box center [288, 364] width 436 height 116
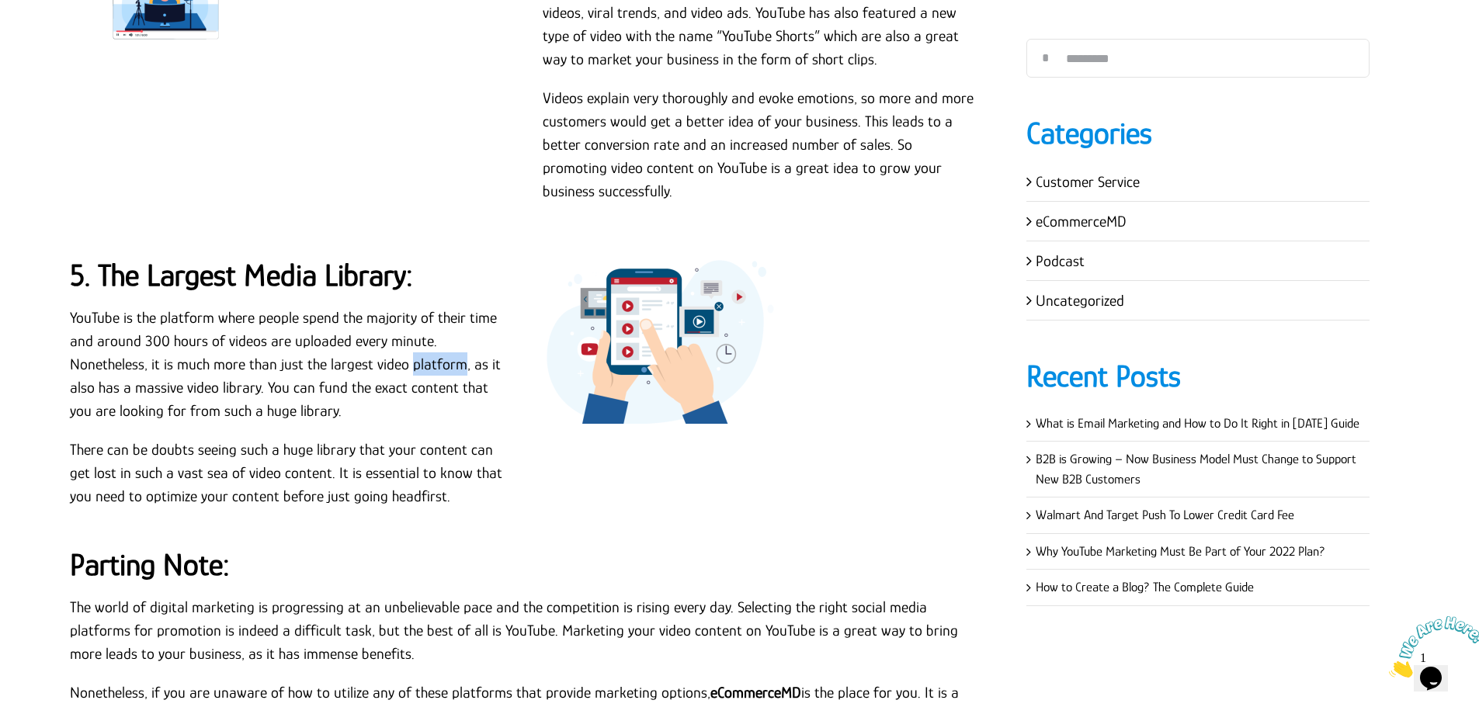
click at [415, 311] on p "YouTube is the platform where people spend the majority of their time and aroun…" at bounding box center [288, 364] width 436 height 116
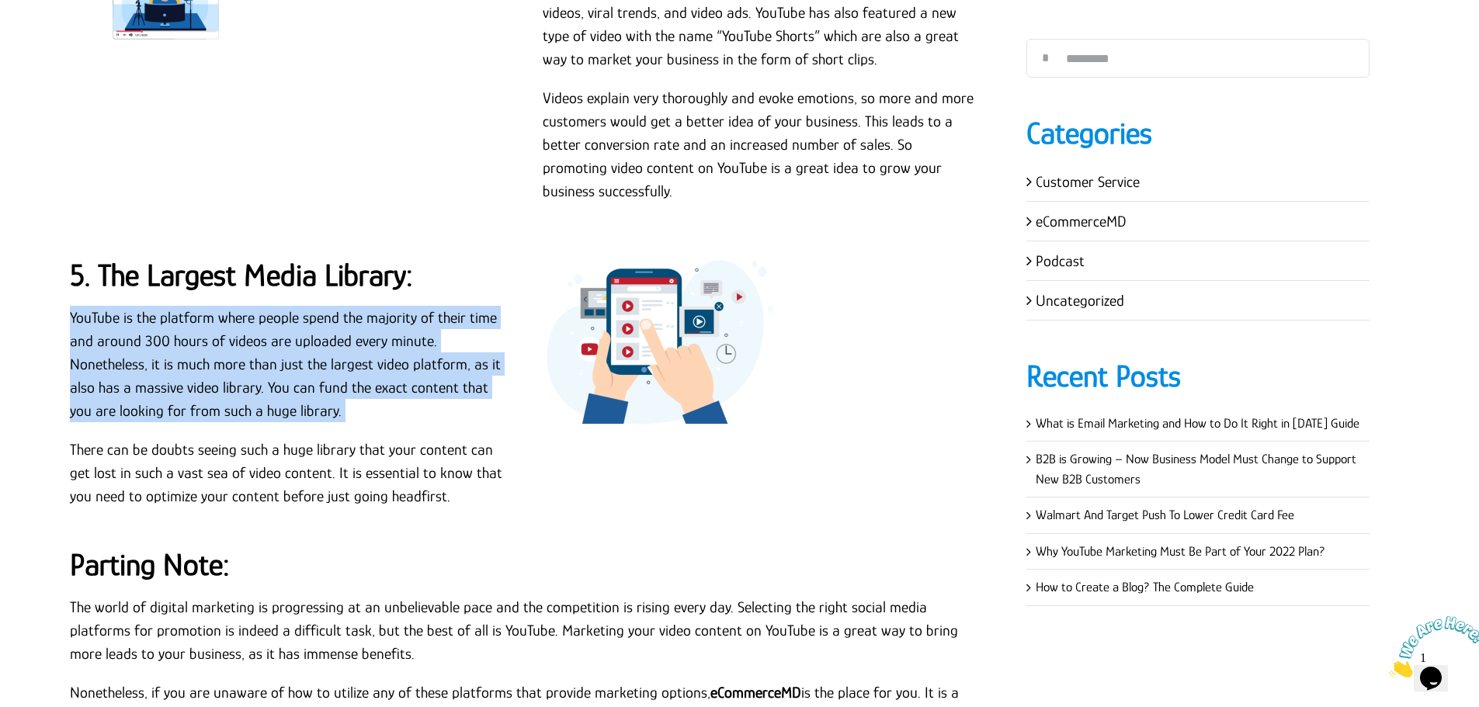
click at [414, 311] on p "YouTube is the platform where people spend the majority of their time and aroun…" at bounding box center [288, 364] width 436 height 116
click at [412, 308] on p "YouTube is the platform where people spend the majority of their time and aroun…" at bounding box center [288, 364] width 436 height 116
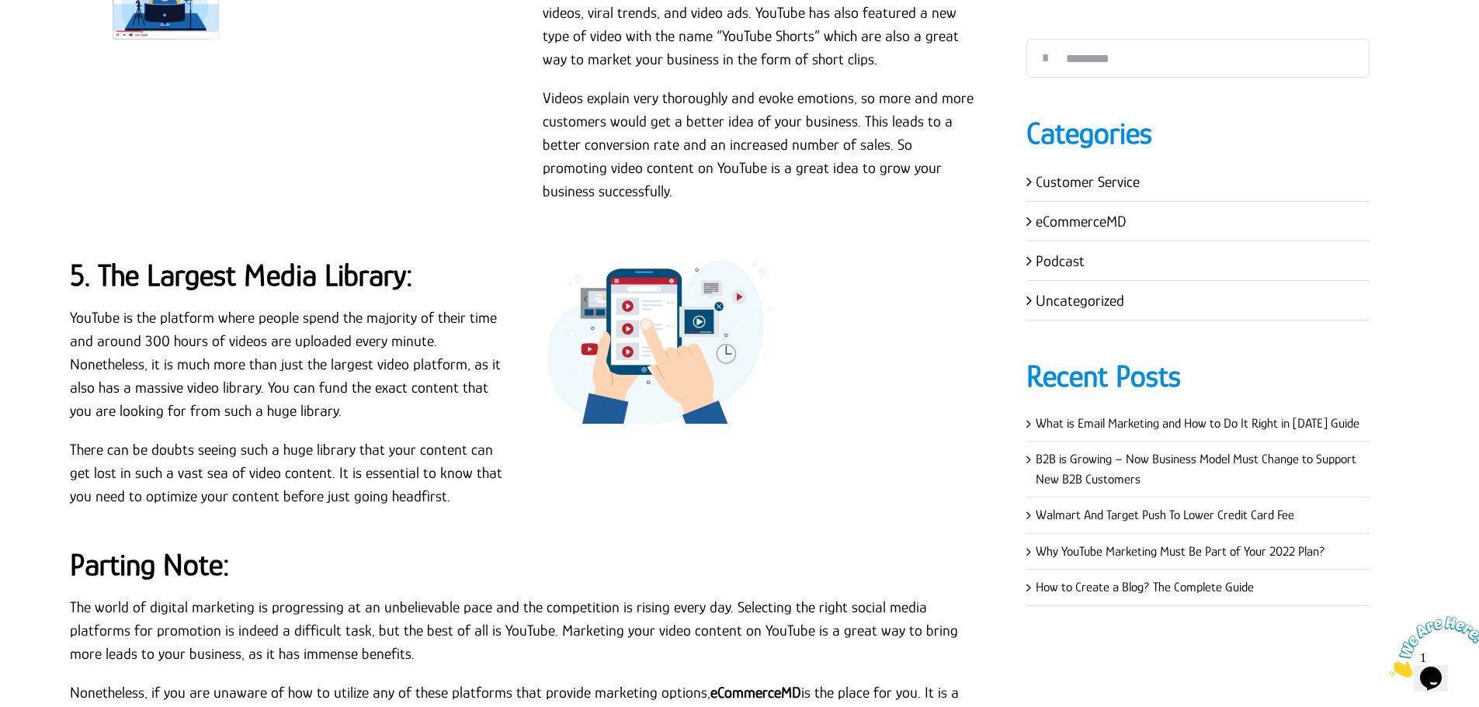
click at [219, 324] on p "YouTube is the platform where people spend the majority of their time and aroun…" at bounding box center [288, 364] width 436 height 116
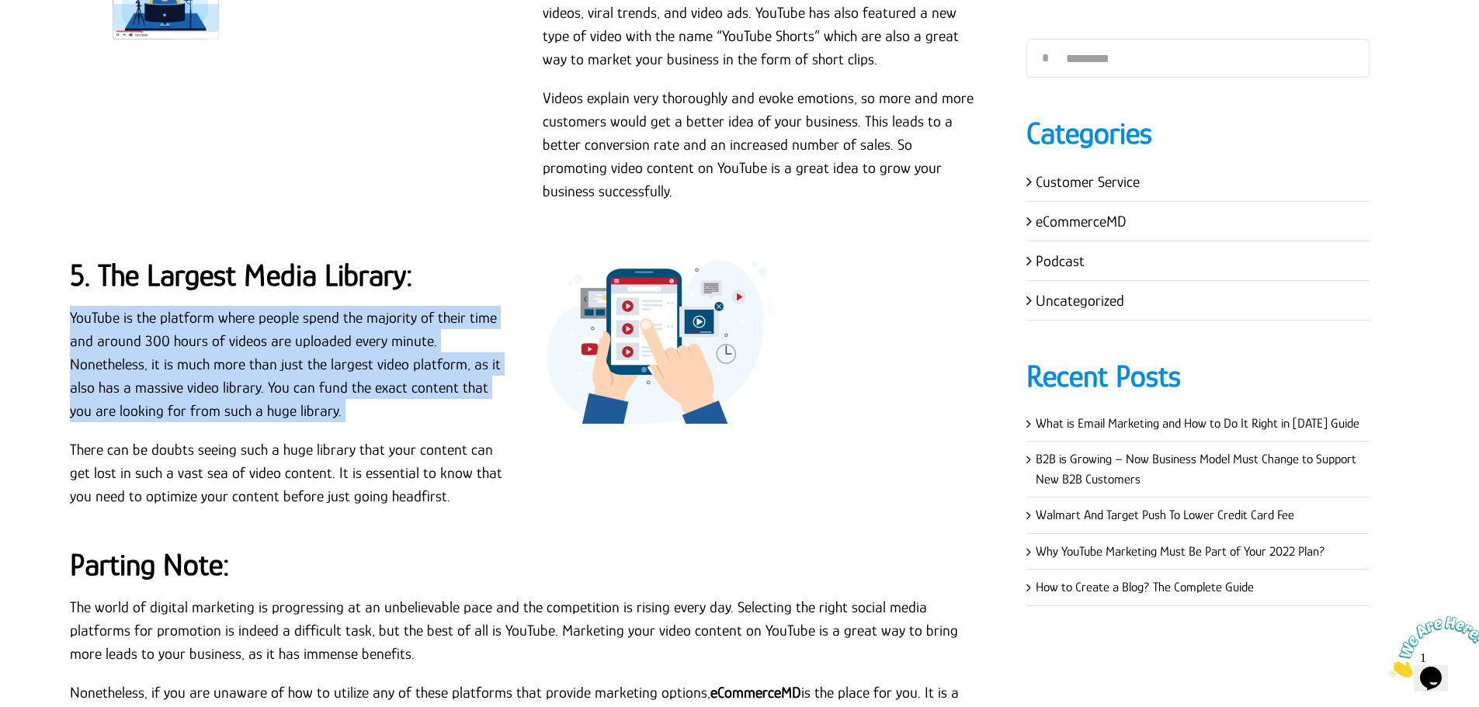
click at [219, 324] on p "YouTube is the platform where people spend the majority of their time and aroun…" at bounding box center [288, 364] width 436 height 116
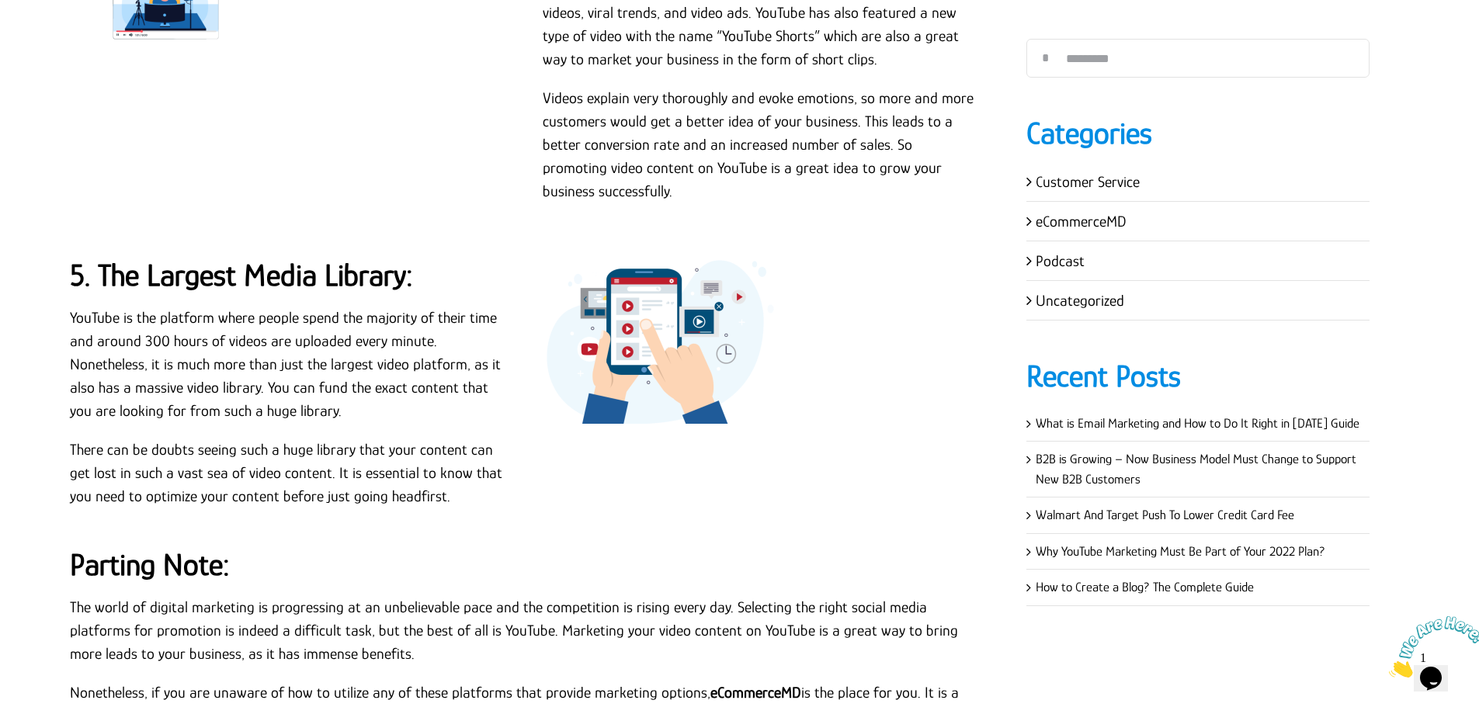
click at [371, 438] on p "There can be doubts seeing such a huge library that your content can get lost i…" at bounding box center [288, 473] width 436 height 70
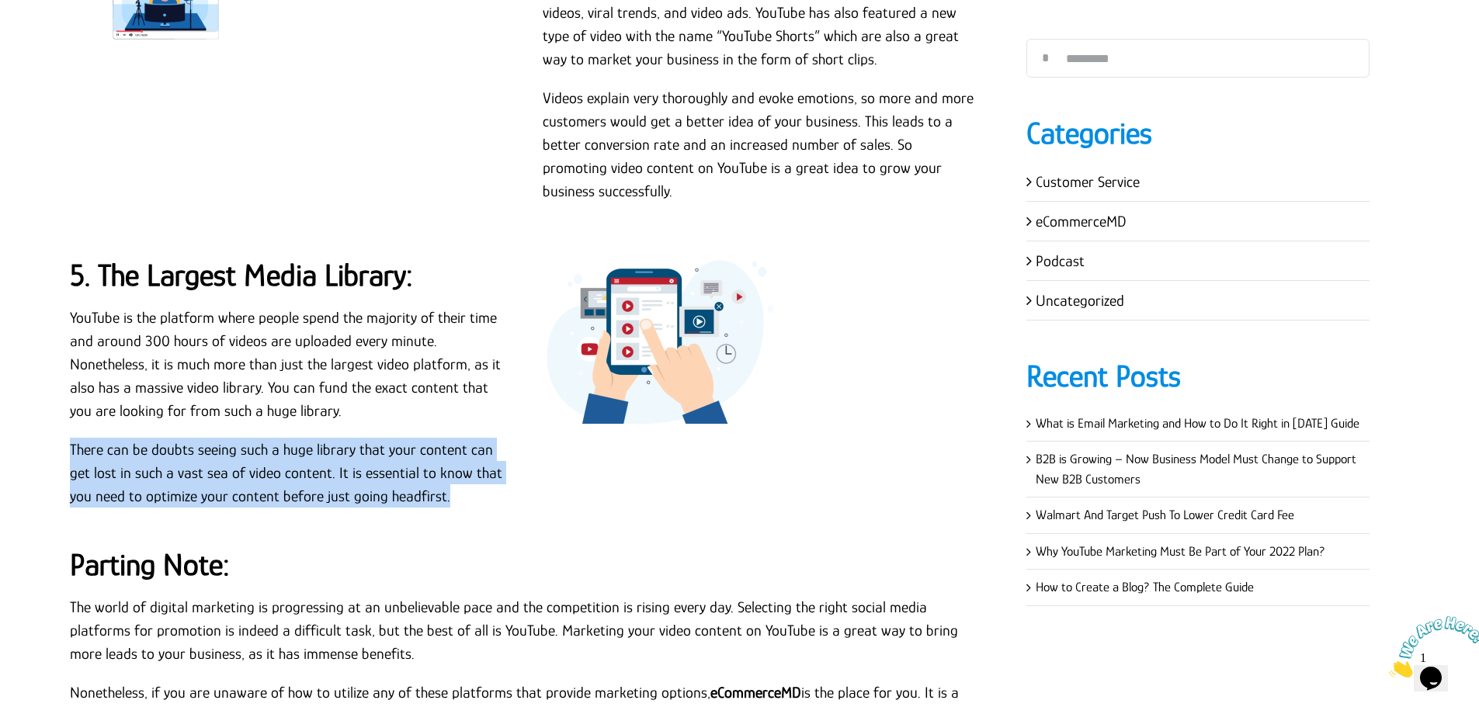
click at [371, 438] on p "There can be doubts seeing such a huge library that your content can get lost i…" at bounding box center [288, 473] width 436 height 70
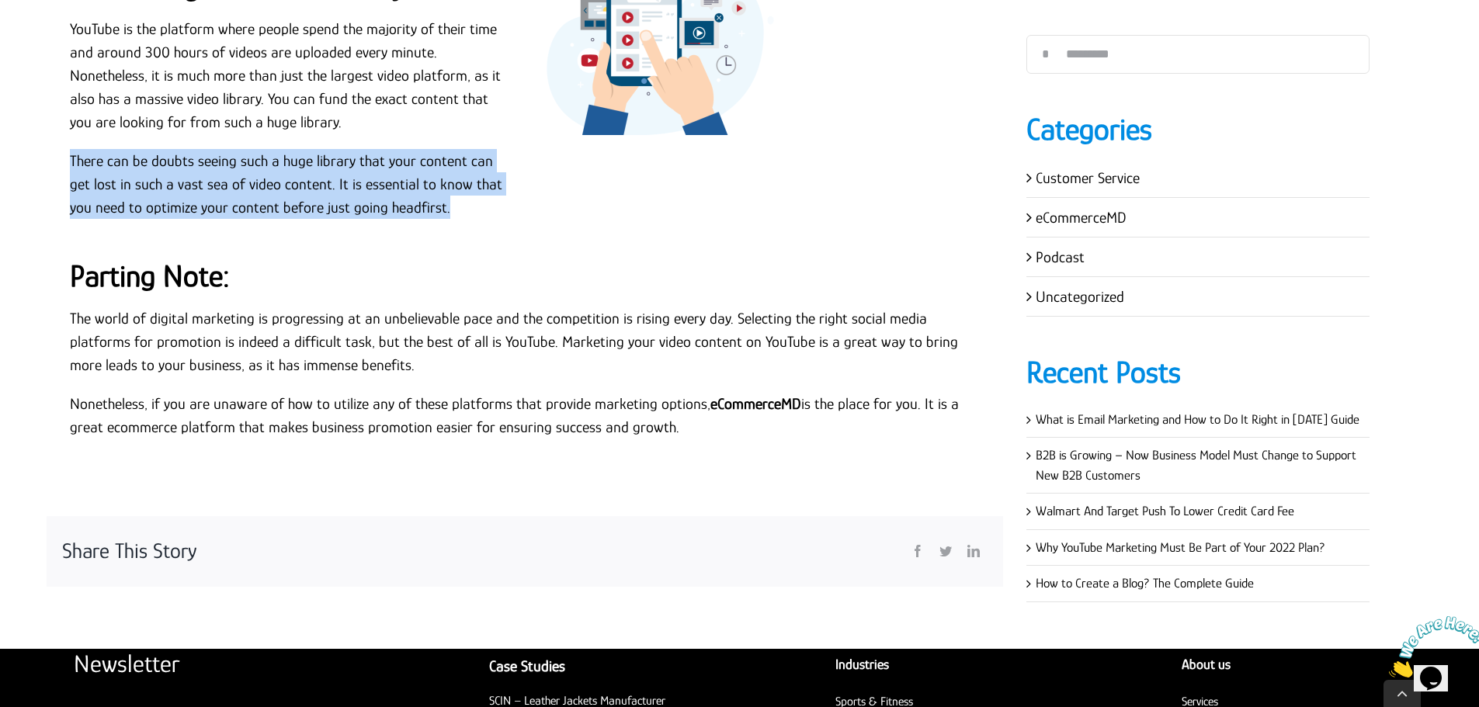
scroll to position [2649, 0]
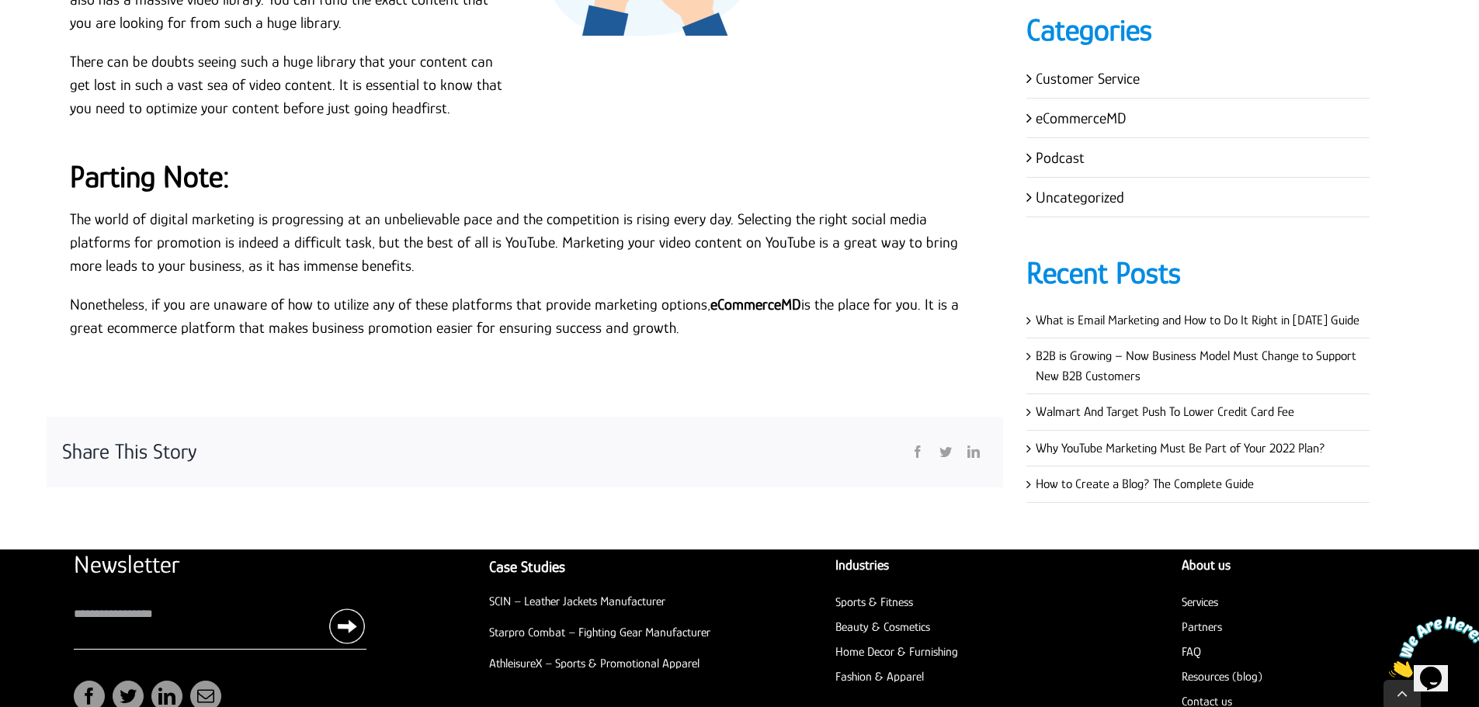
click at [234, 293] on p "Nonetheless, if you are unaware of how to utilize any of these platforms that p…" at bounding box center [525, 316] width 910 height 47
click at [168, 158] on h2 "Parting Note:" at bounding box center [525, 176] width 910 height 37
click at [168, 159] on strong "Parting Note:" at bounding box center [150, 176] width 160 height 35
click at [169, 159] on strong "Parting Note:" at bounding box center [150, 176] width 160 height 35
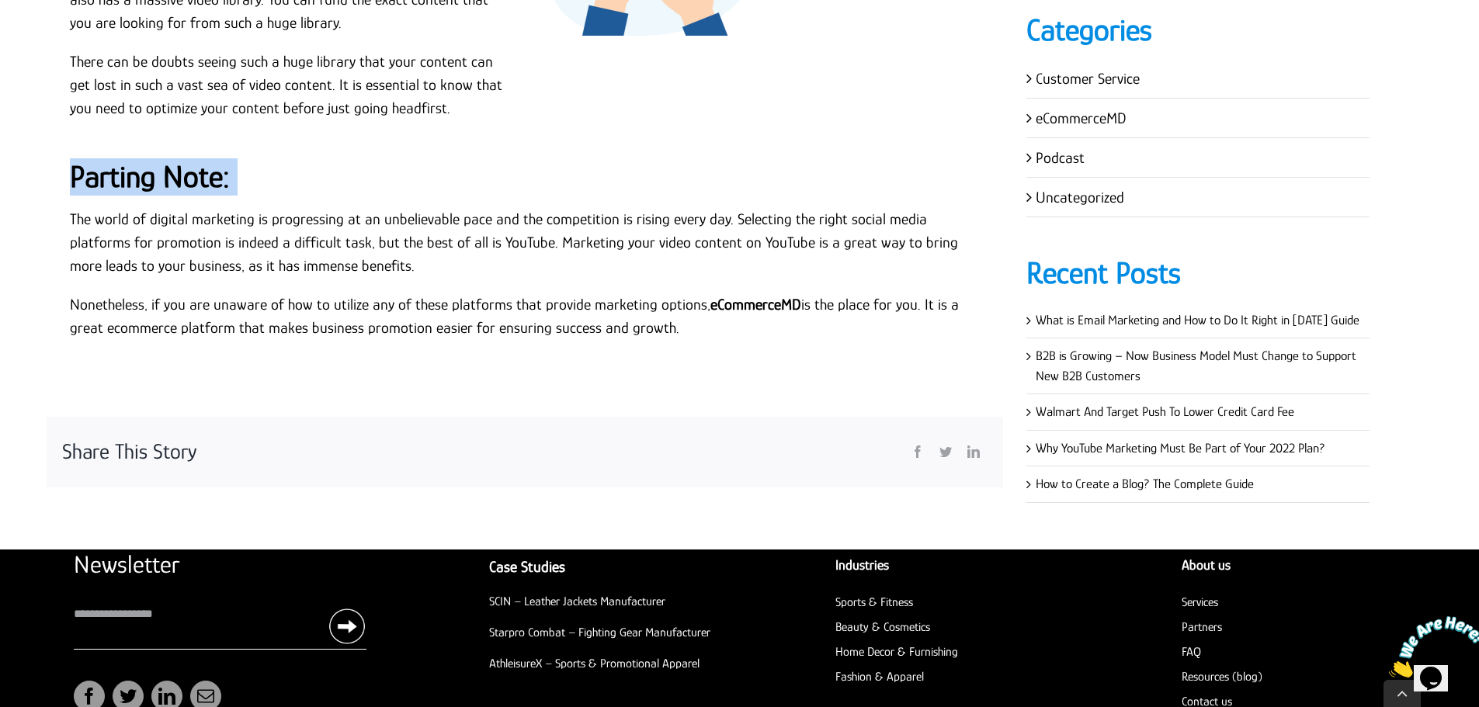
click at [169, 159] on strong "Parting Note:" at bounding box center [150, 176] width 160 height 35
click at [128, 207] on p "The world of digital marketing is progressing at an unbelievable pace and the c…" at bounding box center [525, 242] width 910 height 70
click at [71, 207] on p "The world of digital marketing is progressing at an unbelievable pace and the c…" at bounding box center [525, 242] width 910 height 70
click at [678, 293] on p "Nonetheless, if you are unaware of how to utilize any of these platforms that p…" at bounding box center [525, 316] width 910 height 47
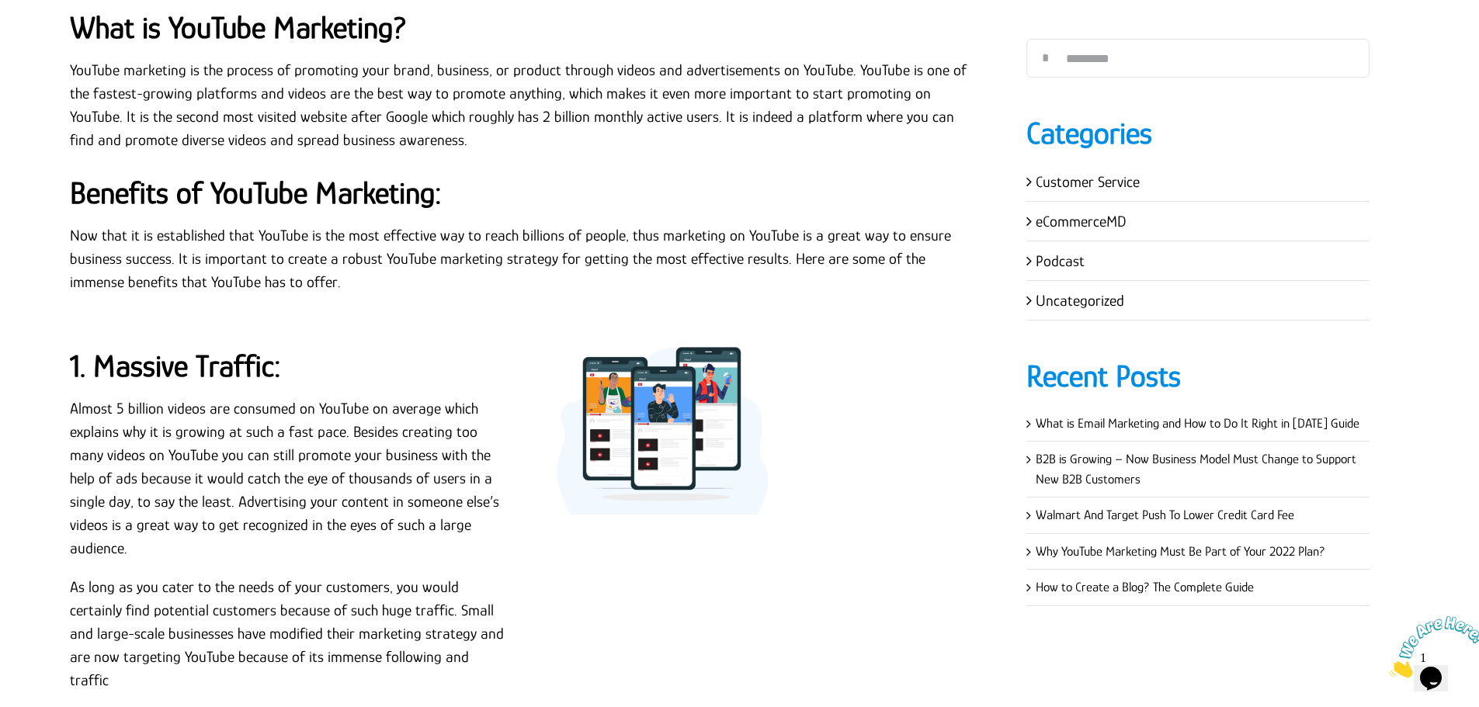
scroll to position [241, 0]
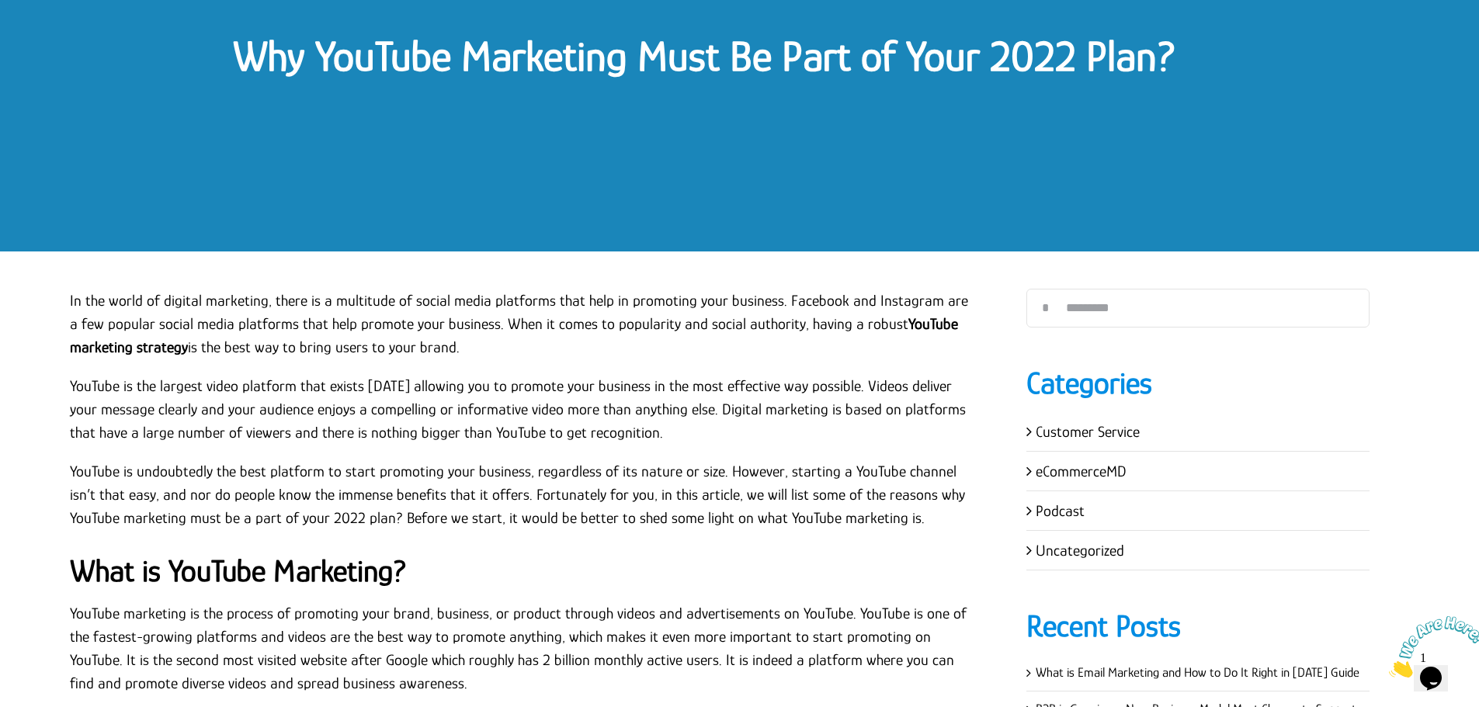
click at [599, 311] on p "In the world of digital marketing, there is a multitude of social media platfor…" at bounding box center [525, 324] width 910 height 70
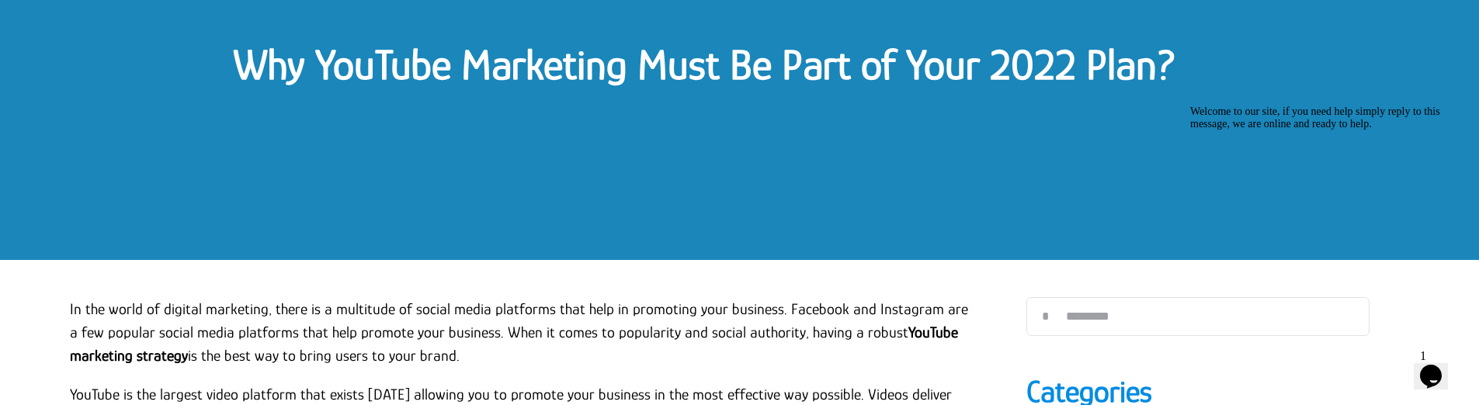
scroll to position [78, 0]
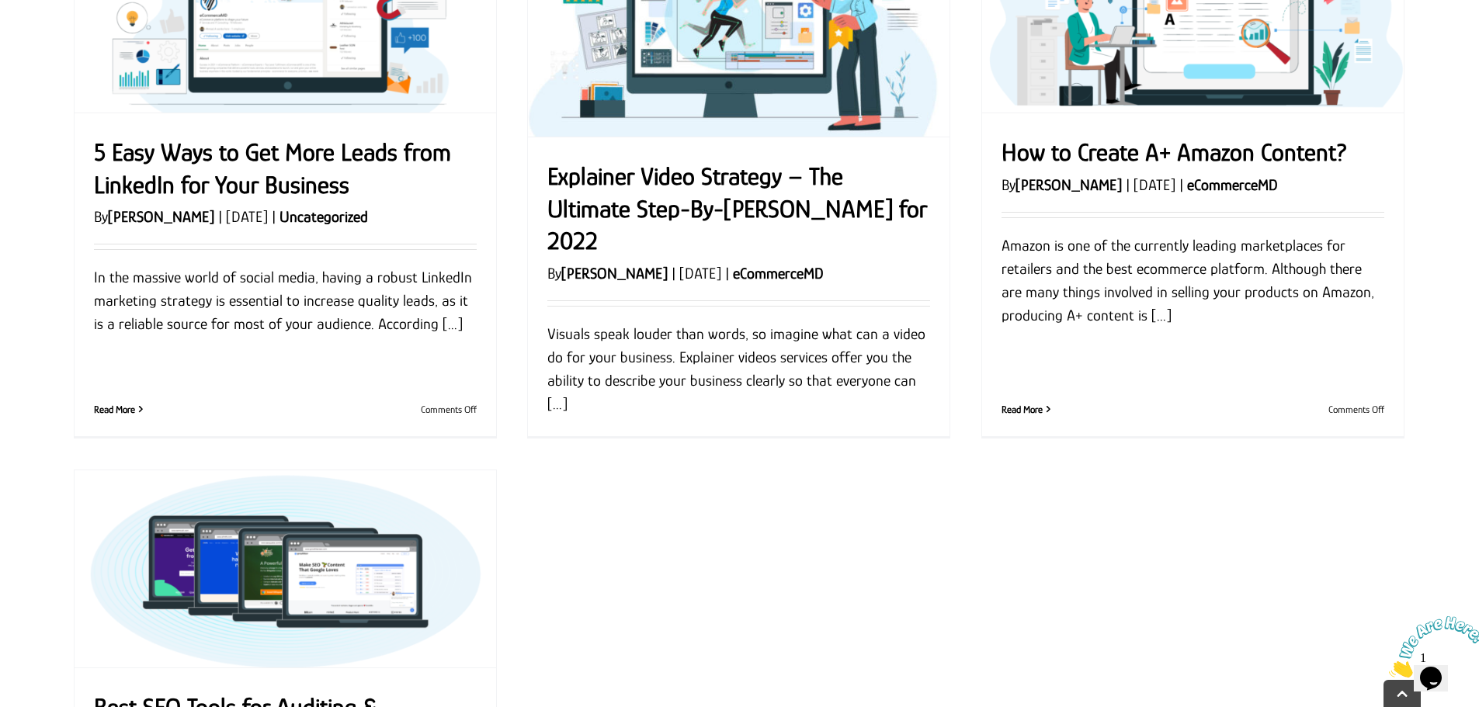
scroll to position [1786, 0]
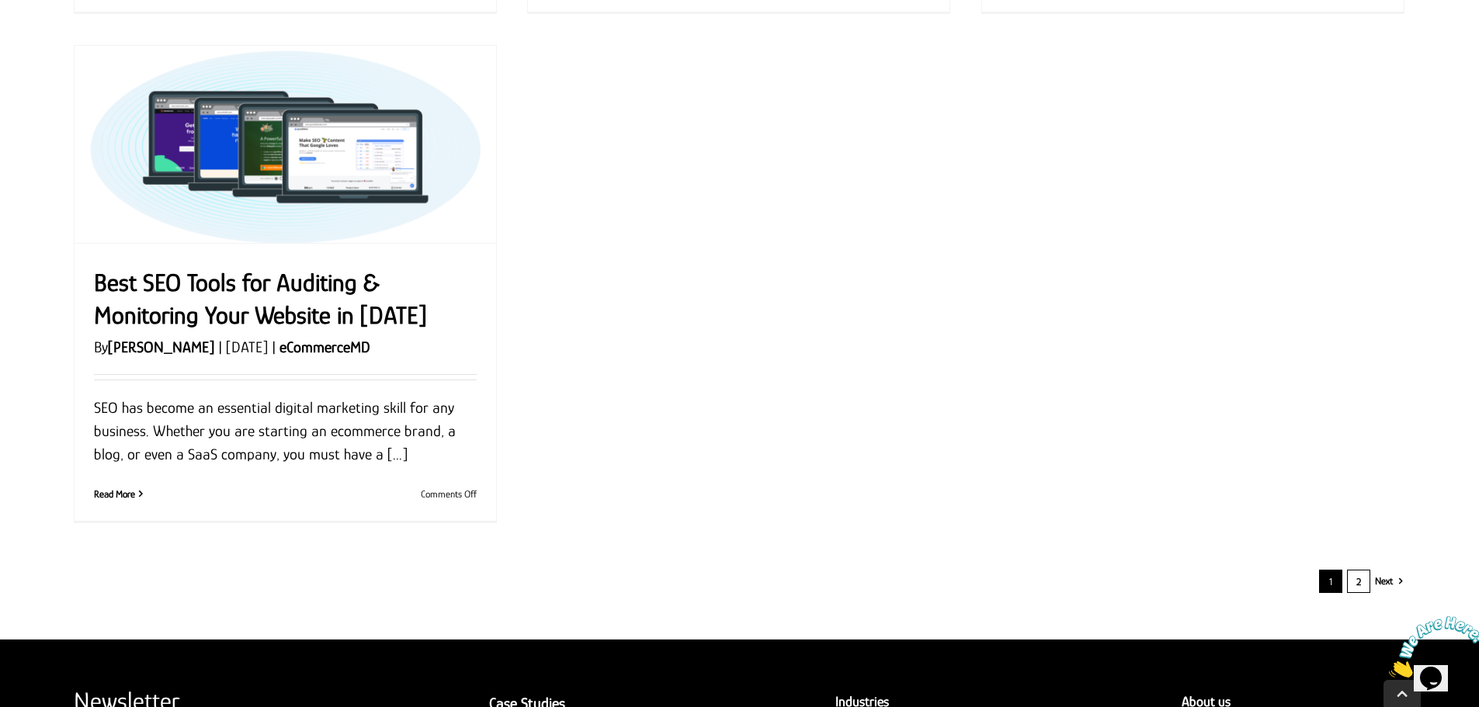
click at [1362, 585] on link "2" at bounding box center [1358, 581] width 23 height 23
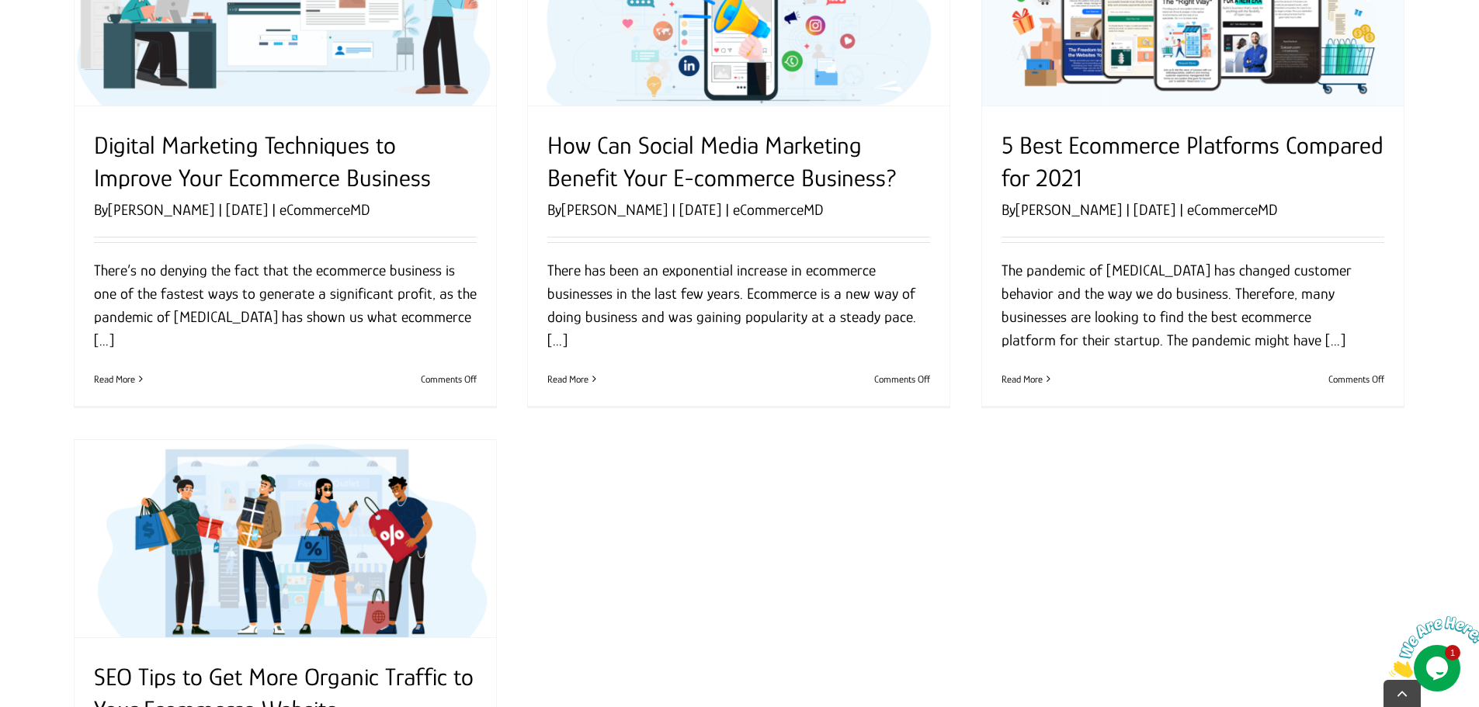
scroll to position [1864, 0]
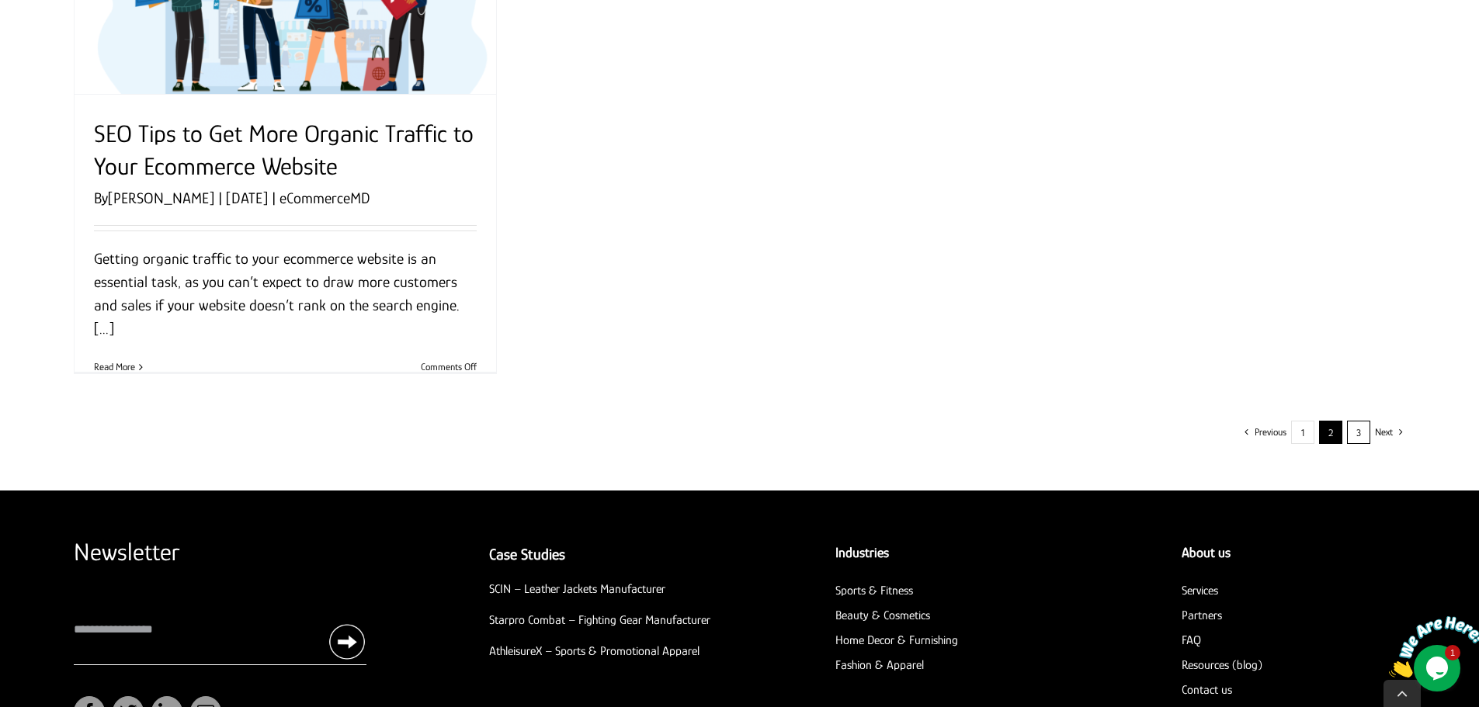
click at [1359, 434] on link "3" at bounding box center [1358, 432] width 23 height 23
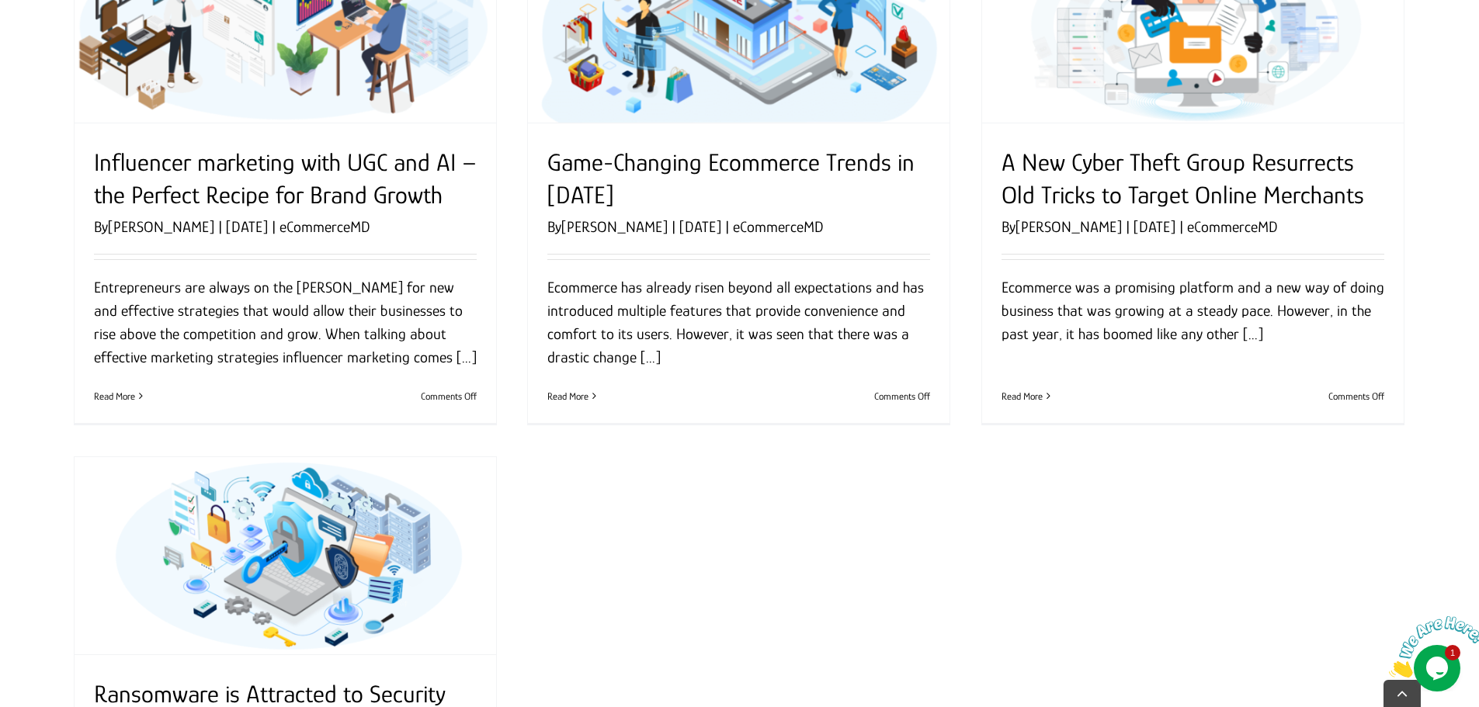
scroll to position [1864, 0]
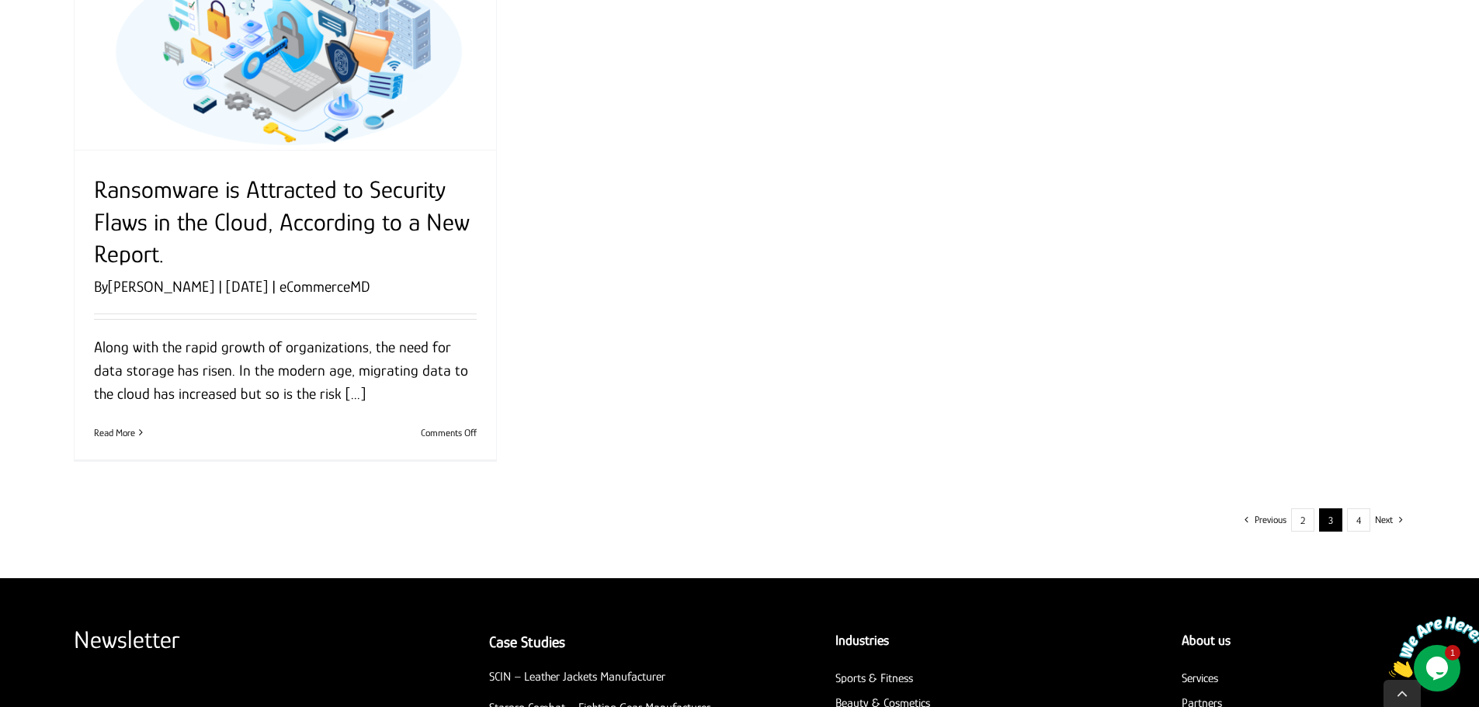
click at [1394, 519] on div "Previous 2 3 4 Next" at bounding box center [740, 520] width 1312 height 23
click at [1388, 519] on span "Next" at bounding box center [1384, 520] width 18 height 23
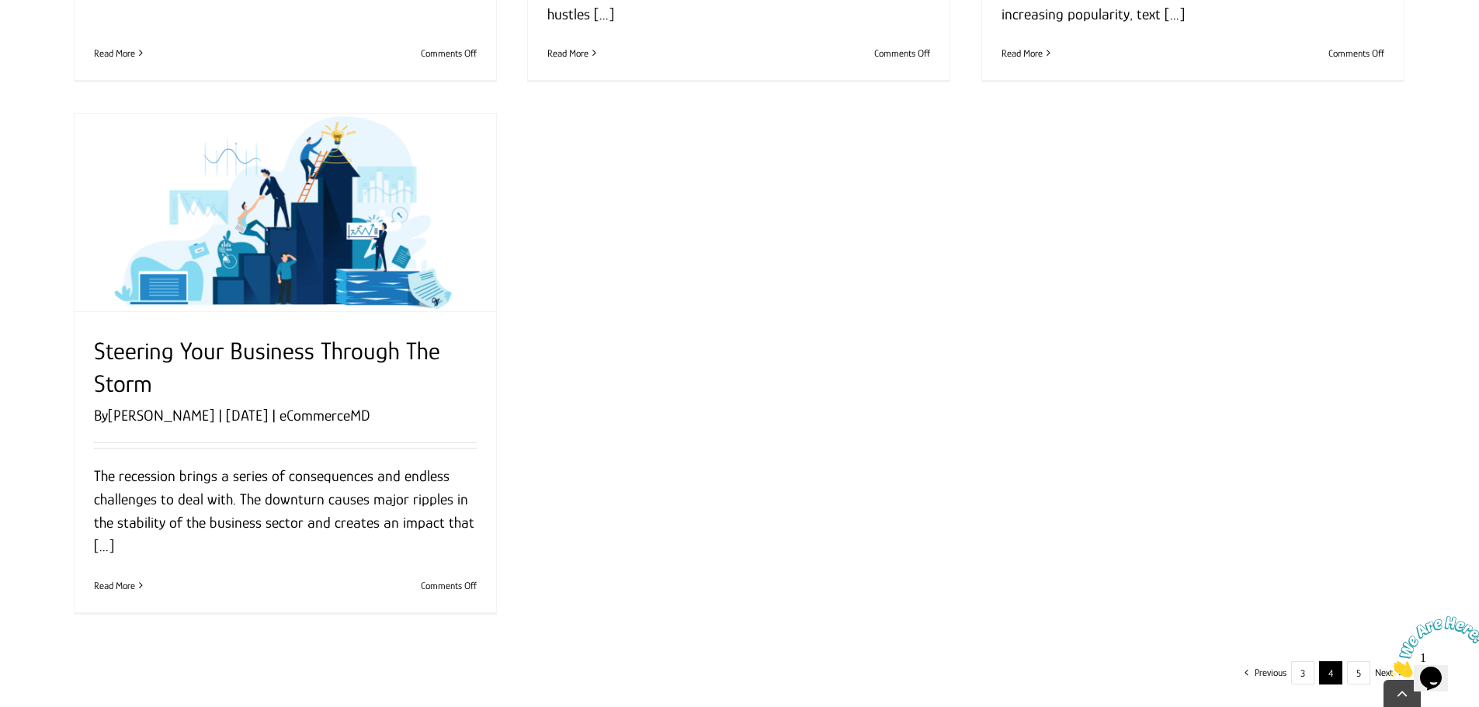
scroll to position [1786, 0]
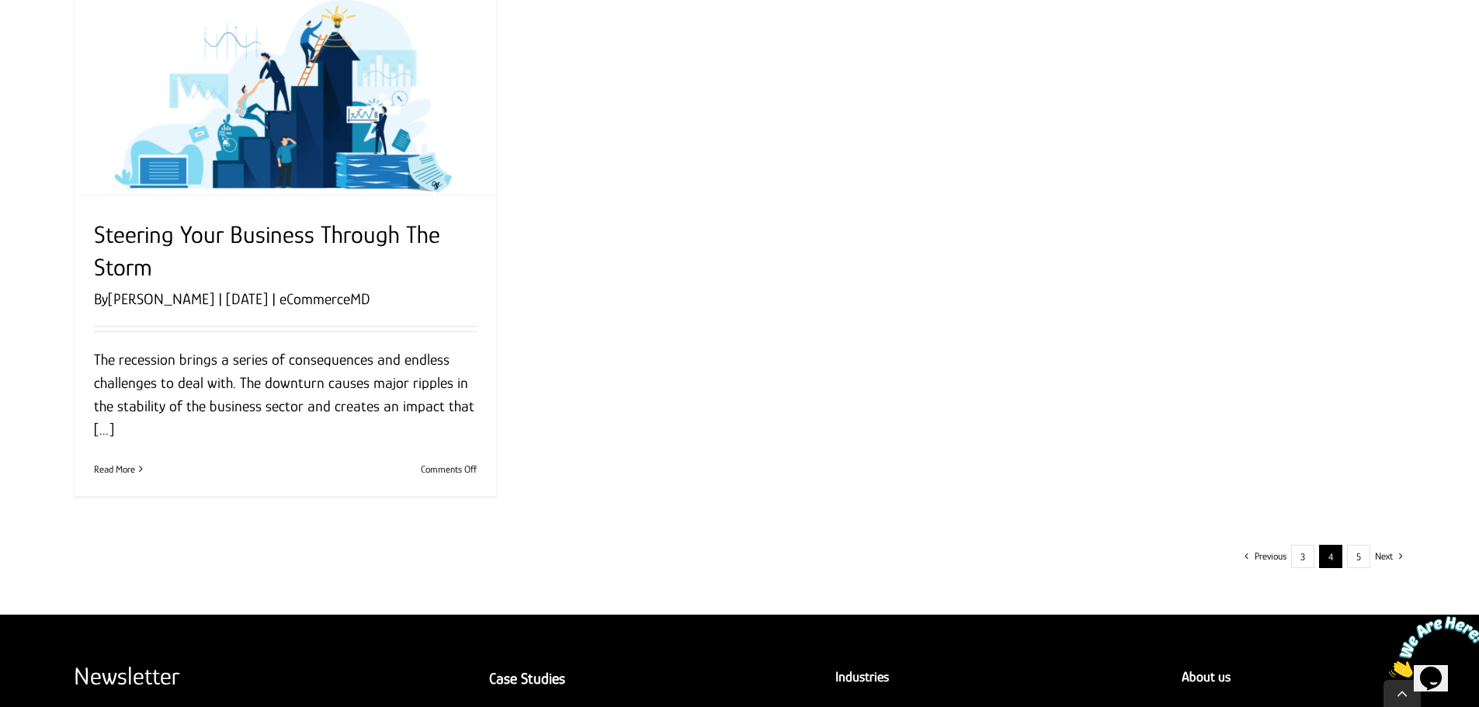
click at [1380, 558] on span "Next" at bounding box center [1384, 556] width 18 height 23
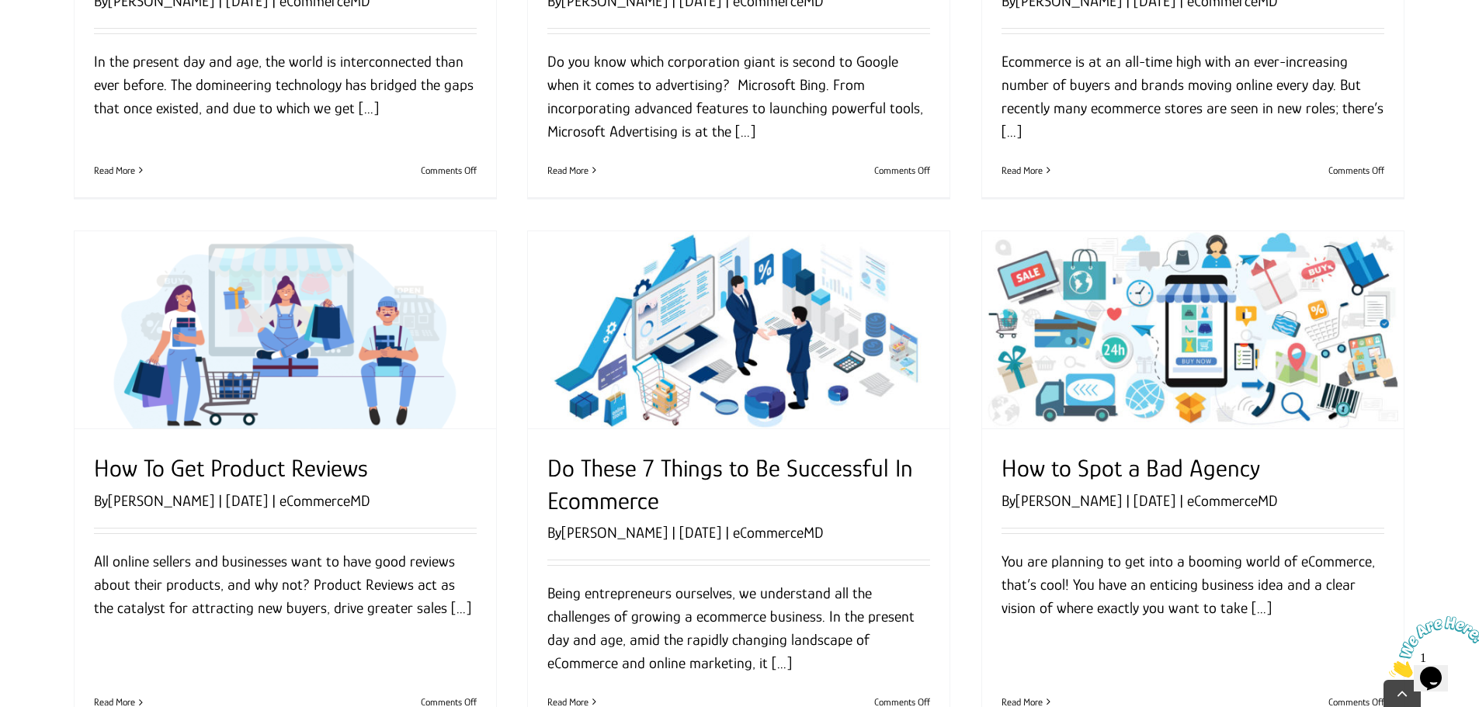
scroll to position [1242, 0]
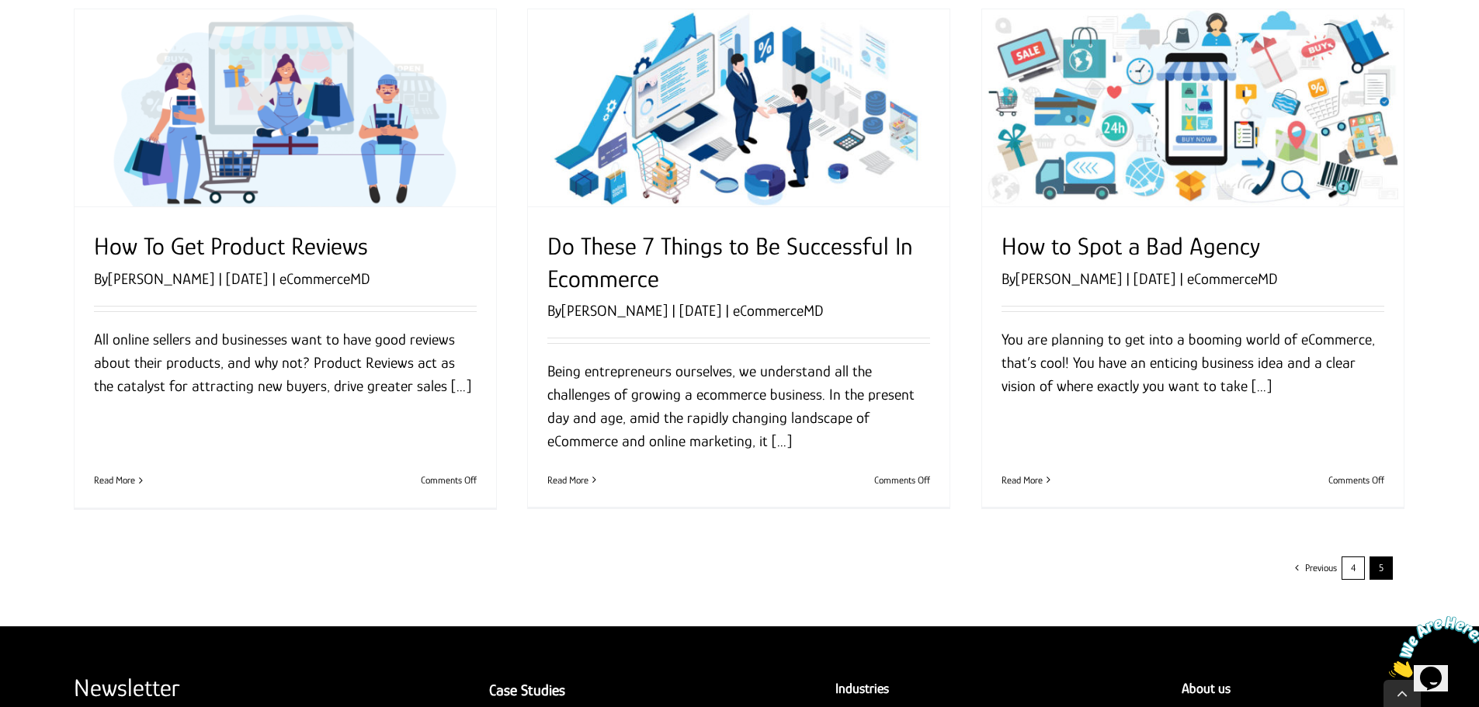
click at [1357, 567] on link "4" at bounding box center [1353, 568] width 23 height 23
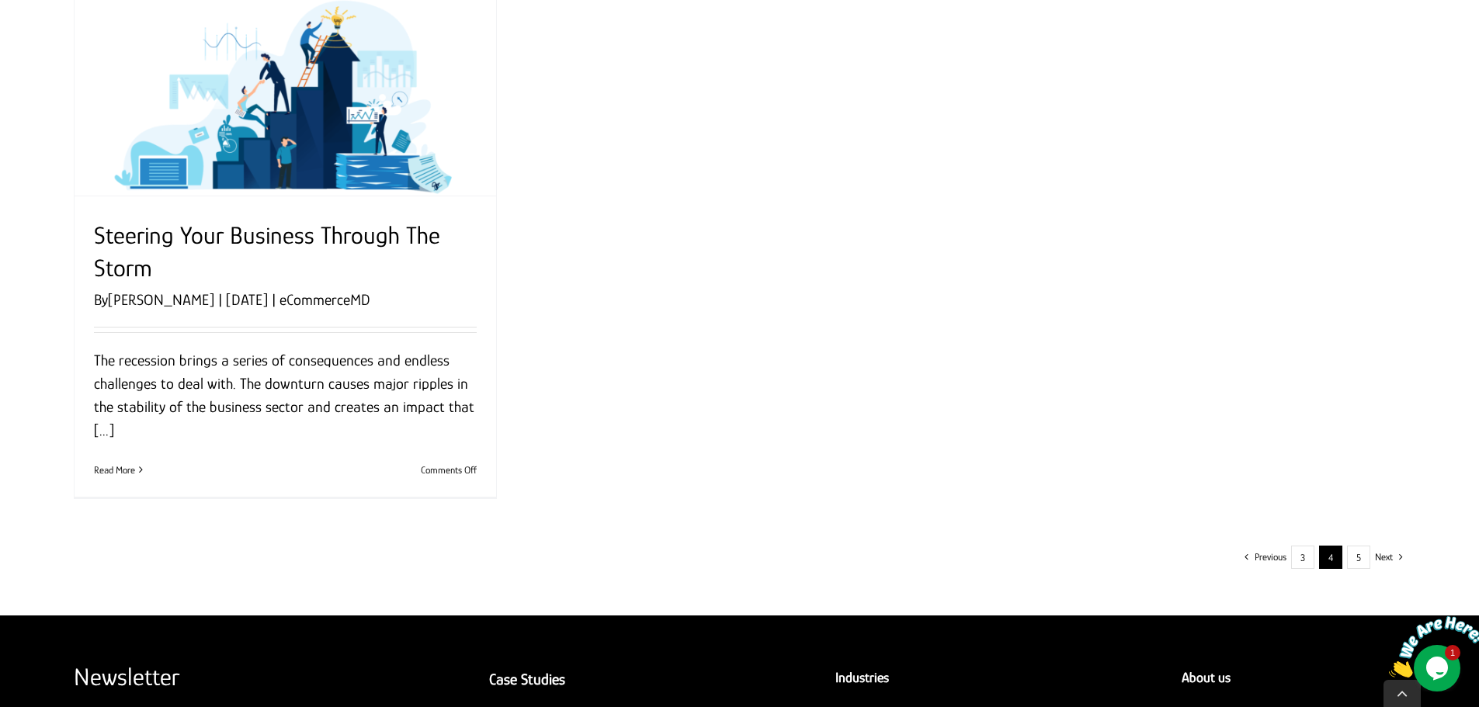
scroll to position [1786, 0]
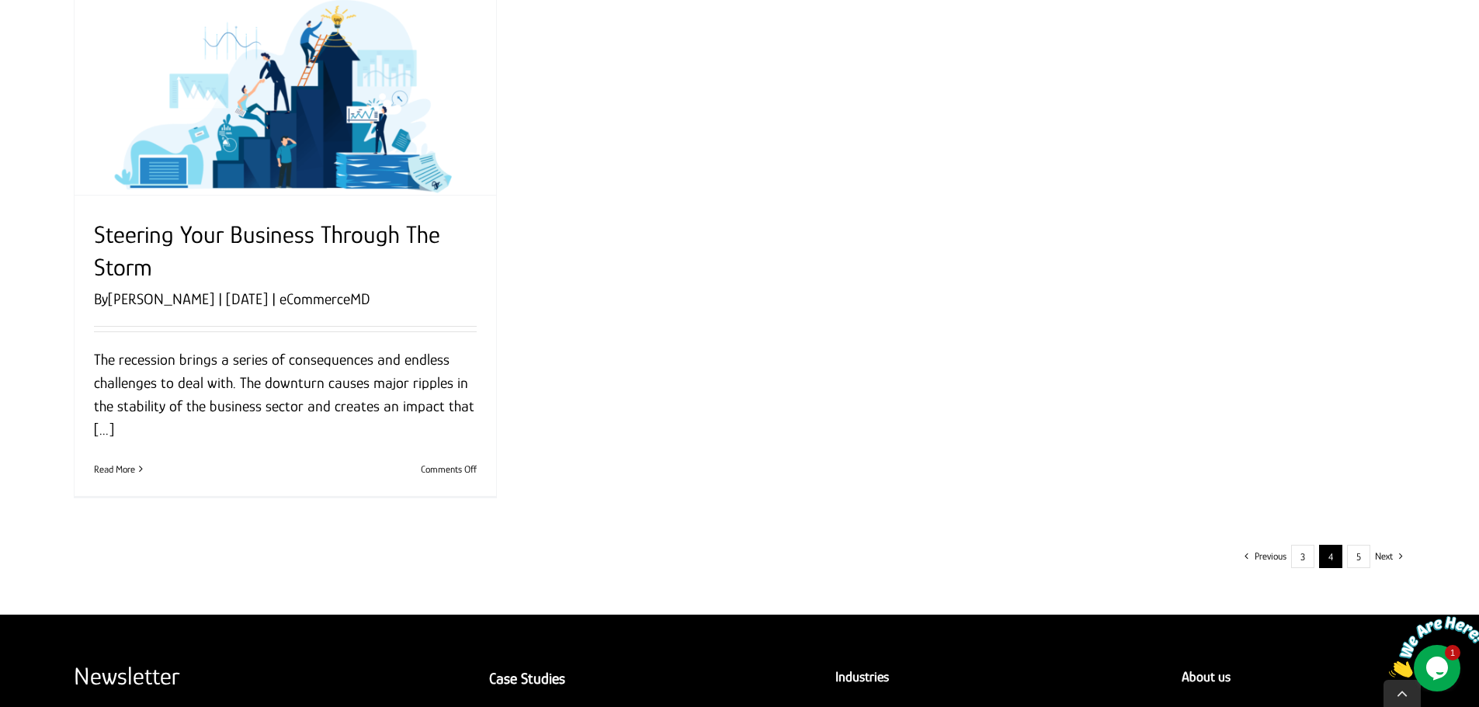
click at [1256, 556] on span "Previous" at bounding box center [1271, 556] width 32 height 23
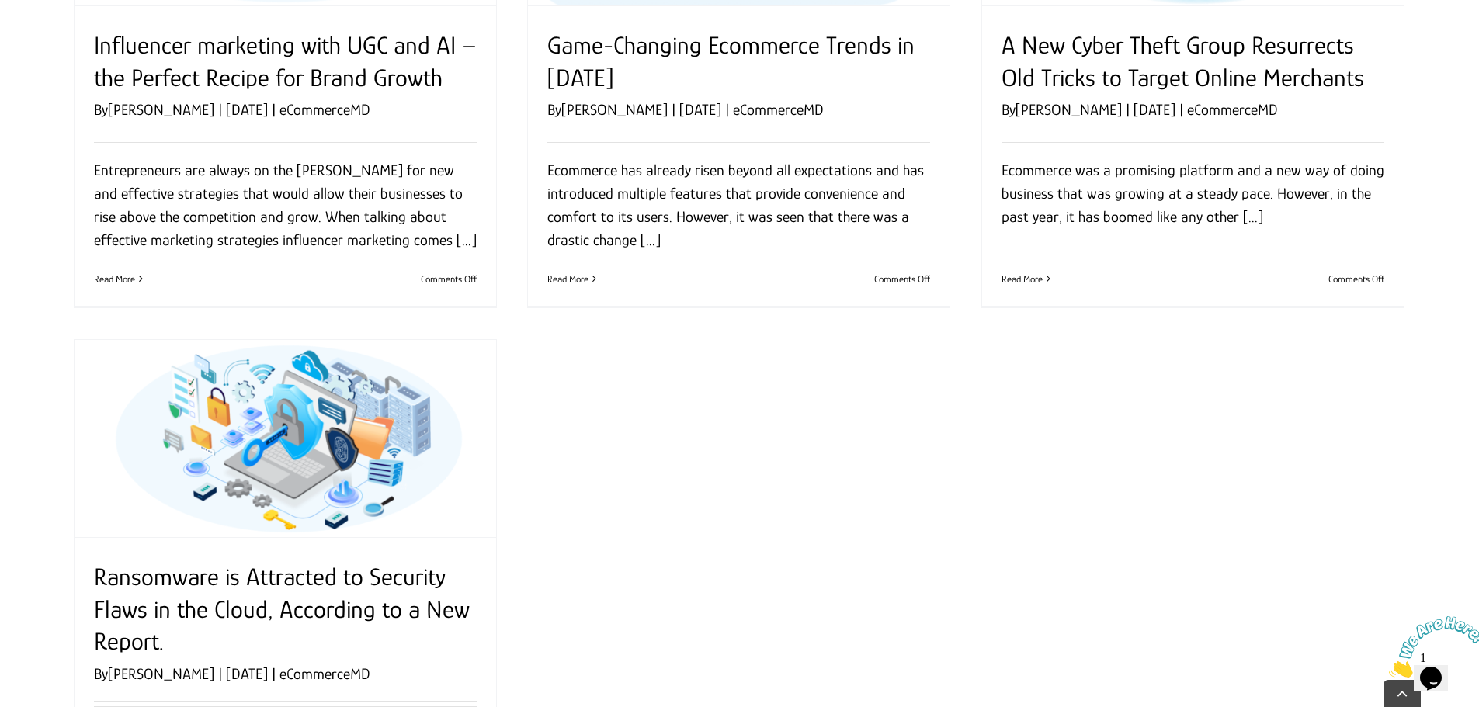
scroll to position [1786, 0]
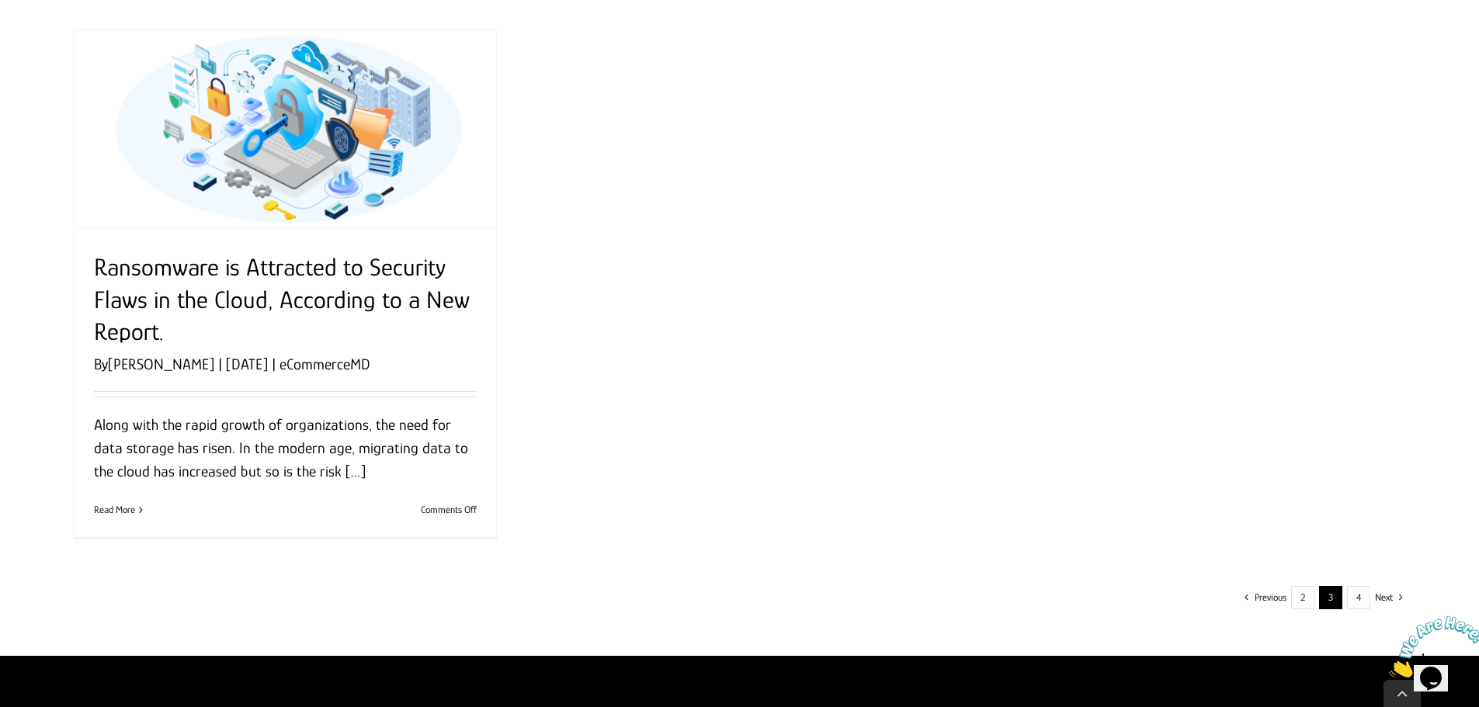
click at [1278, 596] on span "Previous" at bounding box center [1271, 597] width 32 height 23
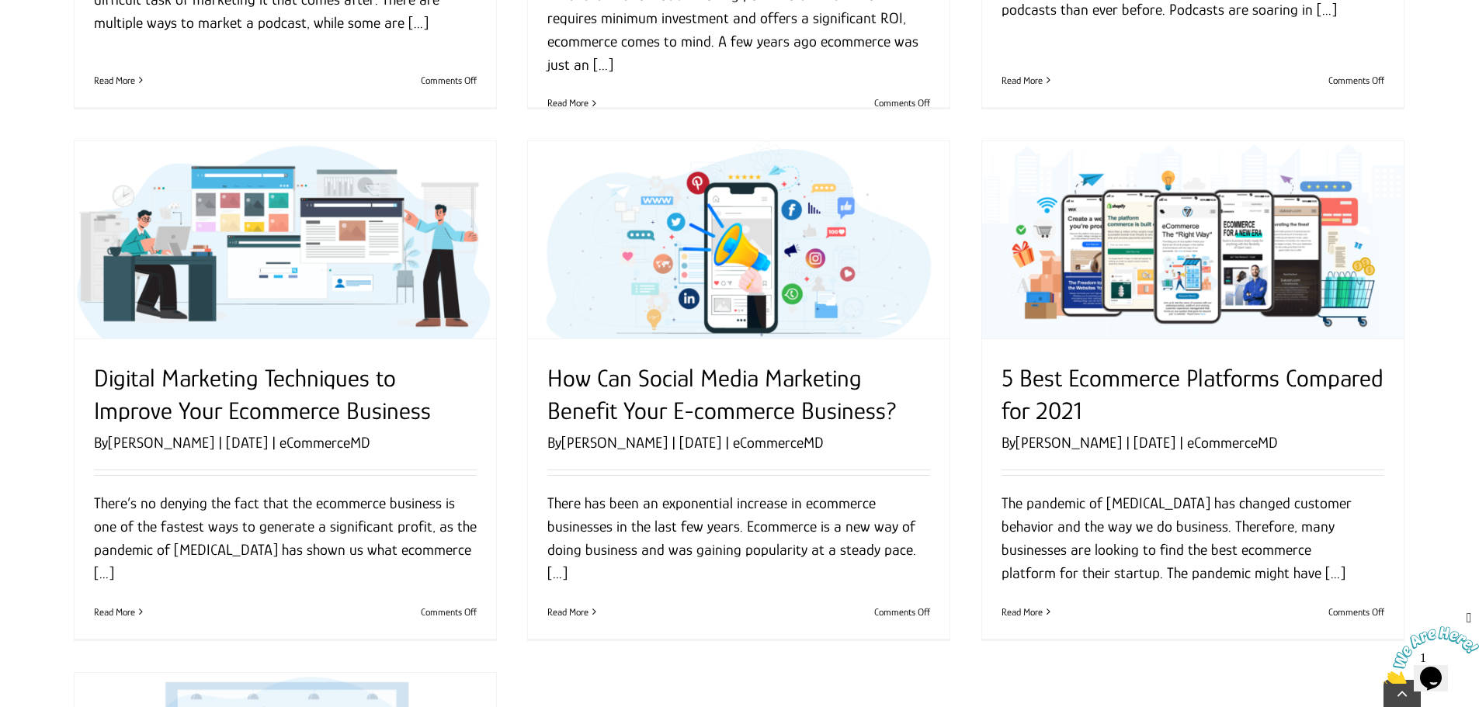
scroll to position [1631, 0]
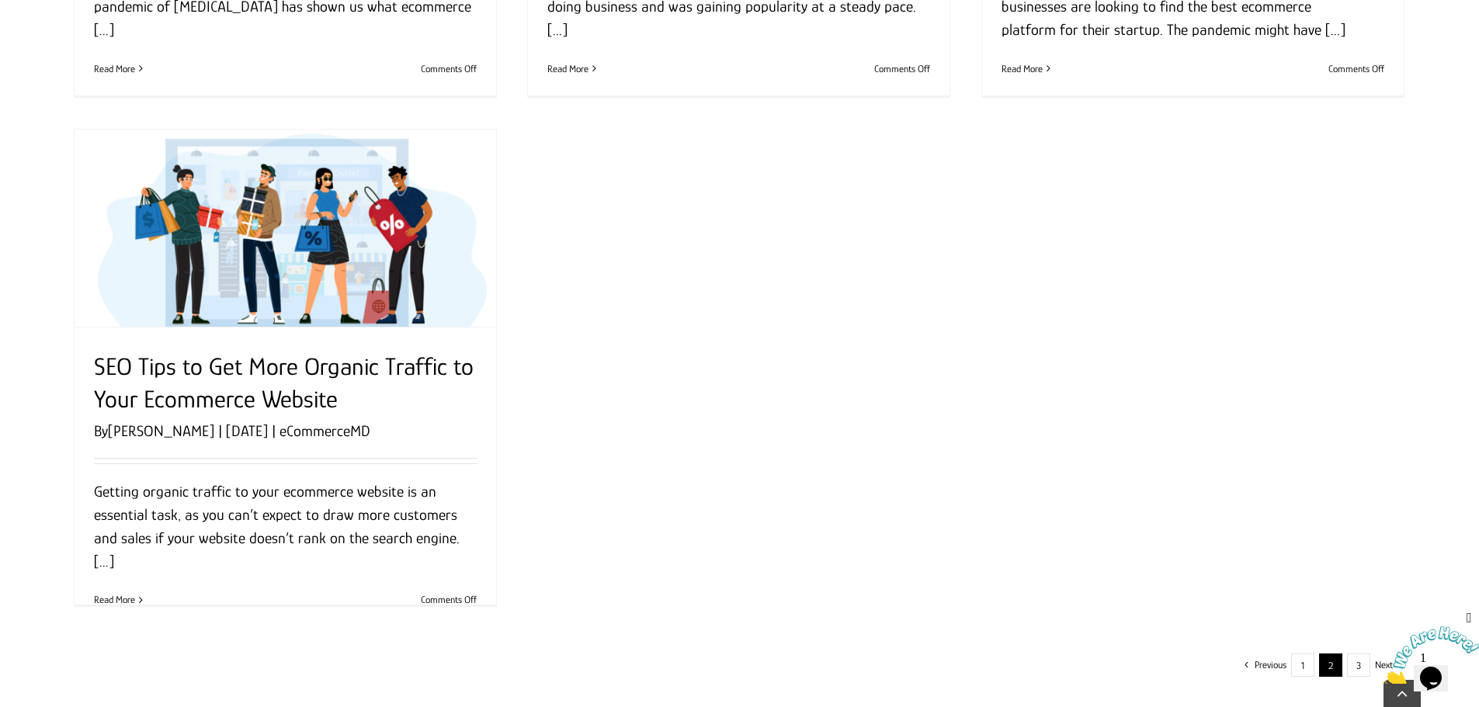
click at [1318, 669] on div "Previous 1 2 3 Next" at bounding box center [740, 665] width 1312 height 23
click at [1300, 668] on link "1" at bounding box center [1302, 665] width 23 height 23
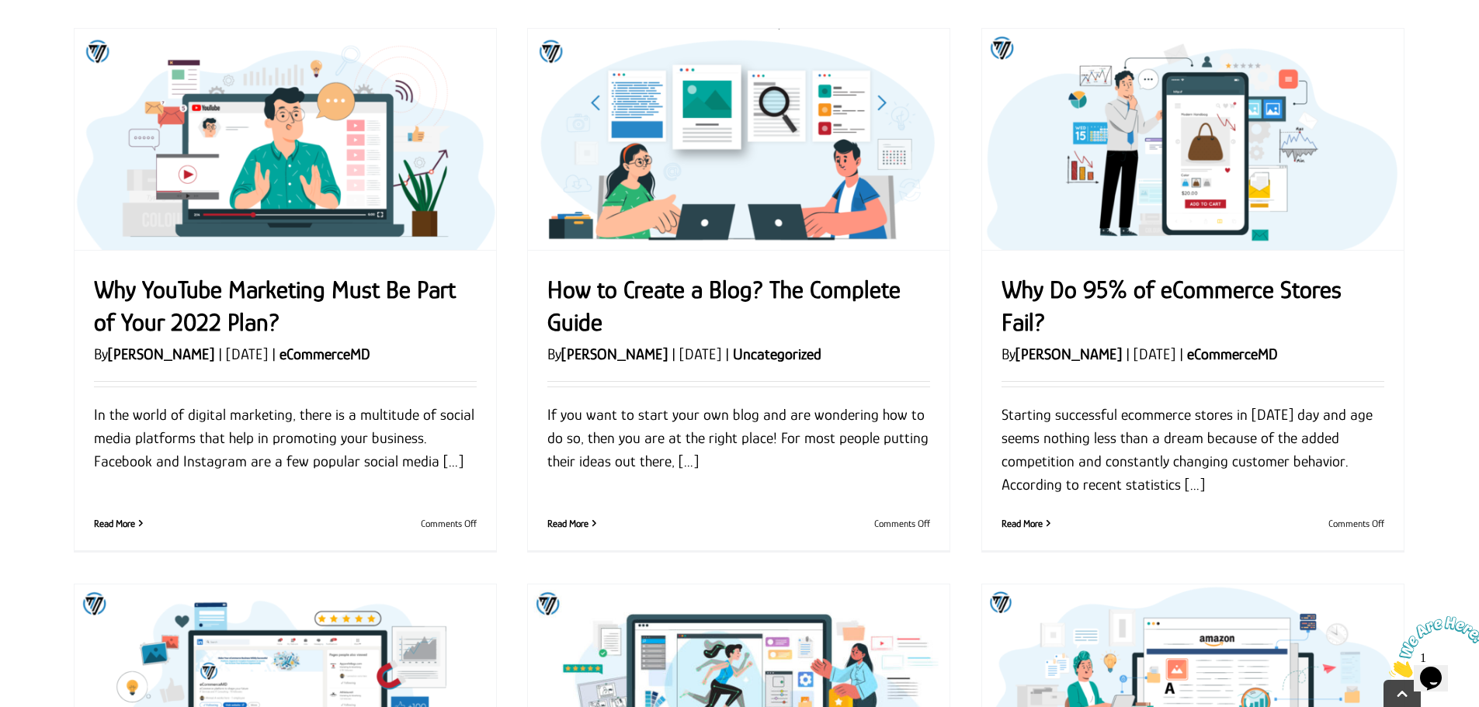
scroll to position [699, 0]
